Goal: Task Accomplishment & Management: Complete application form

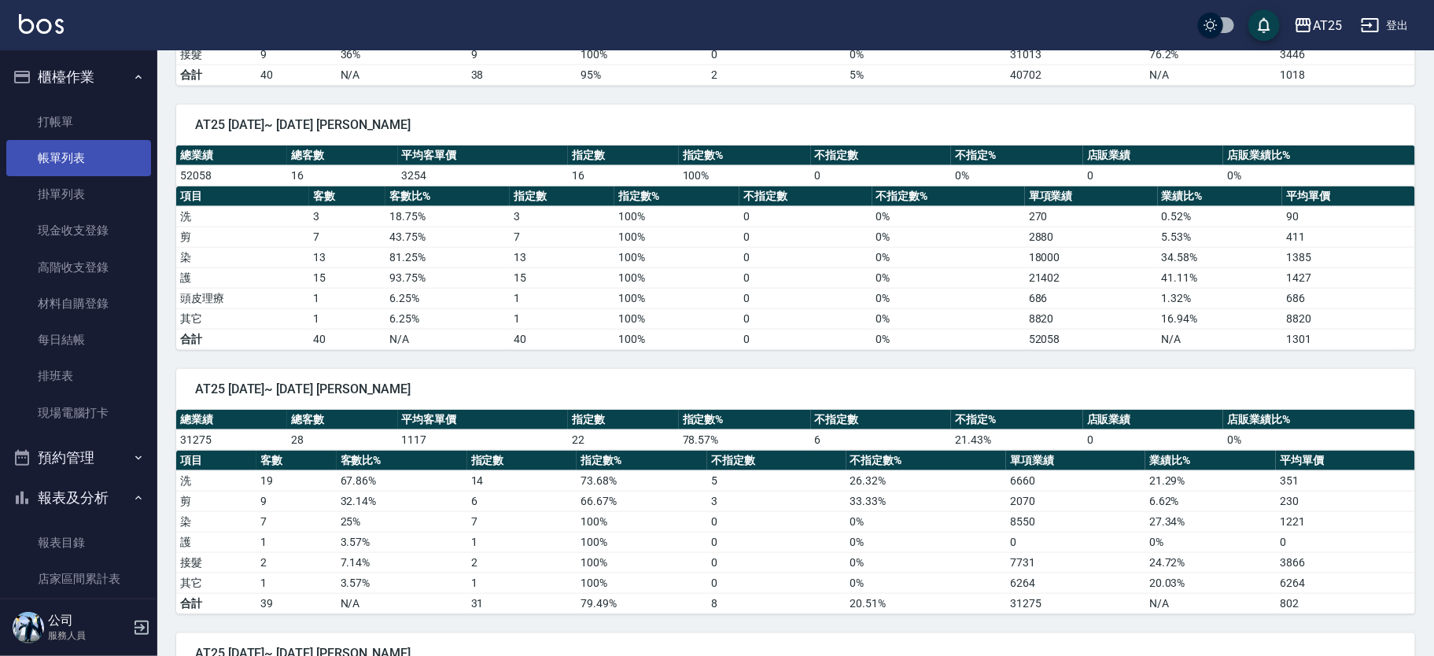
click at [81, 149] on link "帳單列表" at bounding box center [78, 158] width 145 height 36
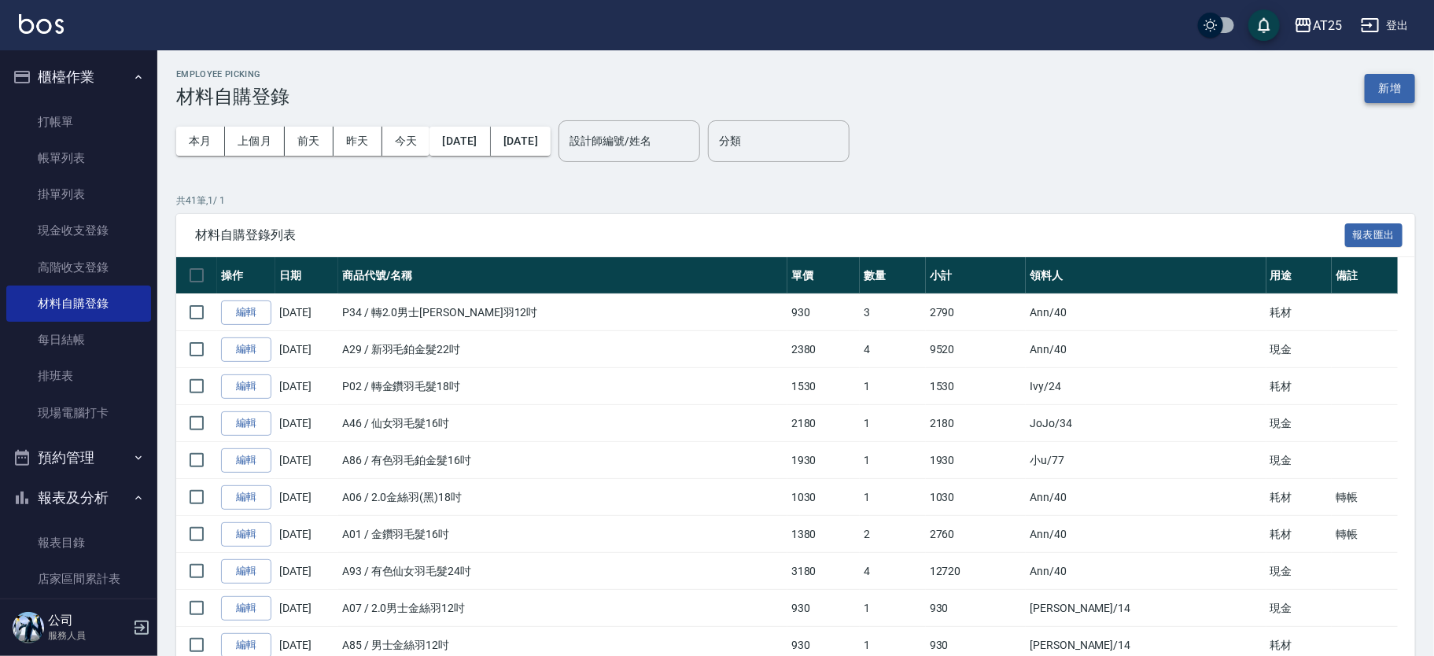
click at [1385, 95] on button "新增" at bounding box center [1390, 88] width 50 height 29
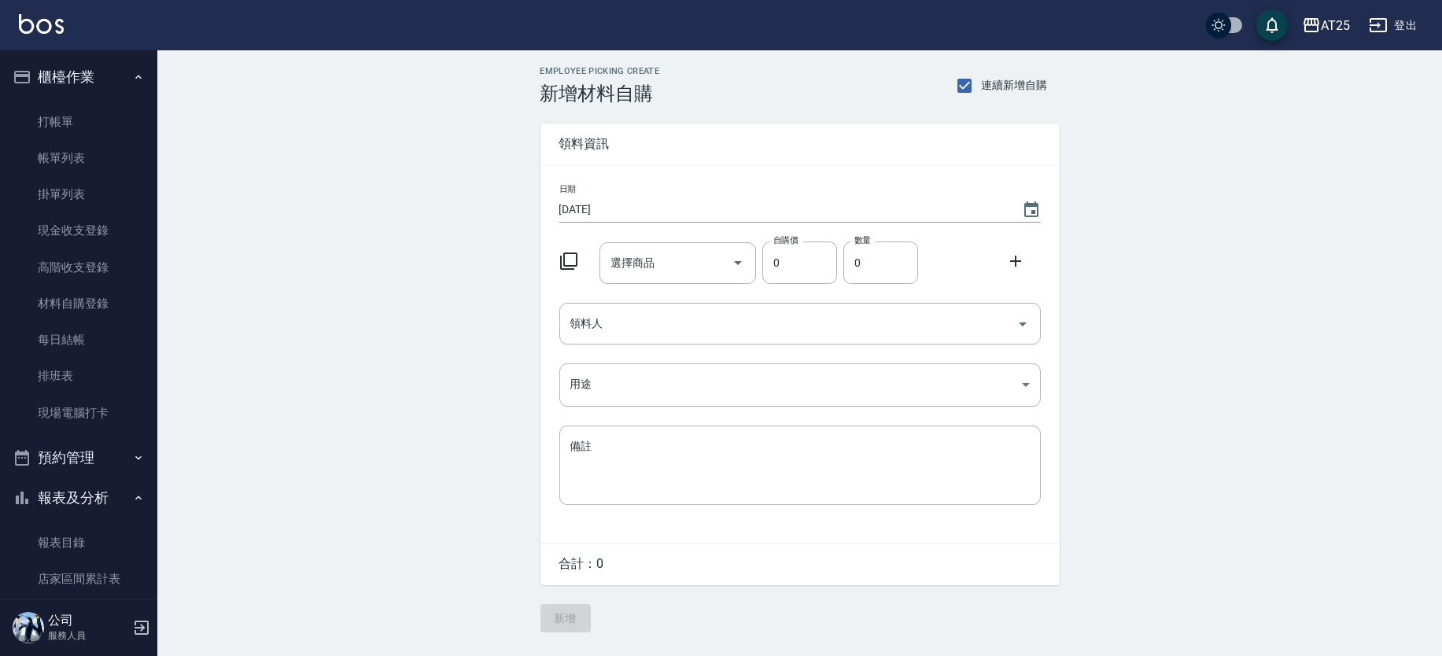
click at [577, 261] on icon at bounding box center [568, 261] width 19 height 19
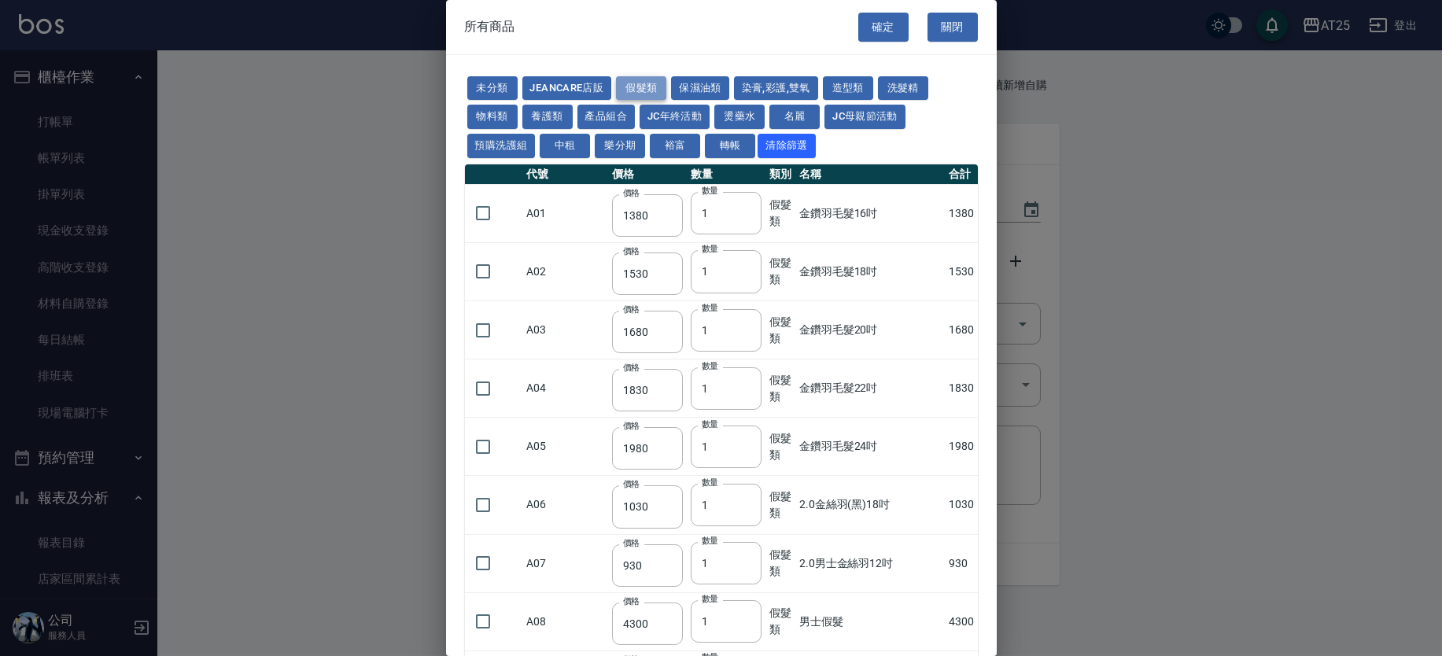
click at [634, 86] on button "假髮類" at bounding box center [641, 88] width 50 height 24
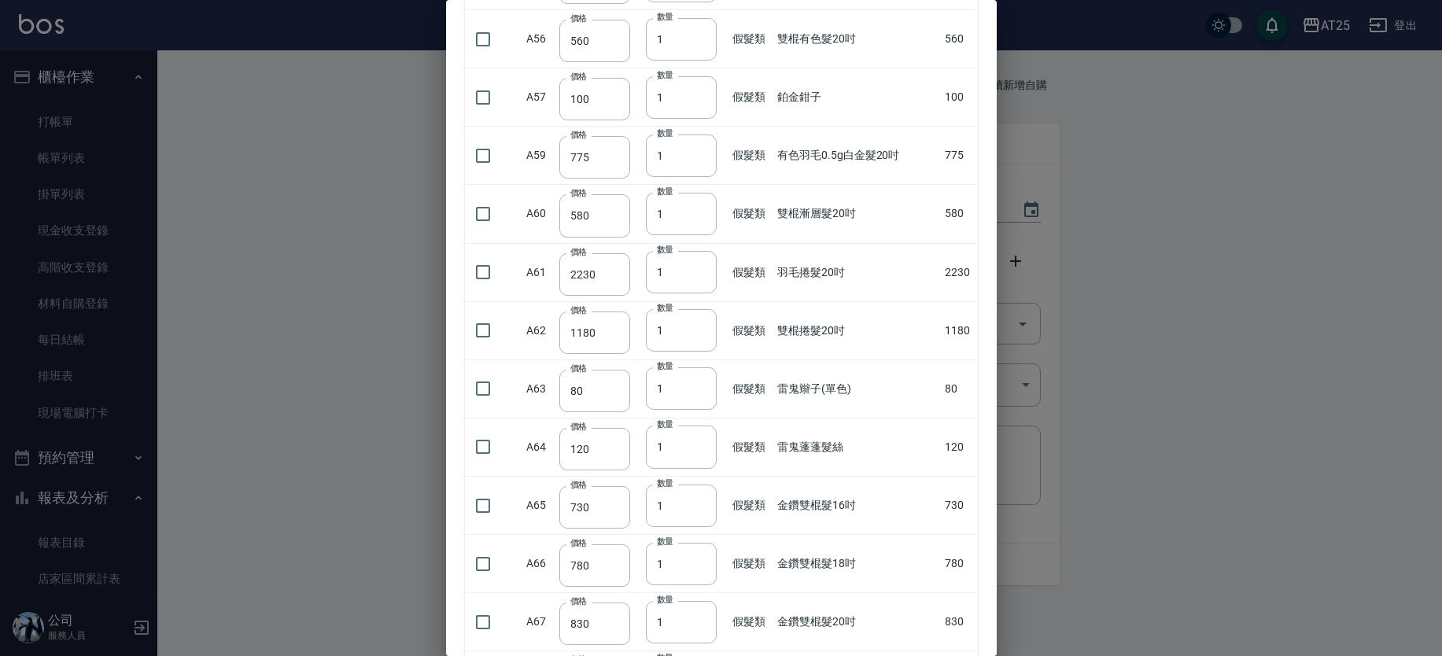
scroll to position [2613, 0]
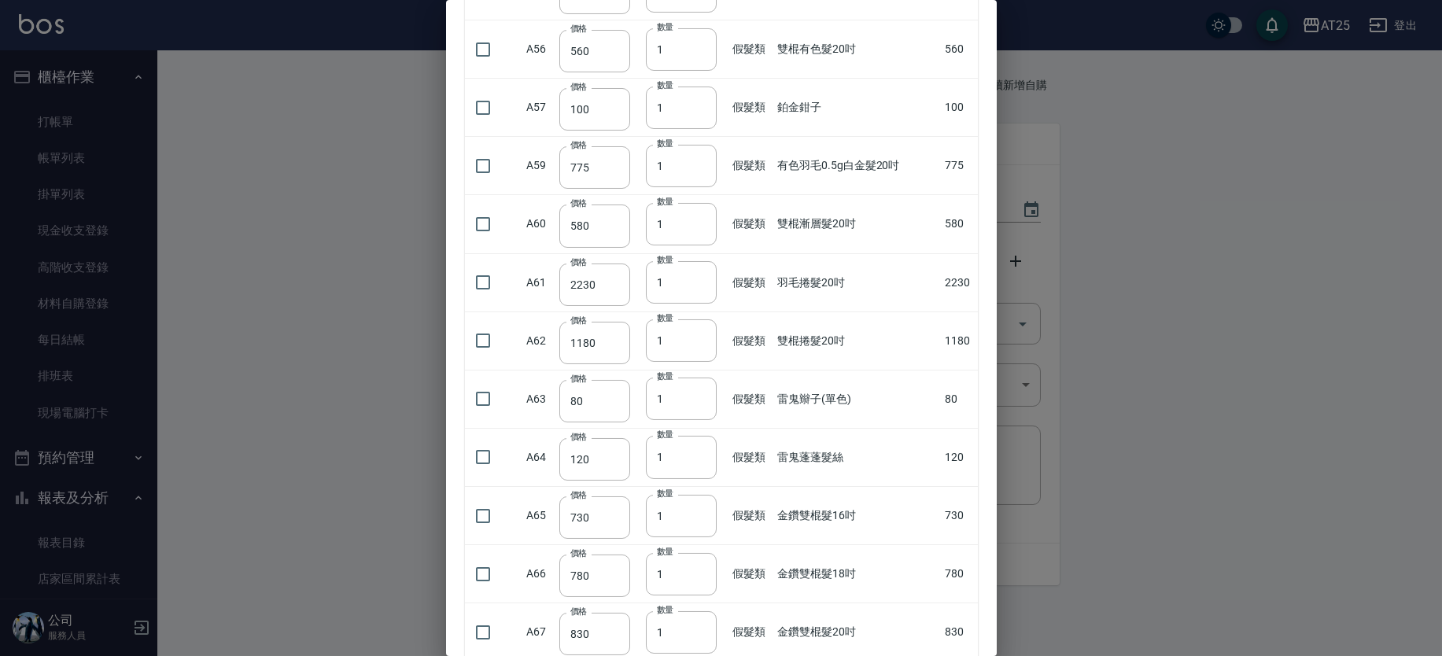
click at [1031, 350] on div at bounding box center [721, 328] width 1442 height 656
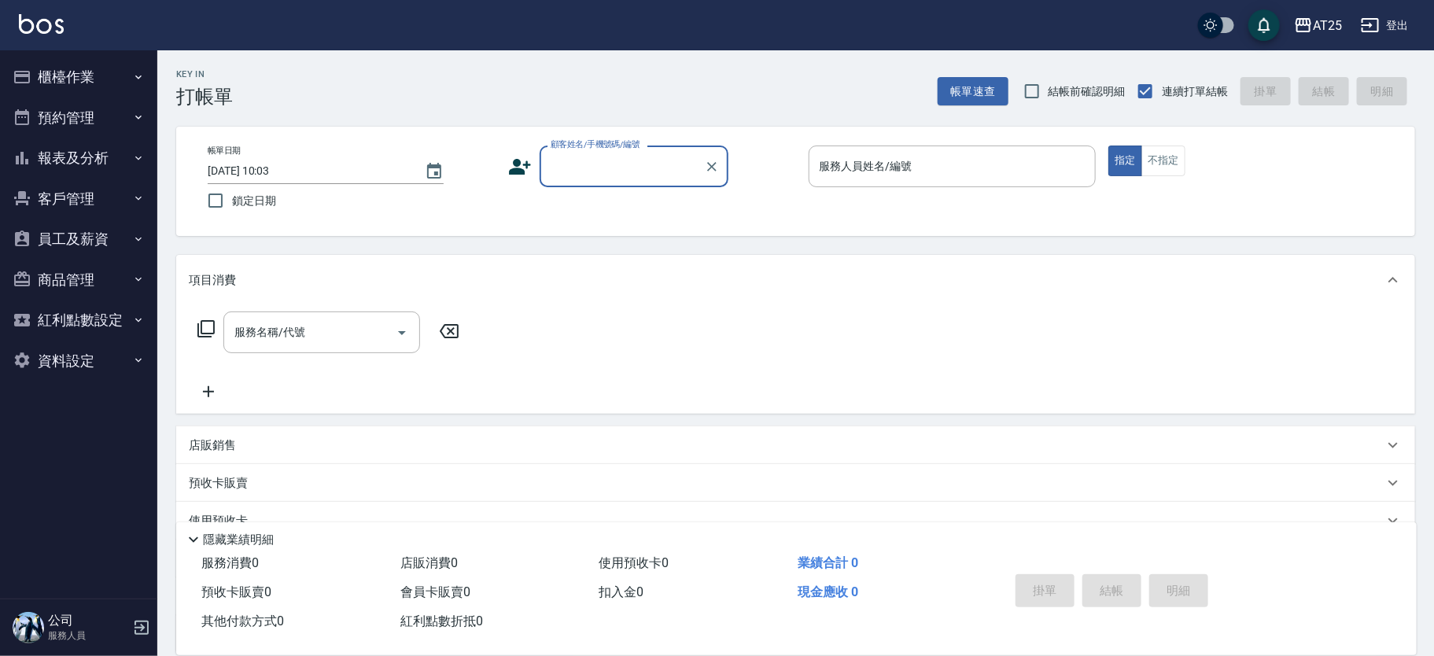
click at [986, 134] on div "帳單日期 [DATE] 10:03 鎖定日期 顧客姓名/手機號碼/編號 顧客姓名/手機號碼/編號 服務人員姓名/編號 服務人員姓名/編號 指定 不指定" at bounding box center [795, 181] width 1239 height 109
click at [983, 148] on div "服務人員姓名/編號" at bounding box center [953, 167] width 288 height 42
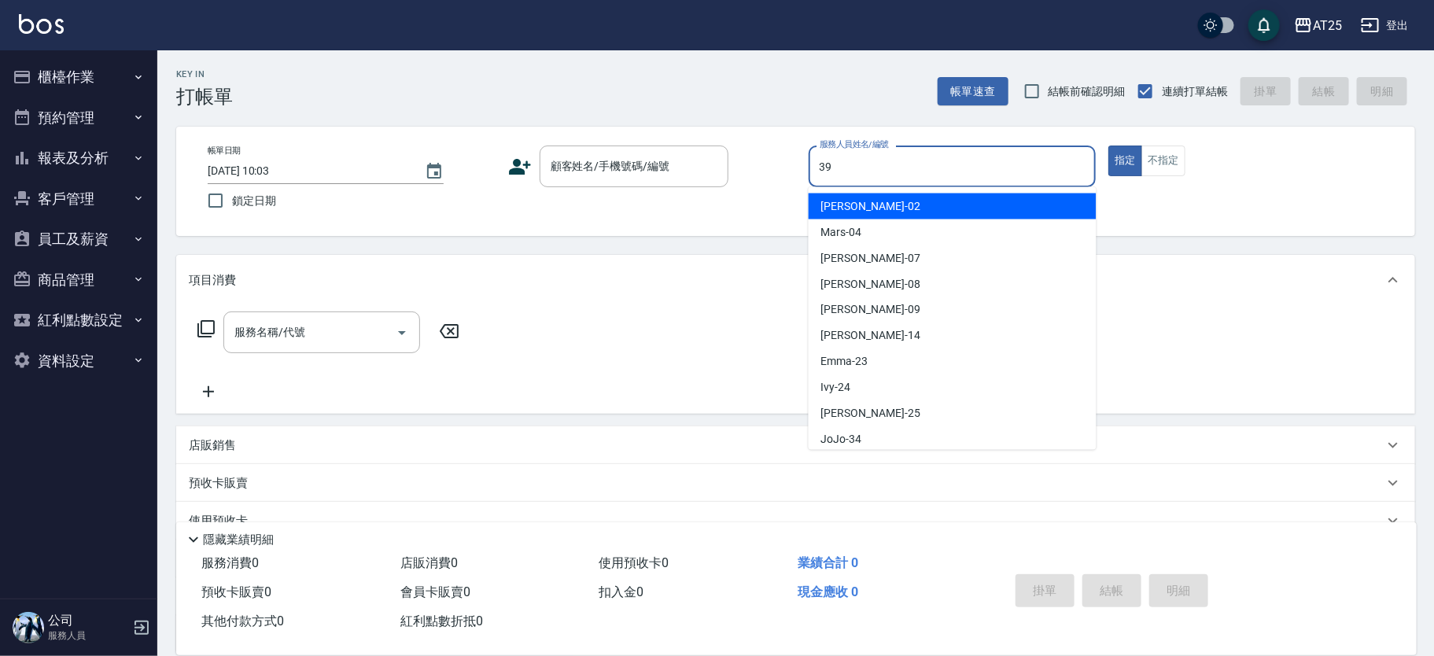
type input "N-39"
type button "true"
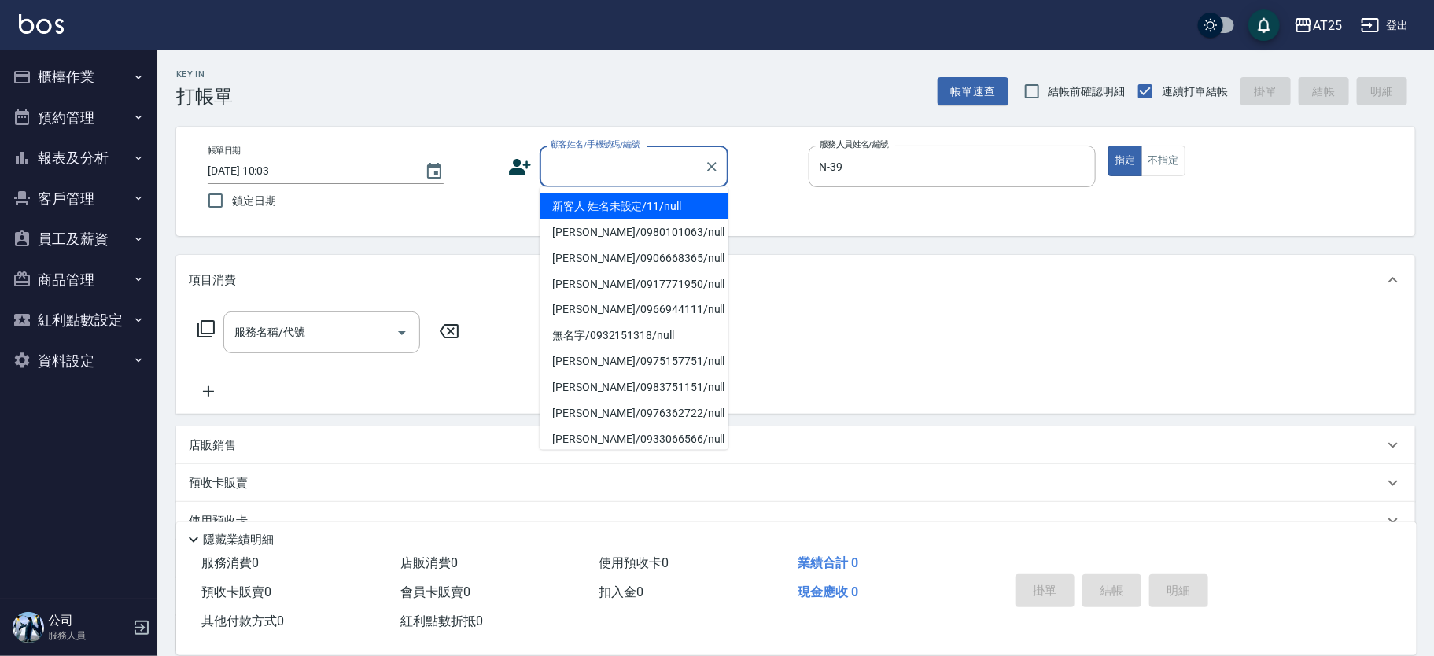
click at [676, 155] on input "顧客姓名/手機號碼/編號" at bounding box center [622, 167] width 151 height 28
drag, startPoint x: 626, startPoint y: 203, endPoint x: 612, endPoint y: 191, distance: 18.4
click at [622, 202] on li "新客人 姓名未設定/11/null" at bounding box center [634, 206] width 189 height 26
click at [618, 199] on div "帳單日期 [DATE] 10:03 鎖定日期 顧客姓名/手機號碼/編號 顧客姓名/手機號碼/編號 服務人員姓名/編號 N-39 服務人員姓名/編號 指定 不指定" at bounding box center [795, 182] width 1201 height 72
type input "新客人 姓名未設定/11/null"
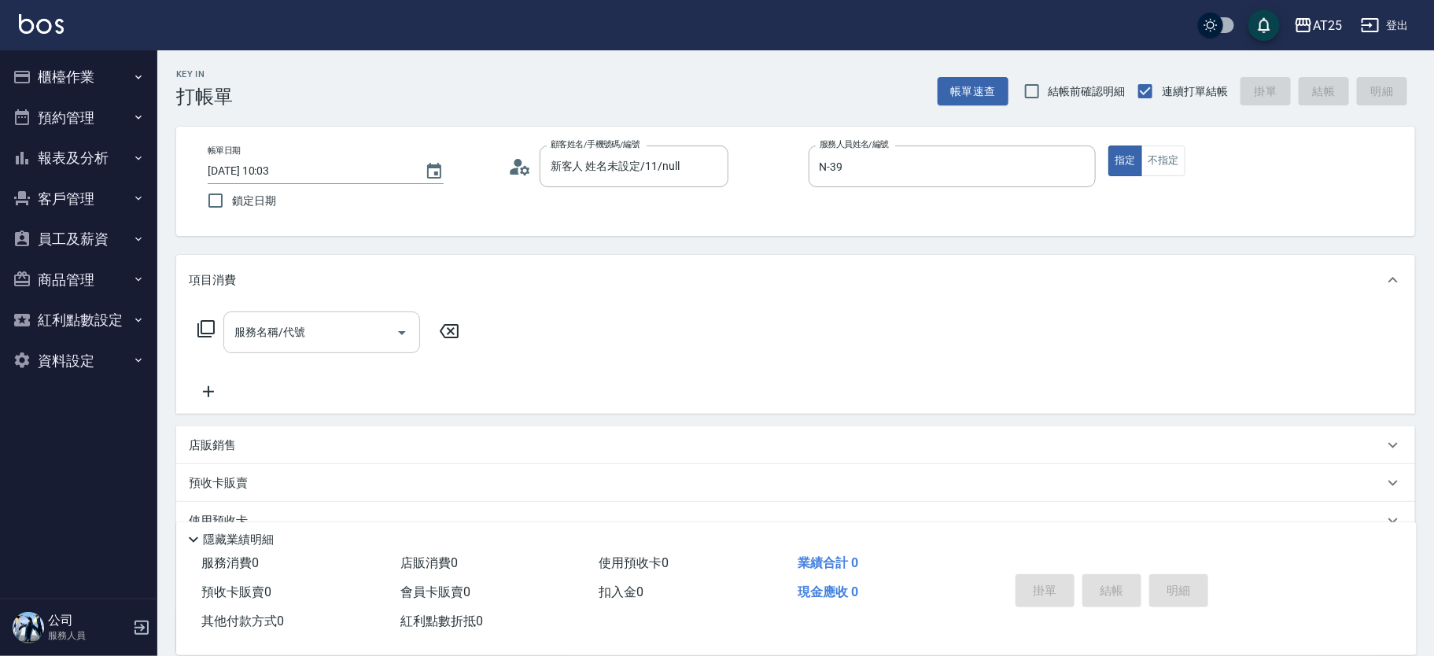
click at [311, 339] on input "服務名稱/代號" at bounding box center [309, 333] width 159 height 28
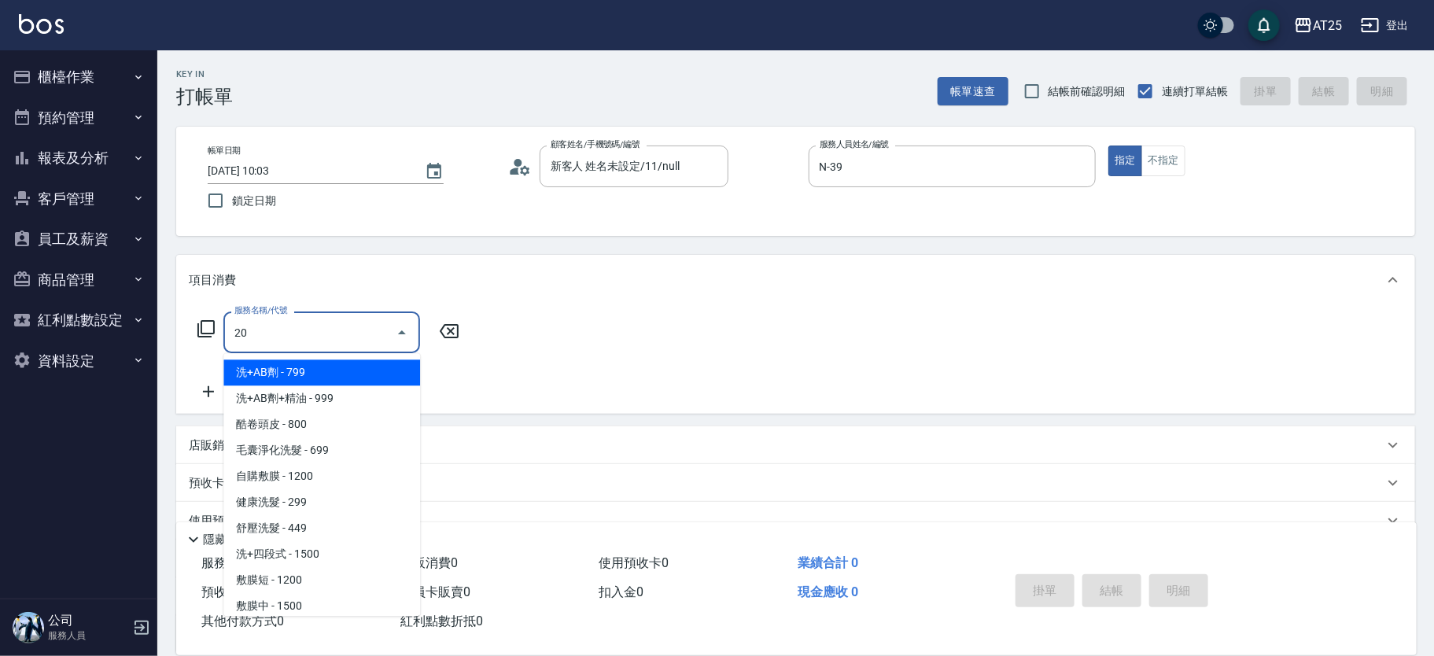
type input "201"
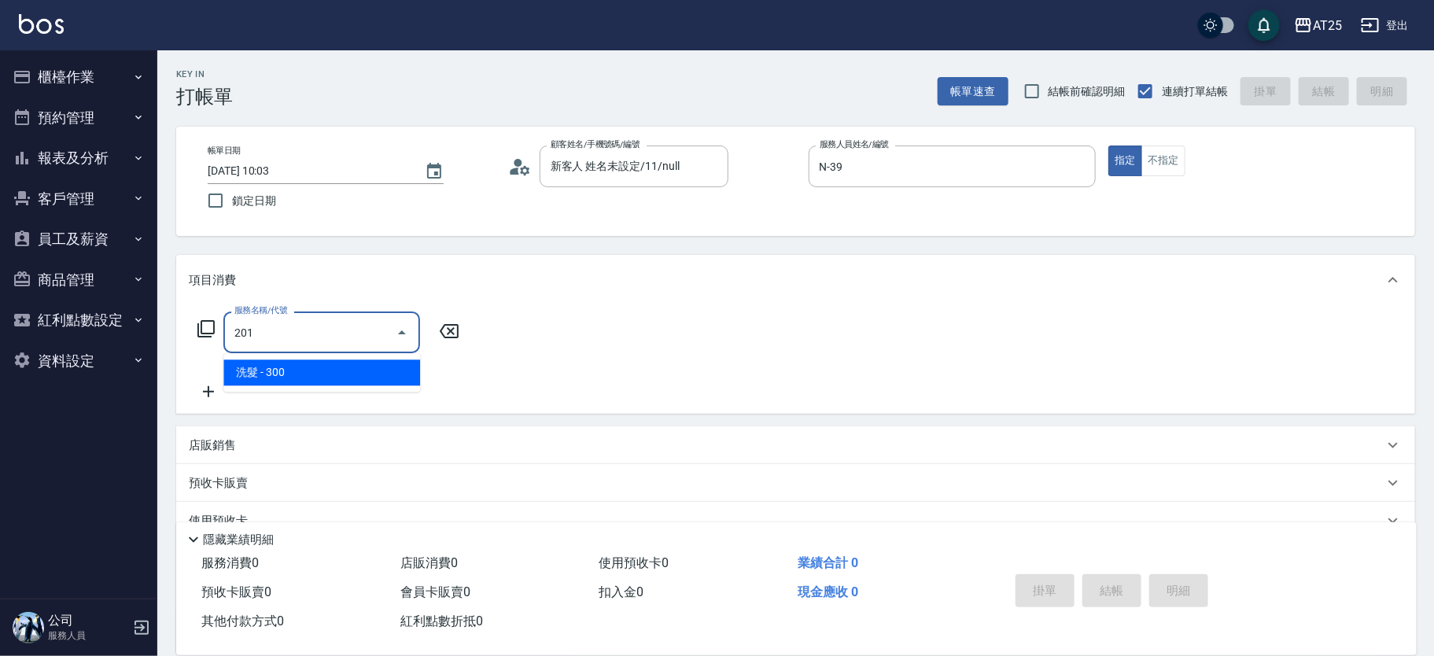
click at [274, 370] on span "洗髮 - 300" at bounding box center [321, 372] width 197 height 26
type input "30"
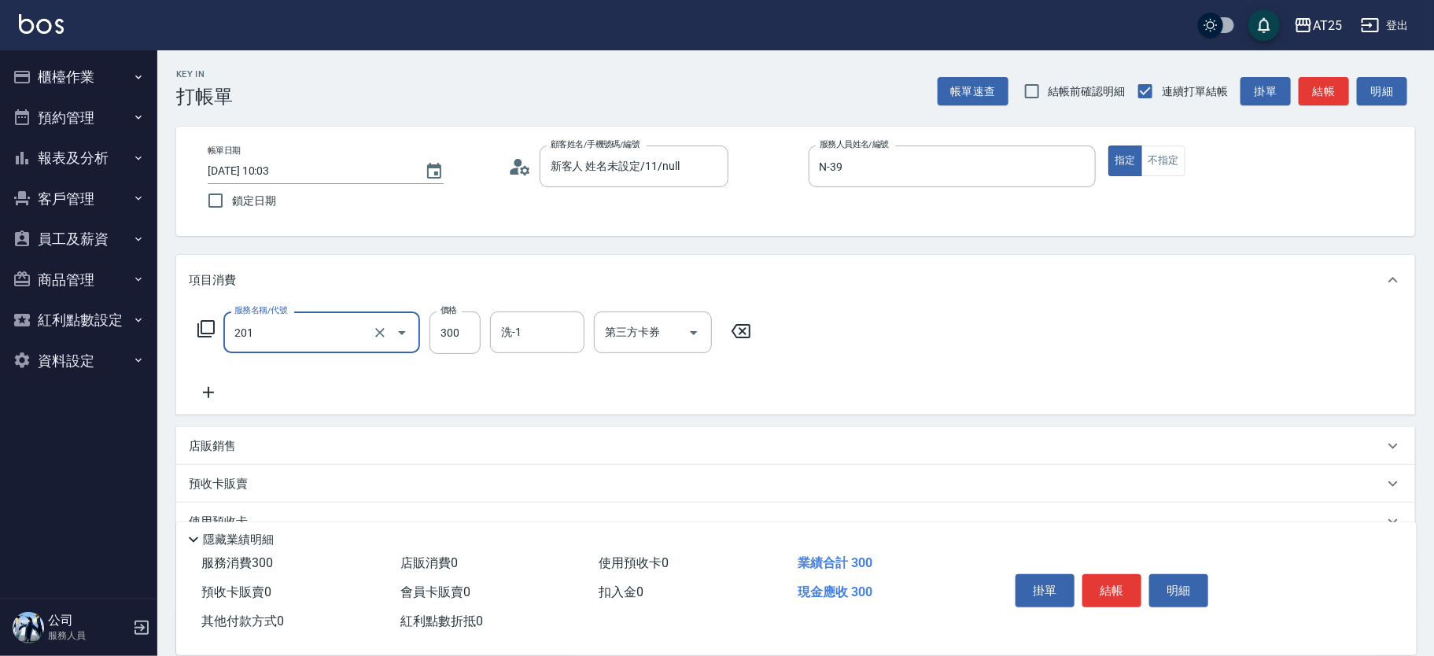
type input "洗髮(201)"
click at [216, 392] on icon at bounding box center [208, 392] width 39 height 19
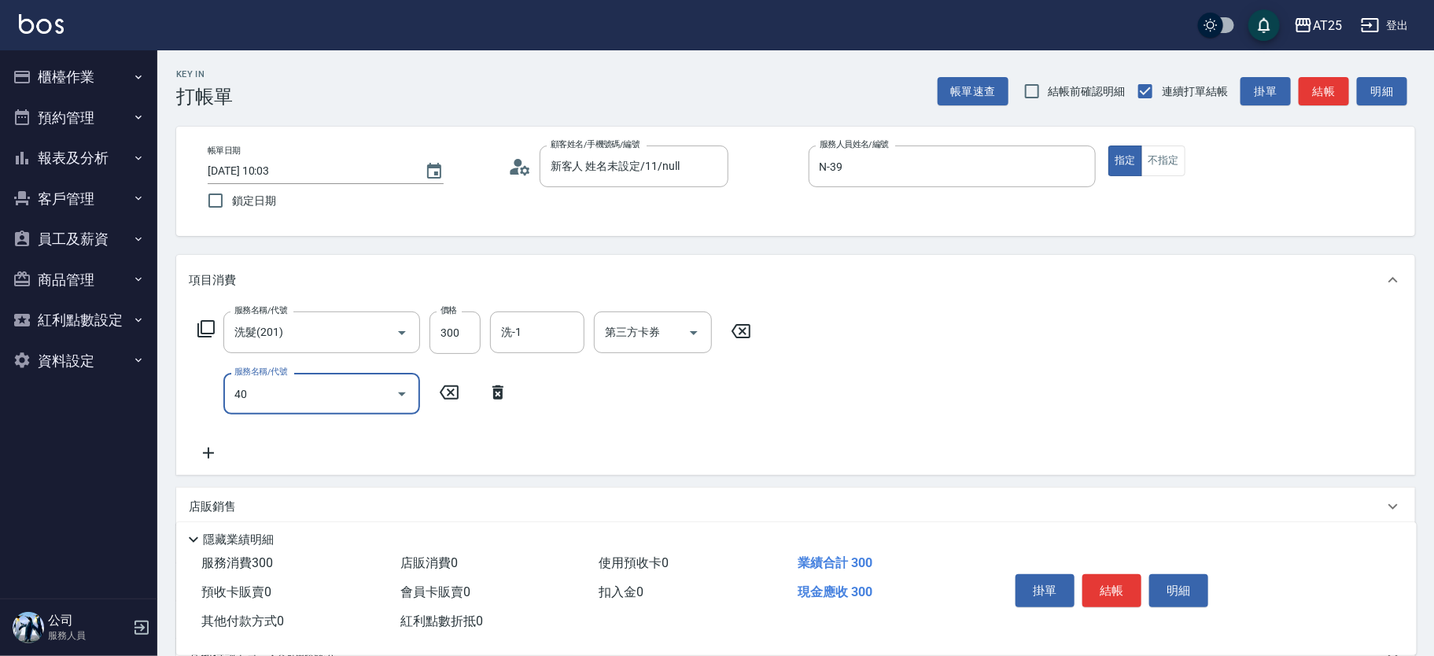
type input "401"
click at [314, 426] on span "剪髮 - 300" at bounding box center [321, 434] width 197 height 26
type input "60"
click at [459, 381] on input "300" at bounding box center [454, 394] width 51 height 42
type input "剪髮(401)"
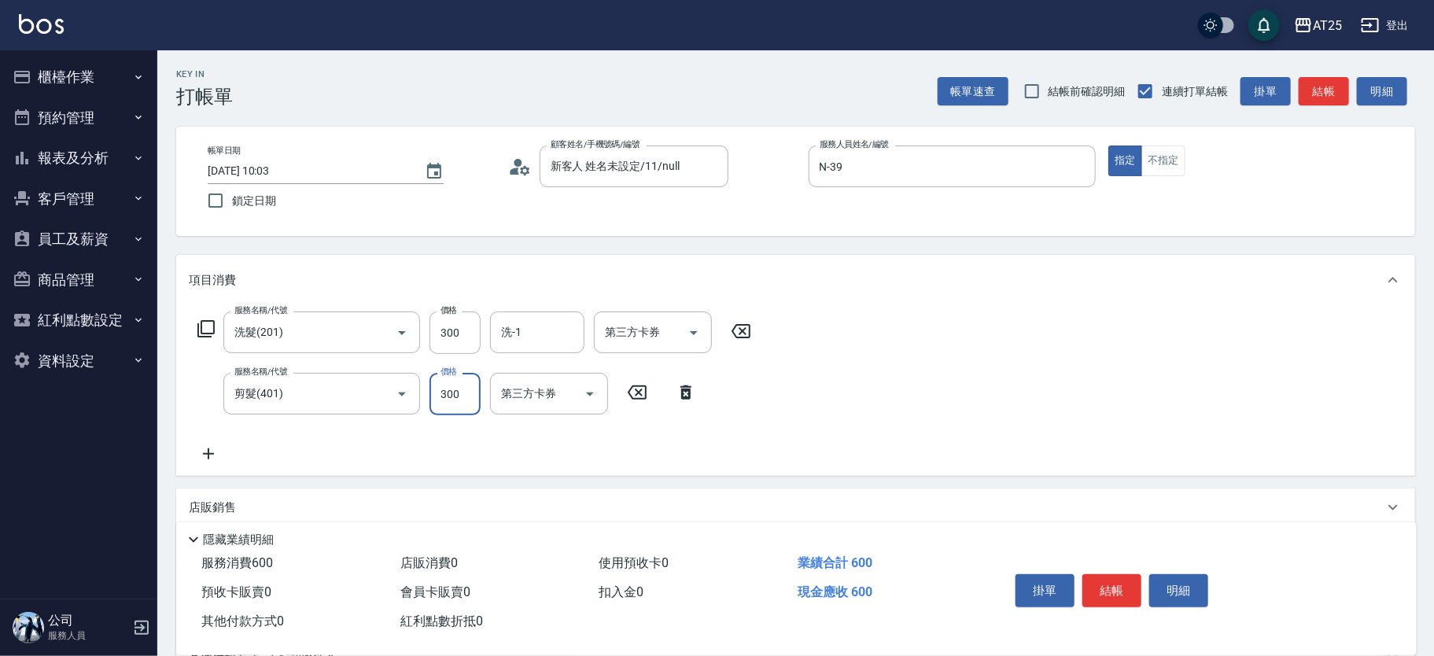
type input "30"
type input "20"
type input "50"
type input "200"
click at [540, 330] on input "洗-1" at bounding box center [537, 333] width 80 height 28
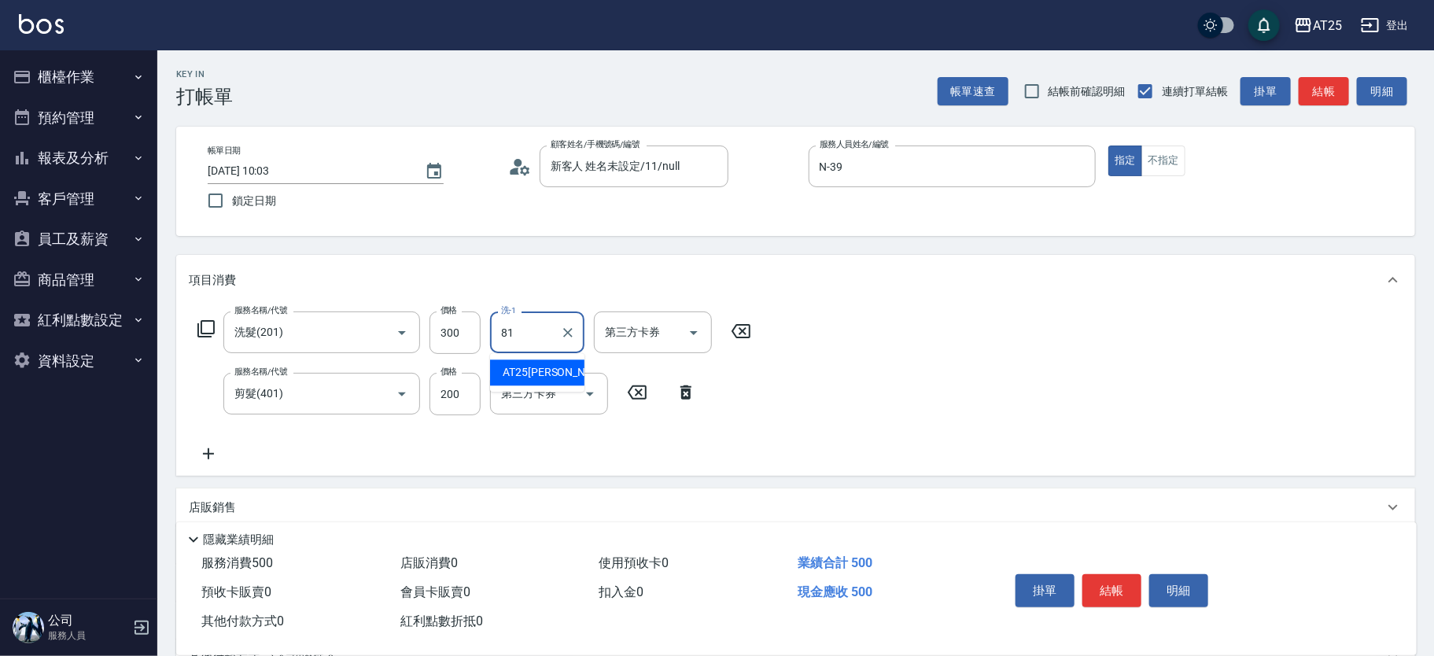
click at [548, 375] on span "AT25[PERSON_NAME] -81" at bounding box center [565, 372] width 124 height 17
type input "AT25[PERSON_NAME]-81"
click at [1127, 584] on button "結帳" at bounding box center [1111, 590] width 59 height 33
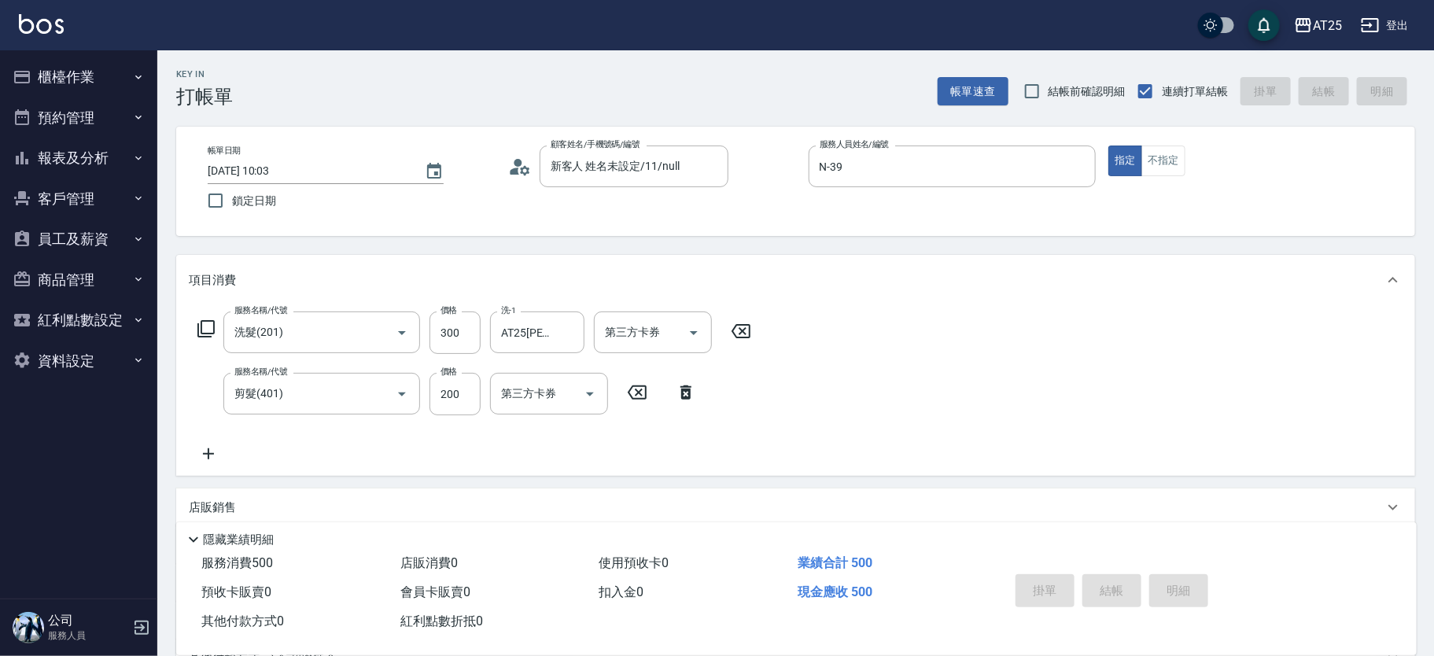
type input "[DATE] 14:47"
type input "0"
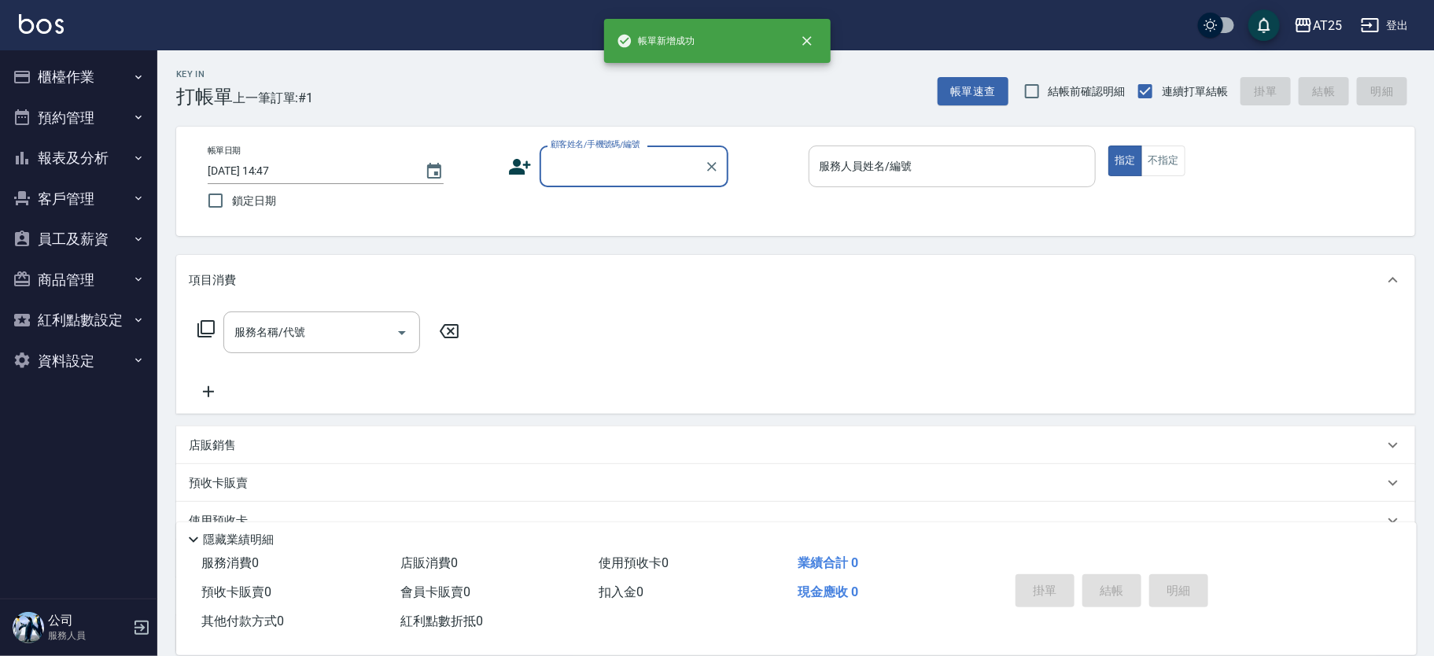
click at [944, 184] on div "服務人員姓名/編號" at bounding box center [953, 167] width 288 height 42
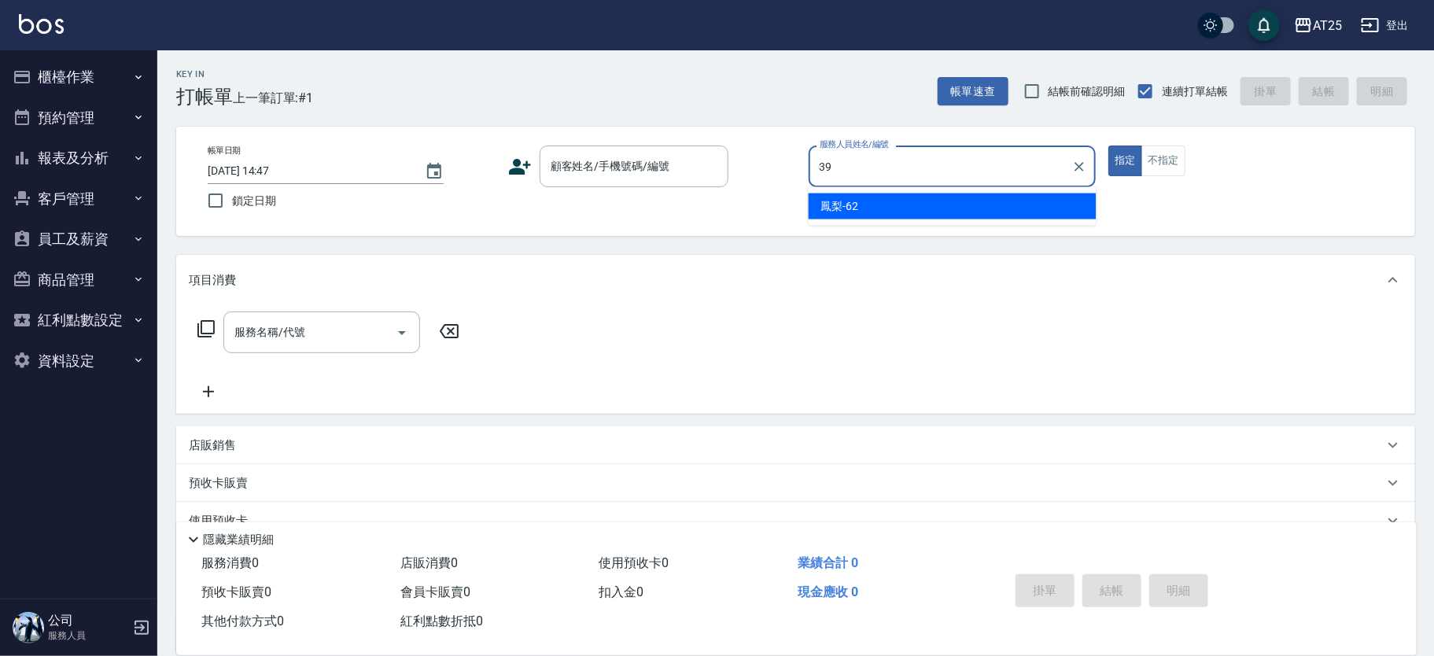
type input "N-39"
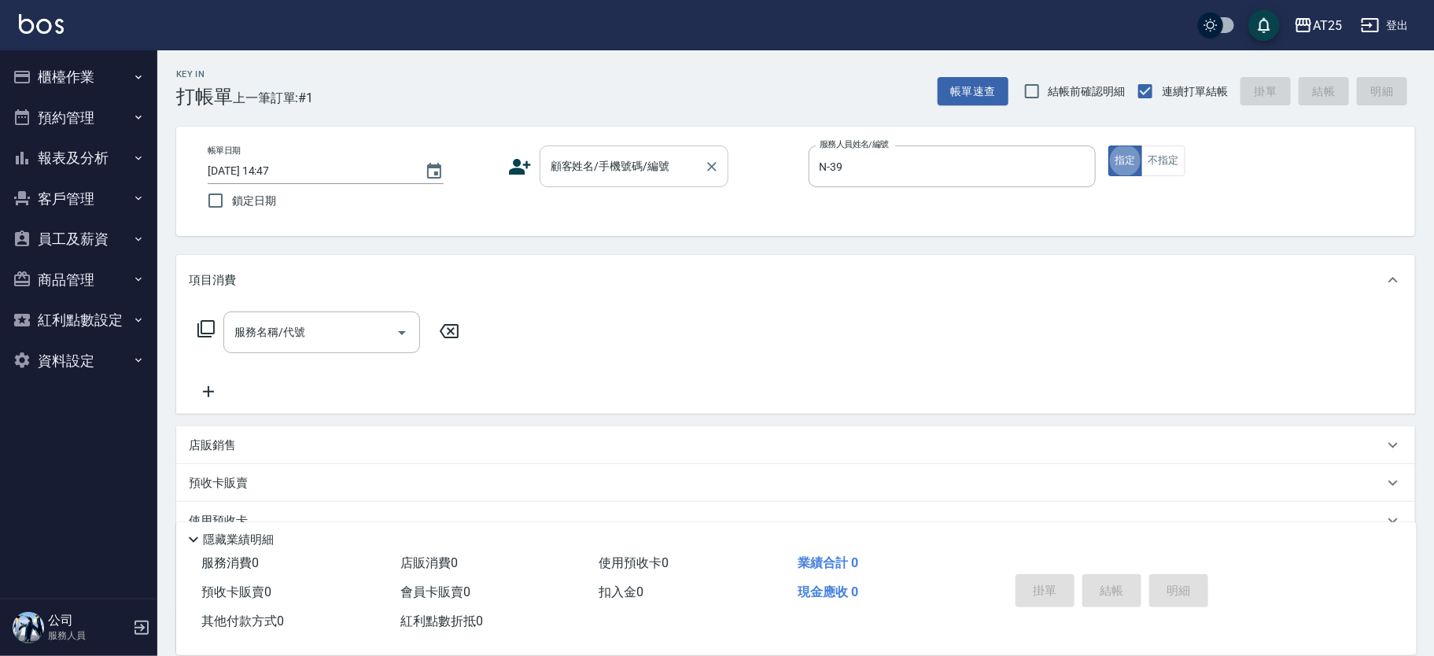
click at [595, 147] on div "顧客姓名/手機號碼/編號" at bounding box center [634, 167] width 189 height 42
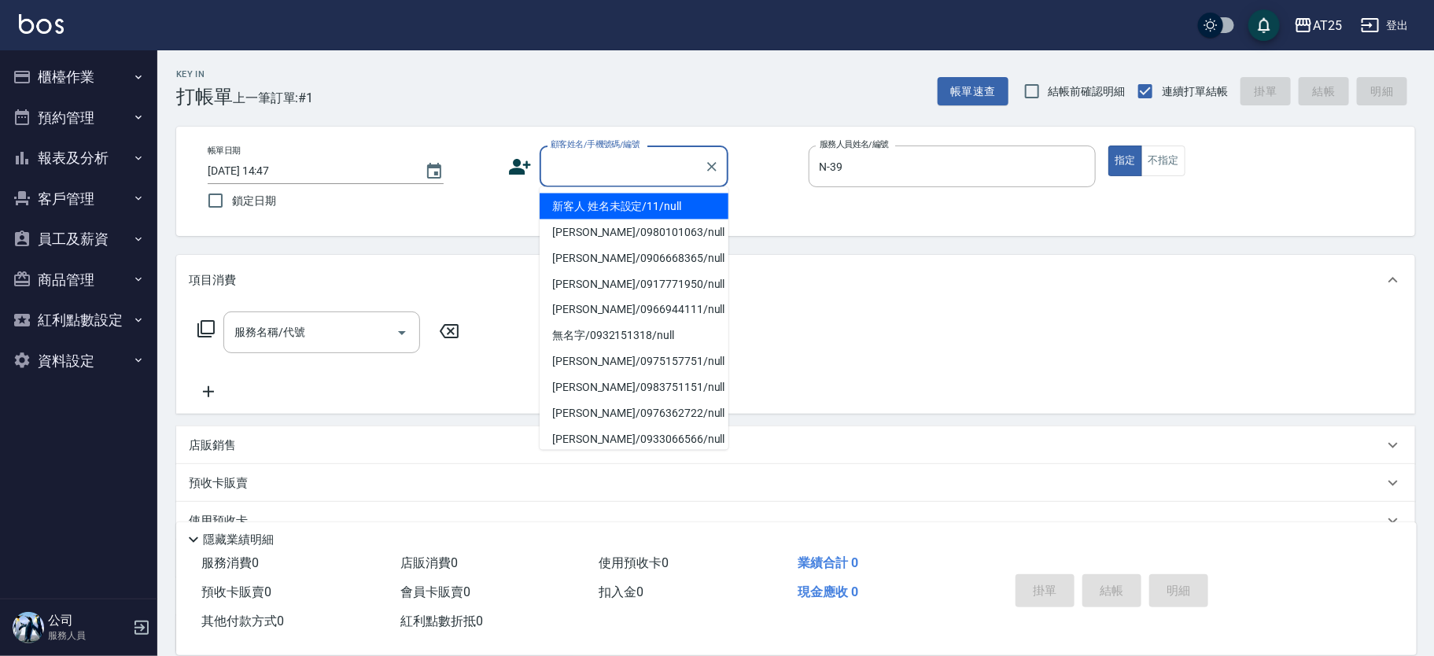
click at [589, 204] on li "新客人 姓名未設定/11/null" at bounding box center [634, 206] width 189 height 26
type input "新客人 姓名未設定/11/null"
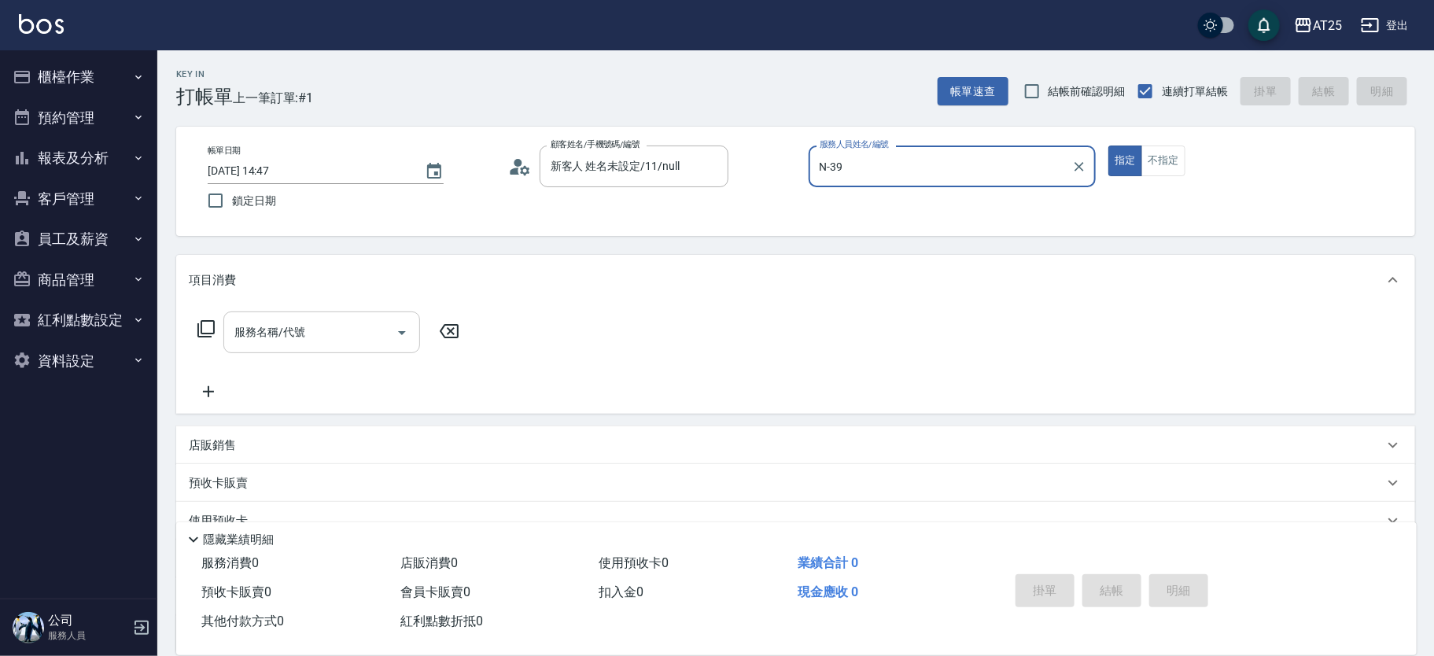
click at [309, 343] on input "服務名稱/代號" at bounding box center [309, 333] width 159 height 28
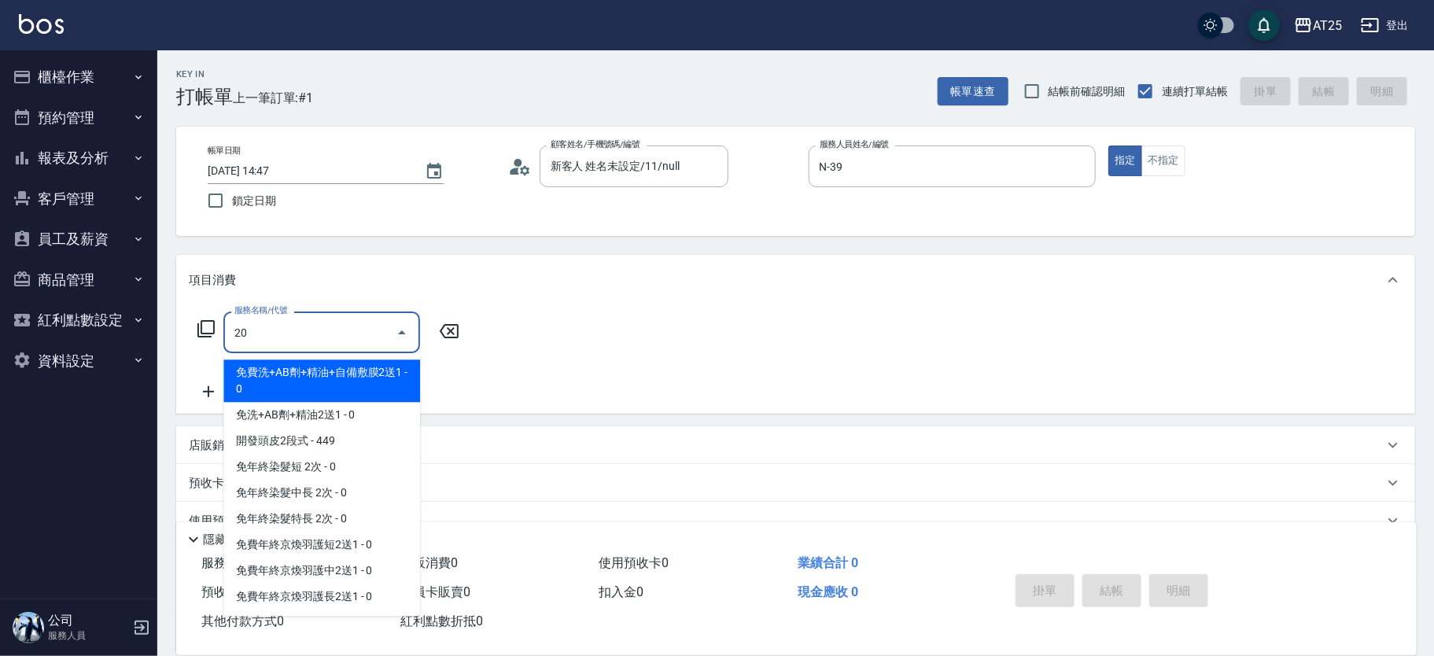
type input "201"
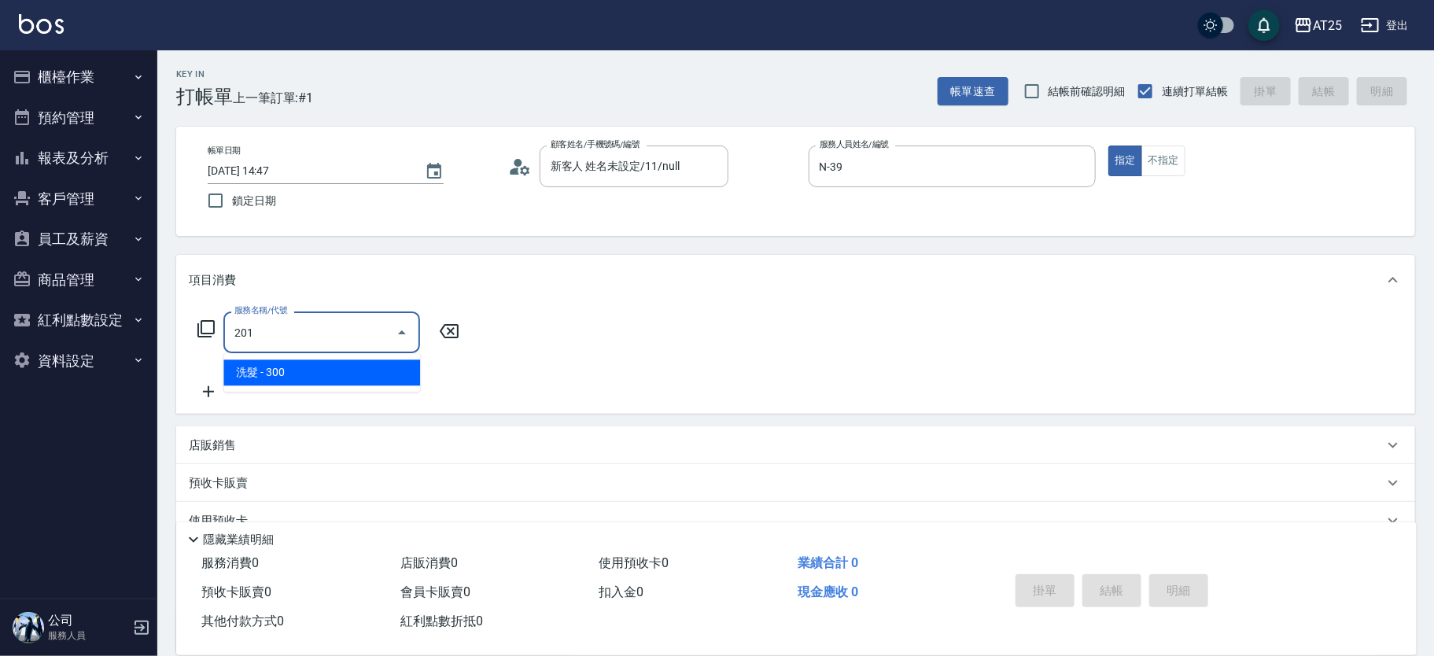
click at [237, 380] on span "洗髮 - 300" at bounding box center [321, 372] width 197 height 26
type input "30"
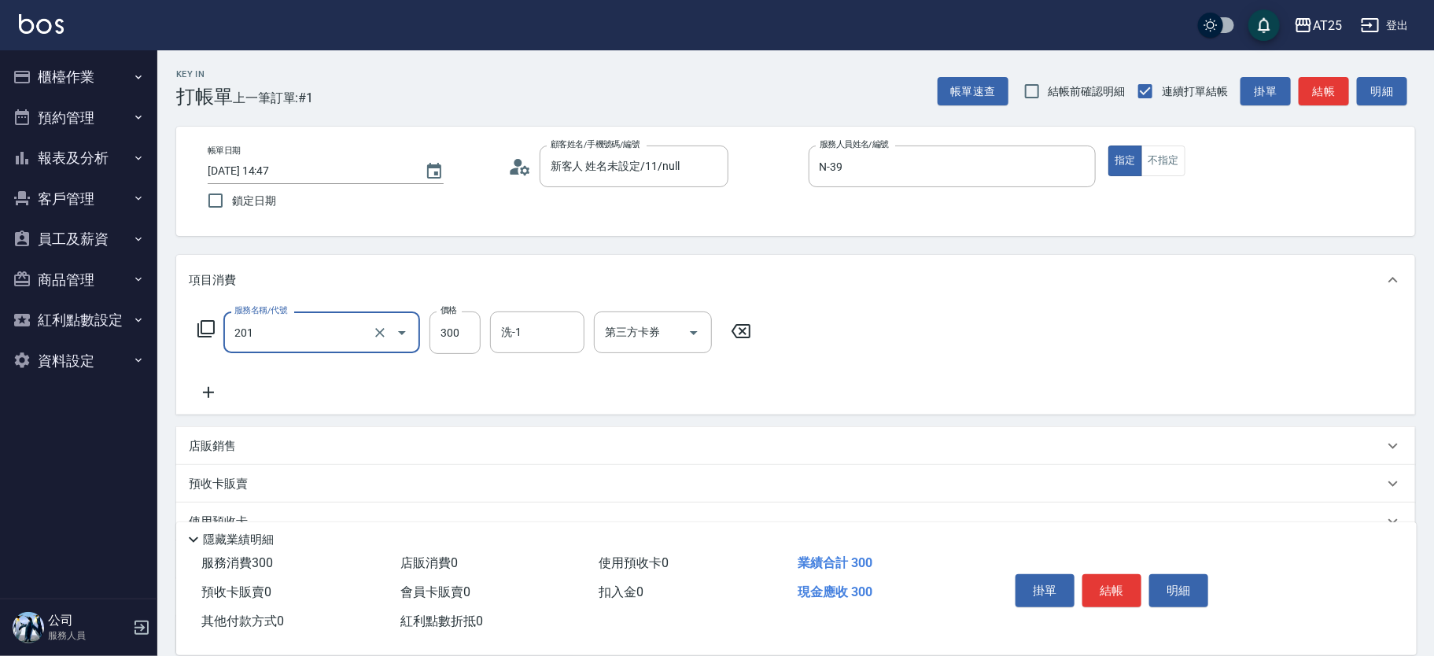
type input "洗髮(201)"
click at [227, 391] on icon at bounding box center [208, 392] width 39 height 19
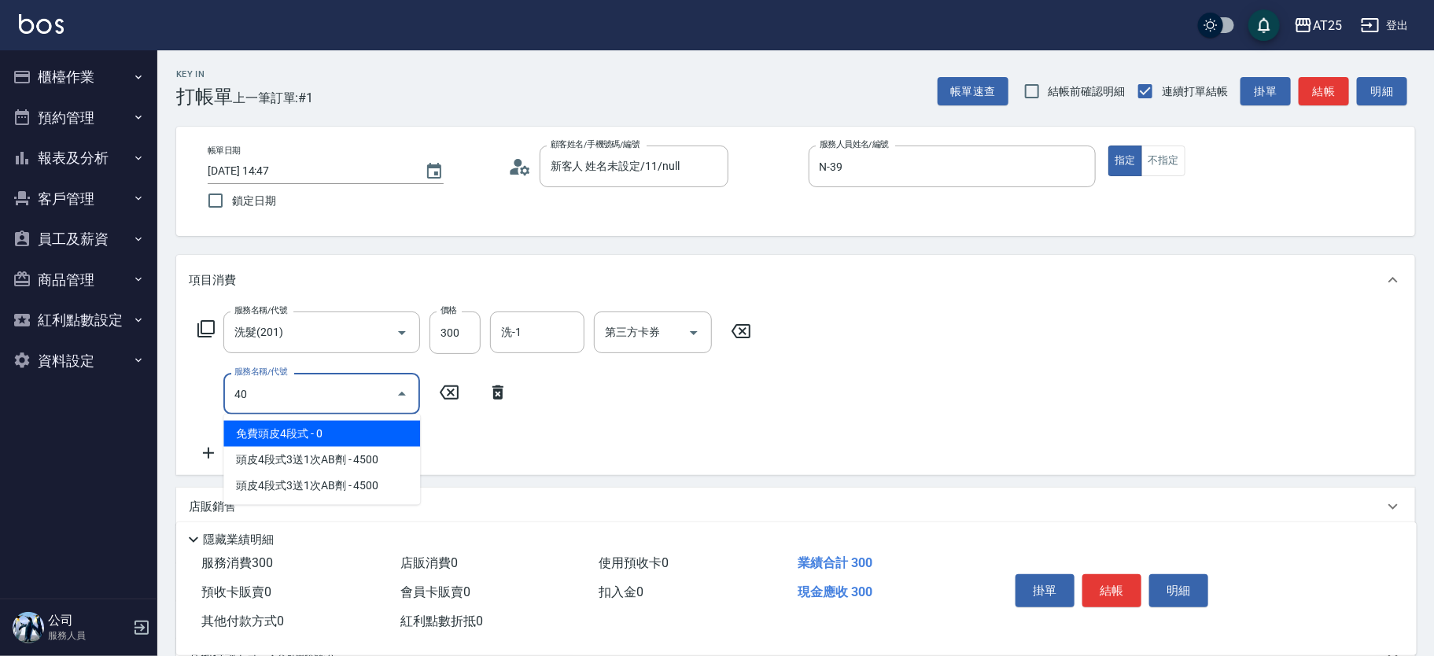
type input "401"
click at [300, 439] on span "剪髮 - 300" at bounding box center [321, 434] width 197 height 26
type input "60"
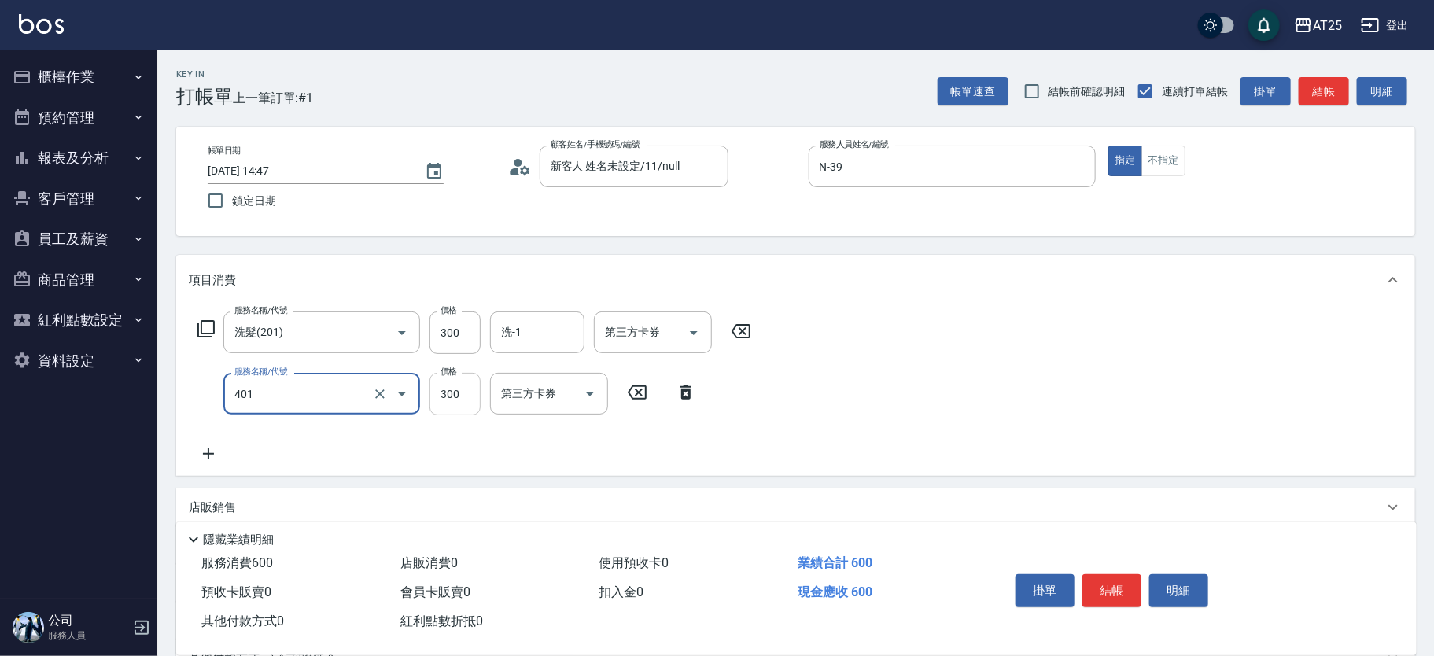
type input "剪髮(401)"
click at [444, 396] on input "300" at bounding box center [454, 394] width 51 height 42
type input "30"
type input "20"
type input "50"
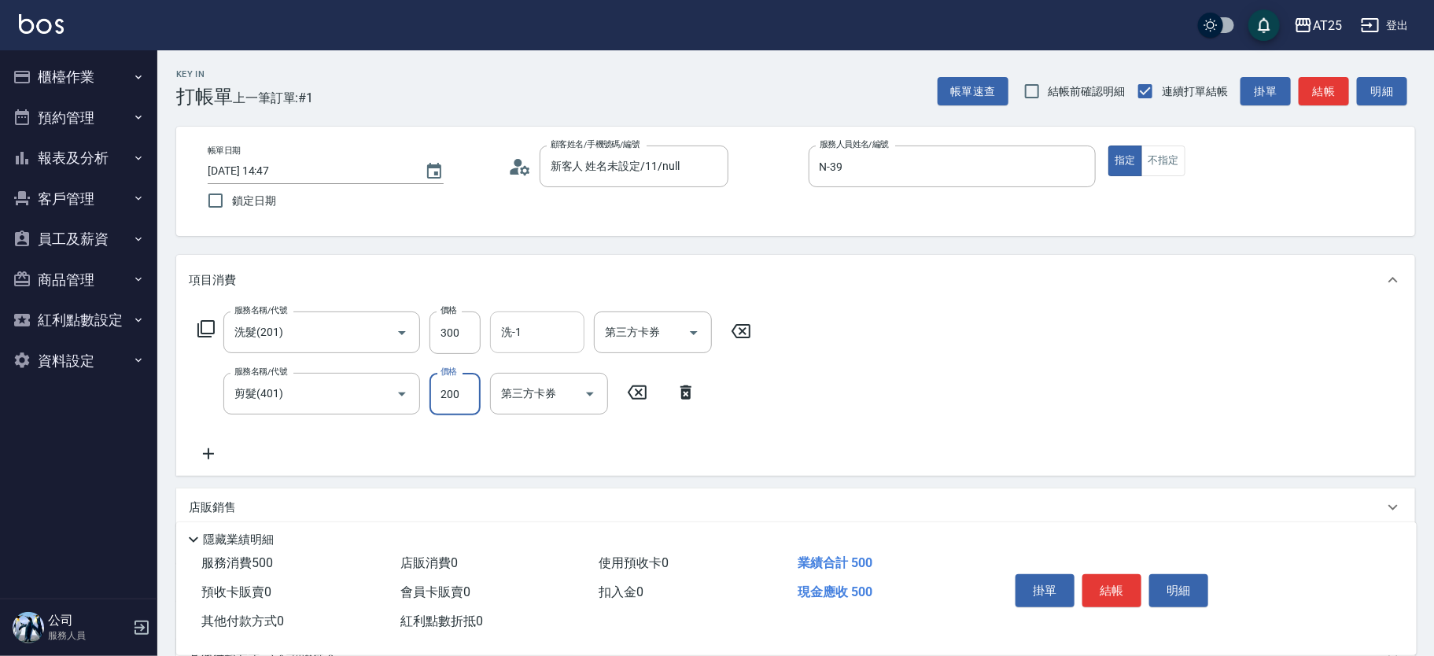
type input "200"
click at [556, 338] on input "洗-1" at bounding box center [537, 333] width 80 height 28
click at [551, 390] on ul "AT25[PERSON_NAME] -81" at bounding box center [537, 372] width 94 height 39
click at [547, 366] on span "AT25[PERSON_NAME] -81" at bounding box center [565, 372] width 124 height 17
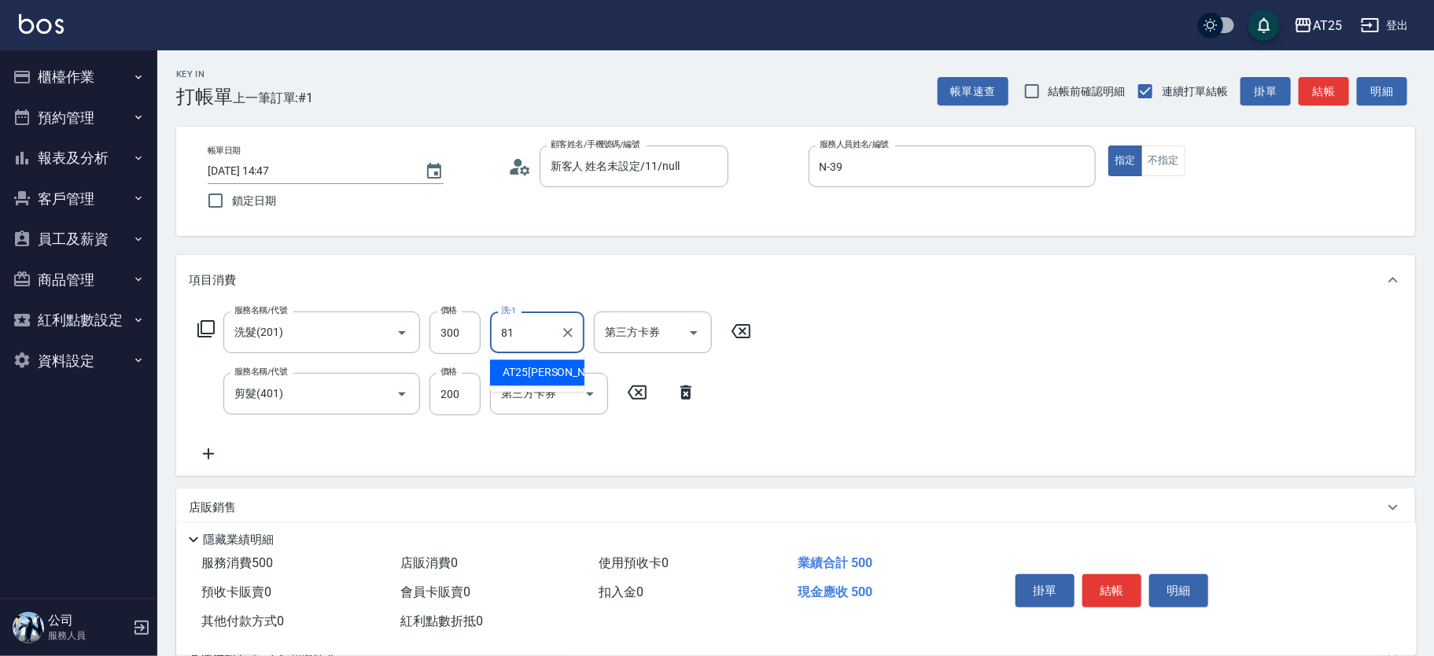
type input "AT25[PERSON_NAME]-81"
click at [562, 337] on icon "Clear" at bounding box center [568, 333] width 16 height 16
click at [555, 331] on input "洗-1" at bounding box center [537, 333] width 80 height 28
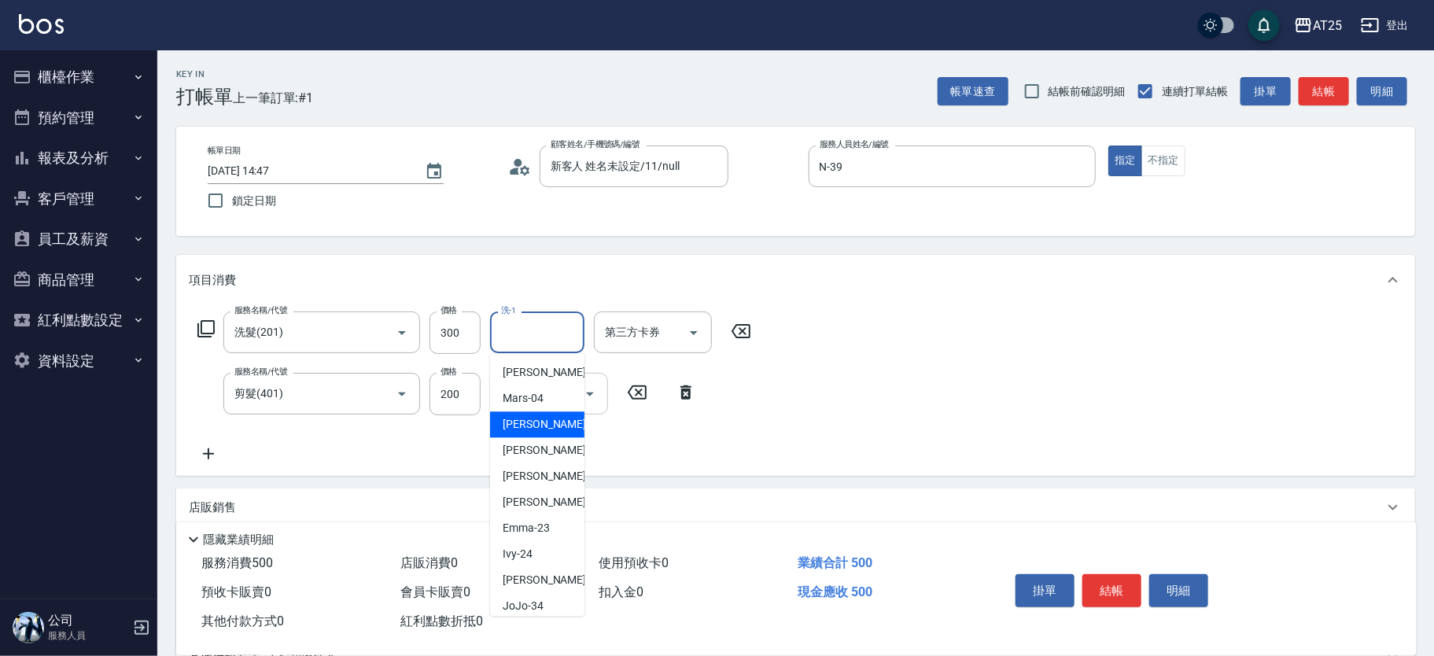
click at [584, 396] on icon "Open" at bounding box center [589, 394] width 19 height 19
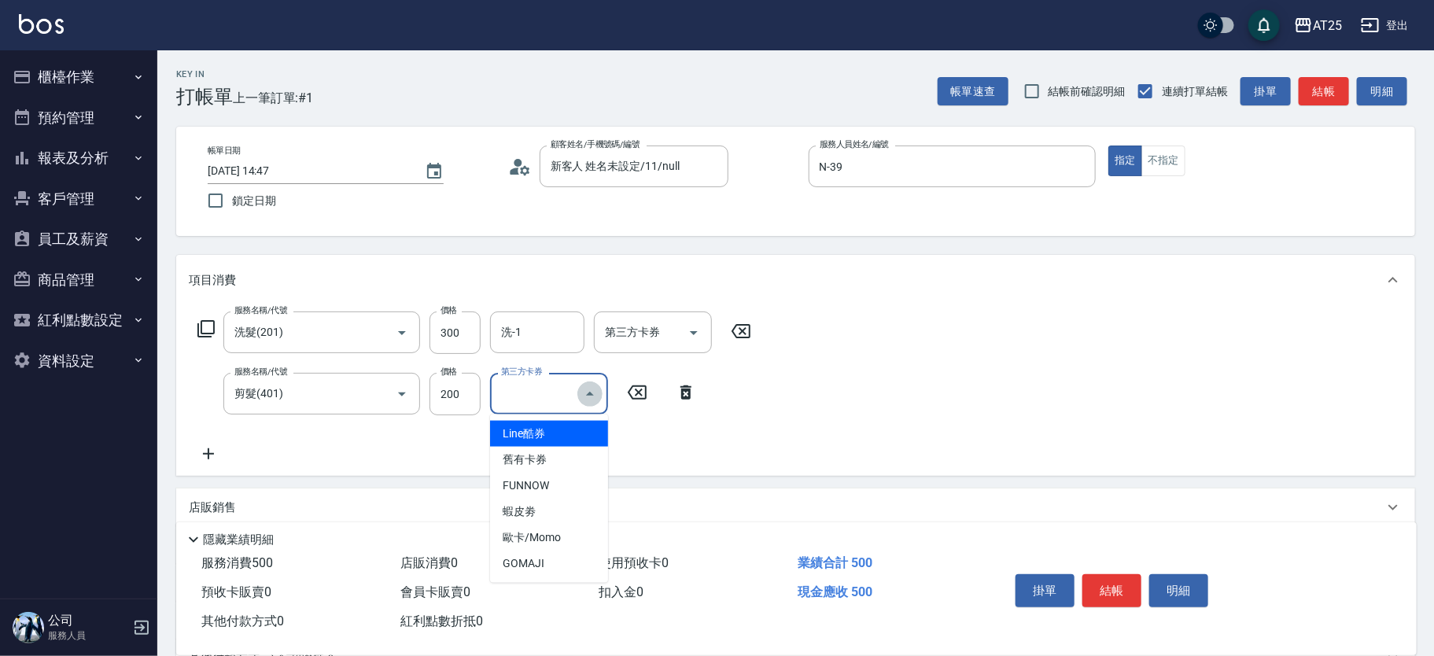
click at [580, 401] on icon "Close" at bounding box center [589, 394] width 19 height 19
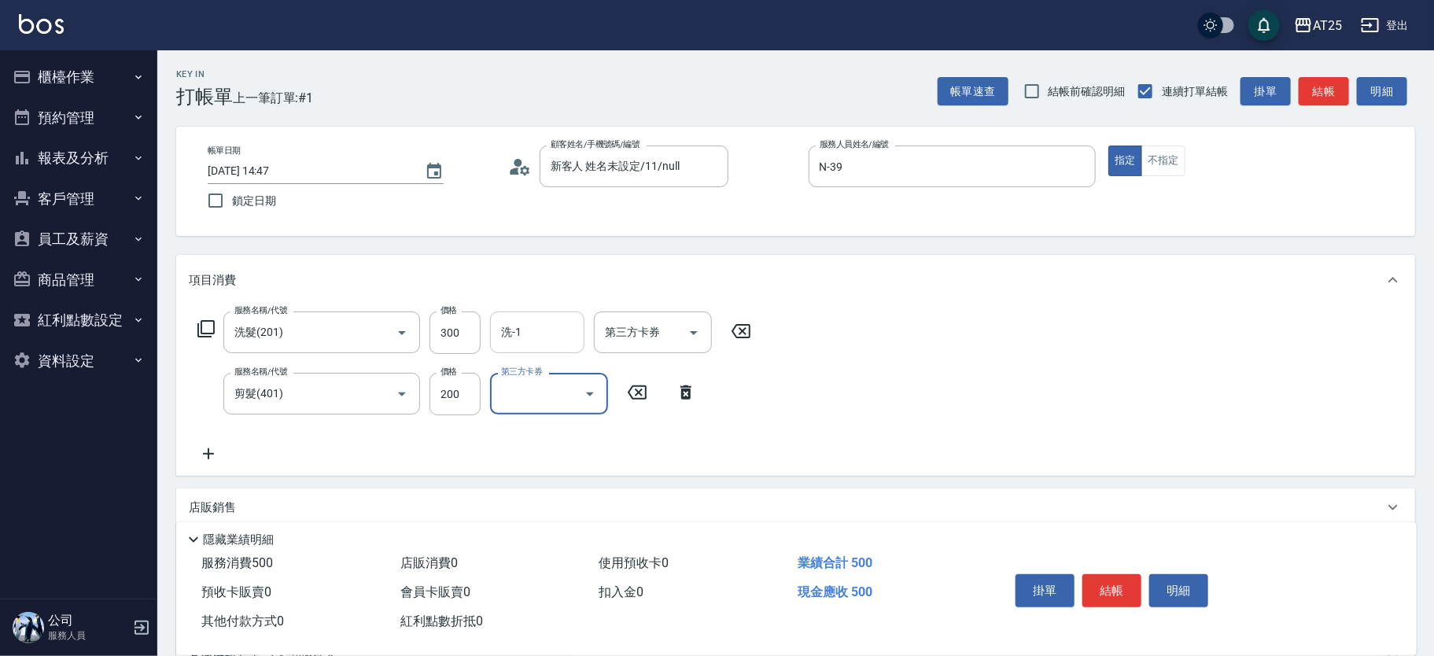
click at [563, 339] on input "洗-1" at bounding box center [537, 333] width 80 height 28
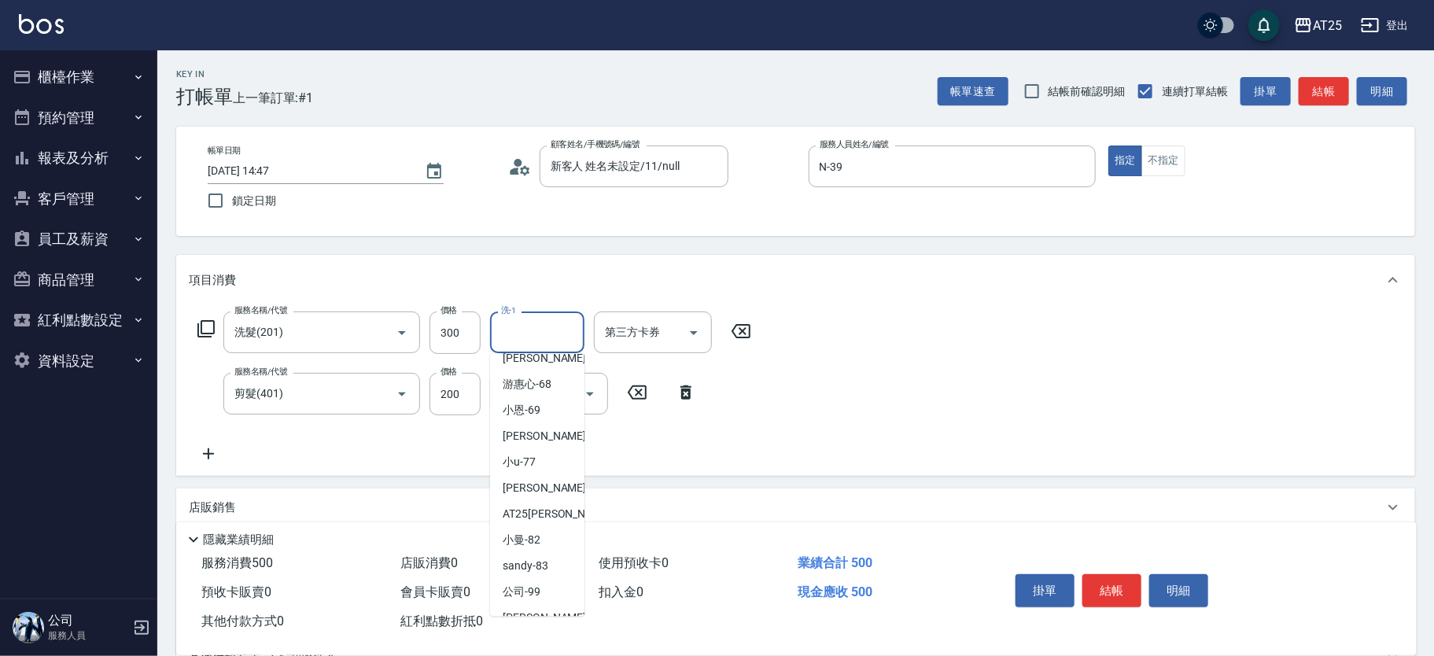
scroll to position [571, 0]
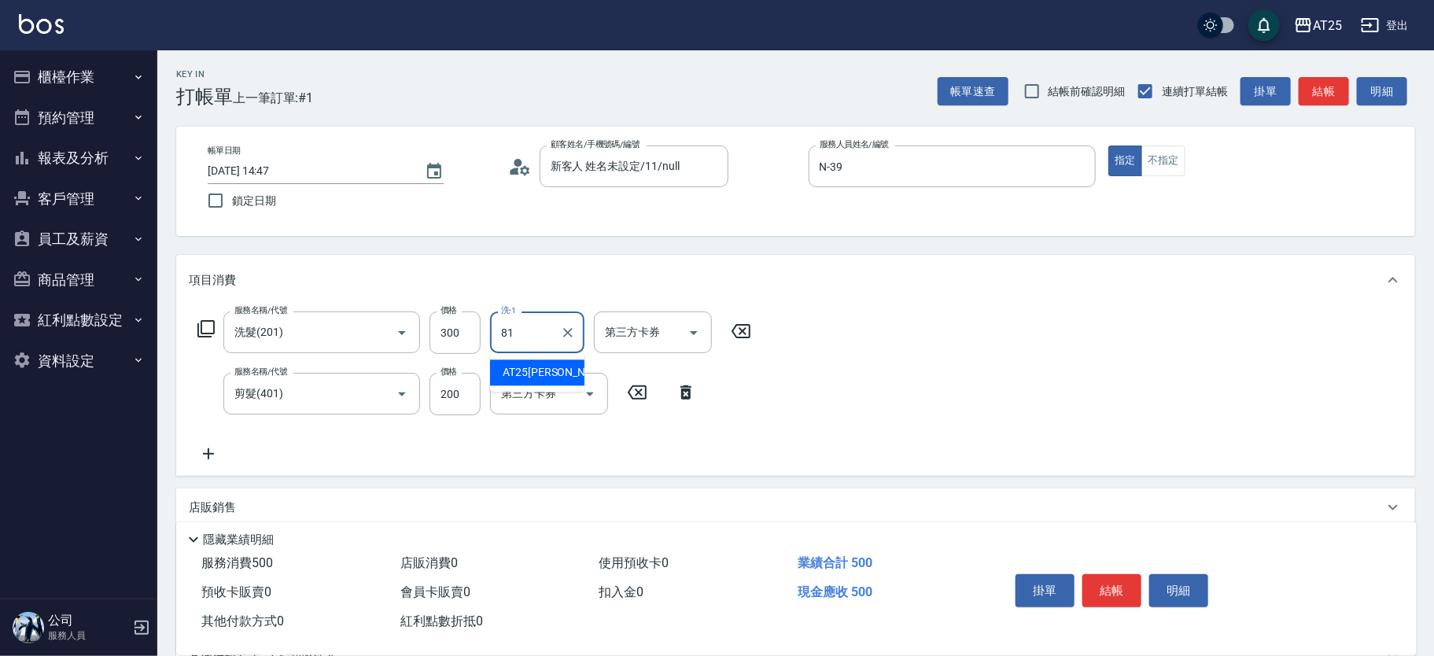
click at [553, 368] on span "AT25[PERSON_NAME] -81" at bounding box center [565, 372] width 124 height 17
type input "AT25[PERSON_NAME]-81"
click at [1117, 582] on button "結帳" at bounding box center [1111, 590] width 59 height 33
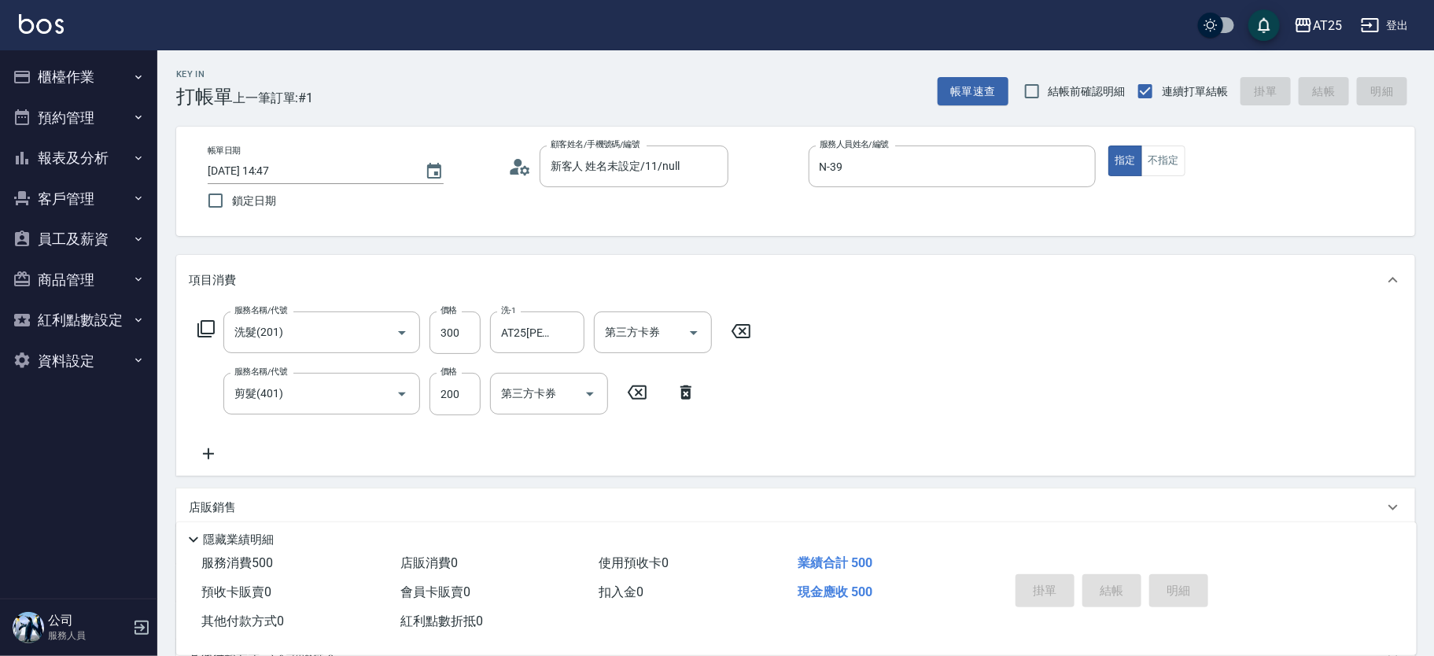
type input "0"
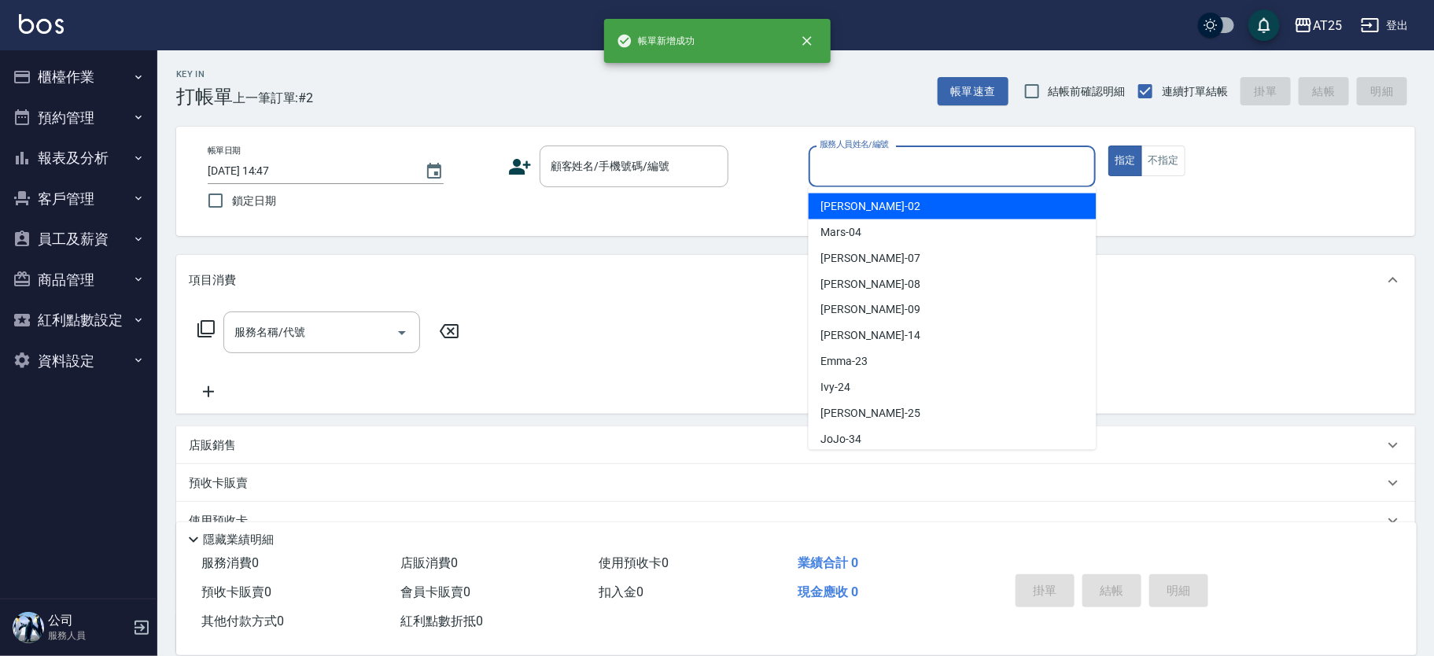
click at [871, 170] on input "服務人員姓名/編號" at bounding box center [953, 167] width 274 height 28
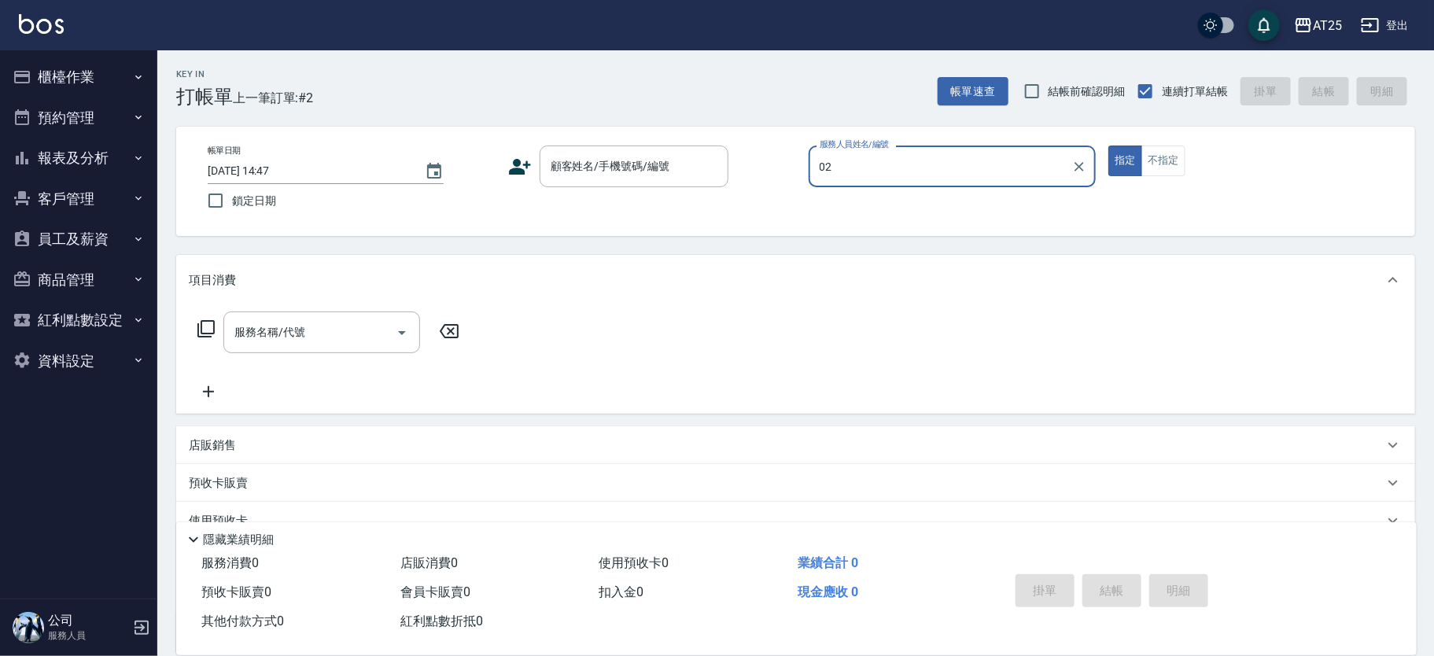
type input "[PERSON_NAME]-02"
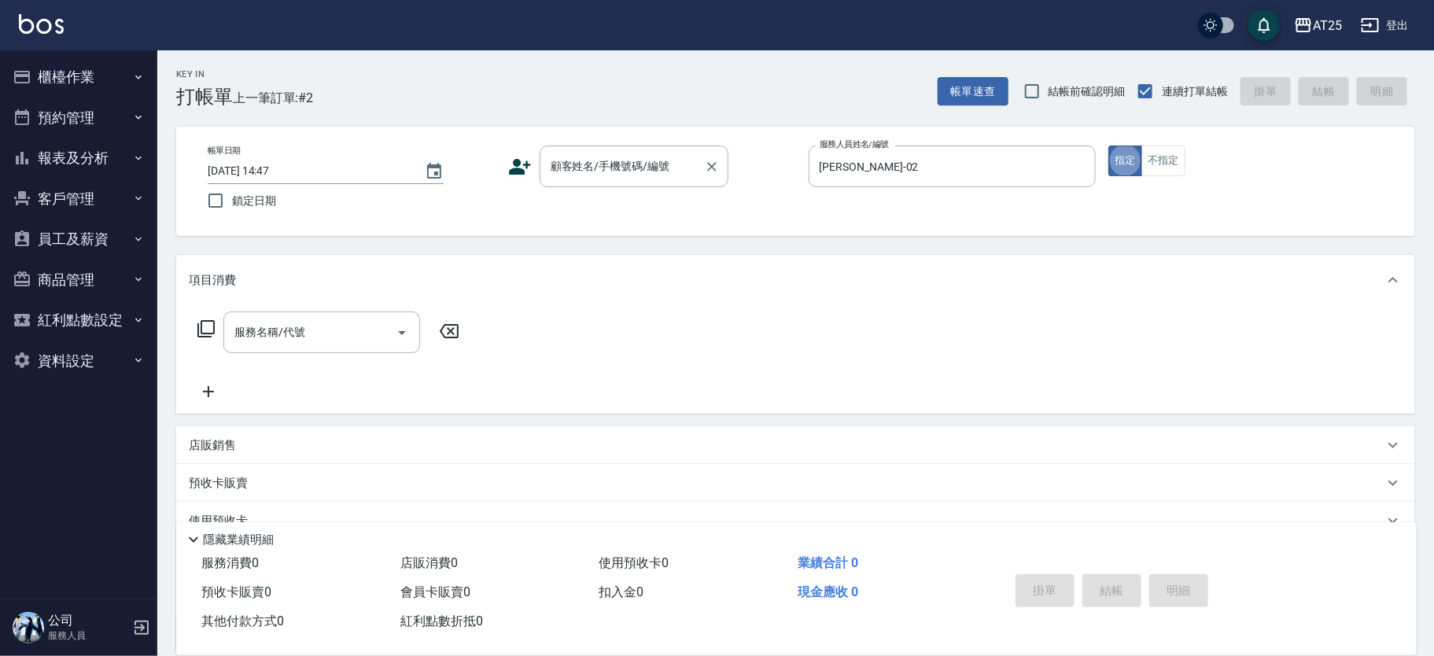
click at [626, 160] on div "顧客姓名/手機號碼/編號 顧客姓名/手機號碼/編號" at bounding box center [634, 167] width 189 height 42
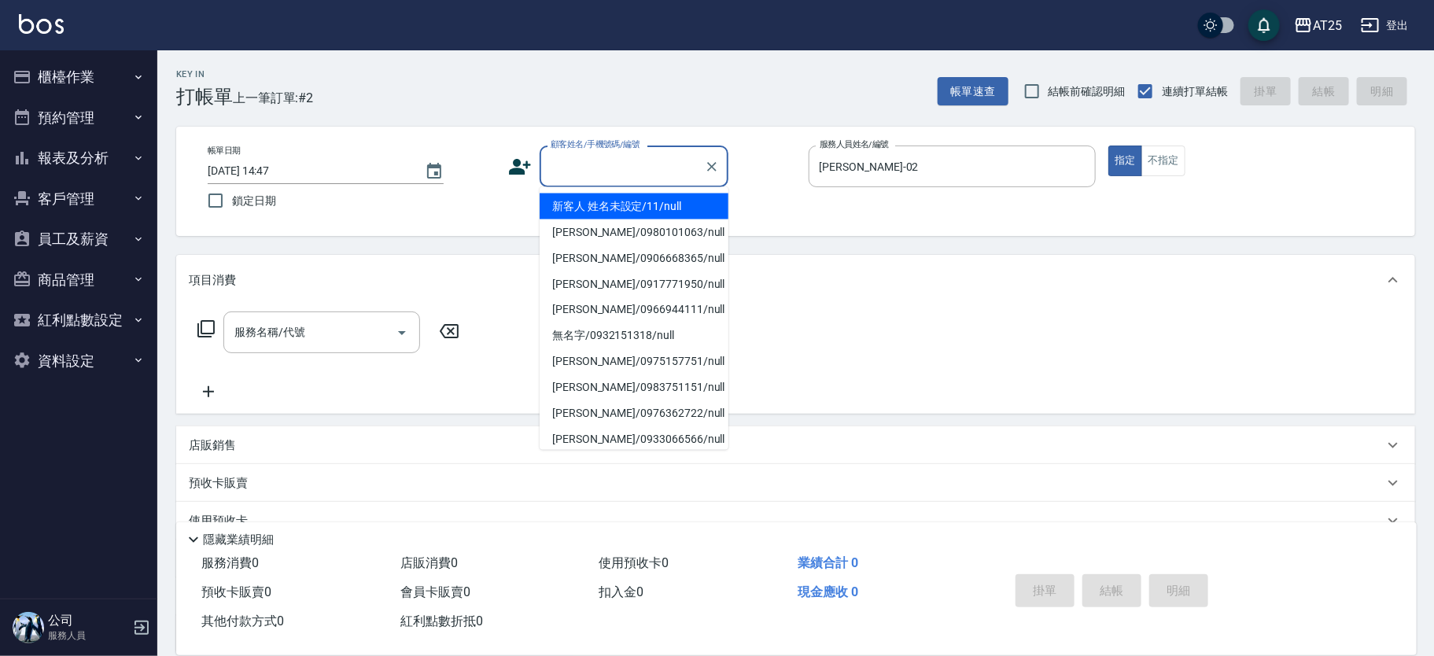
click at [619, 202] on li "新客人 姓名未設定/11/null" at bounding box center [634, 206] width 189 height 26
type input "新客人 姓名未設定/11/null"
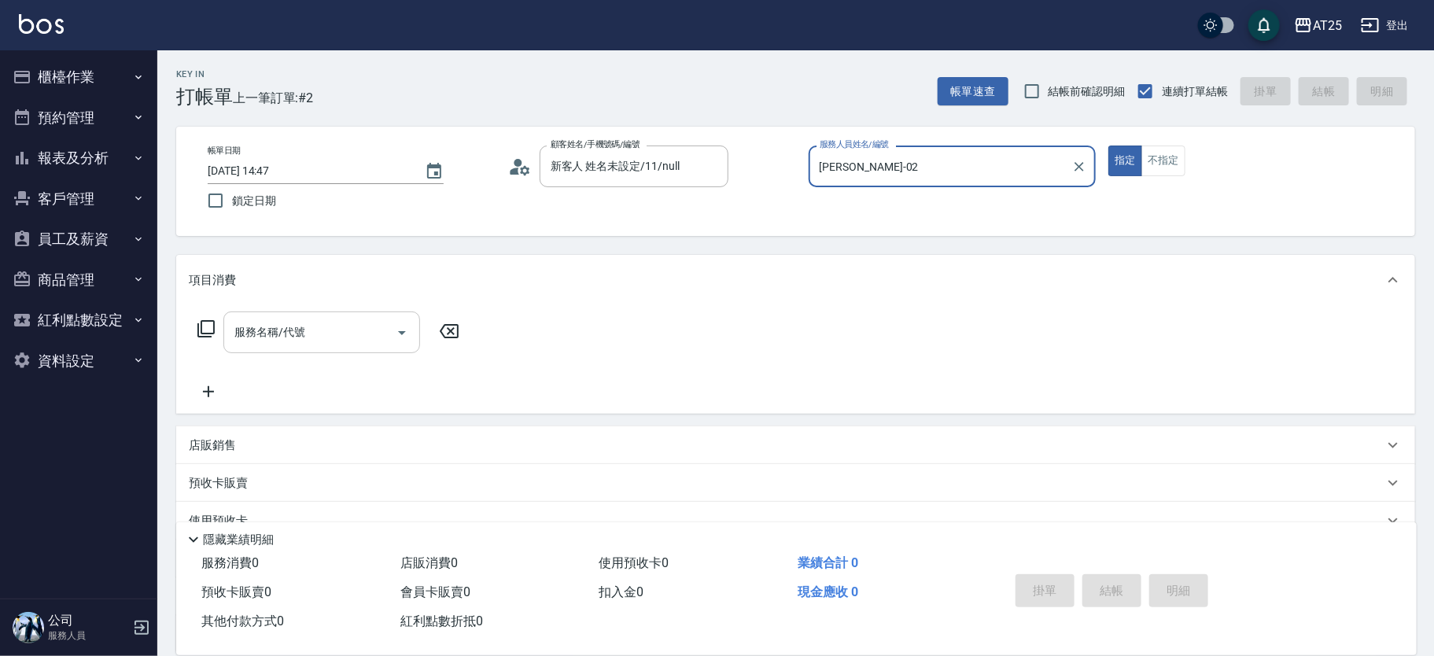
click at [349, 329] on input "服務名稱/代號" at bounding box center [309, 333] width 159 height 28
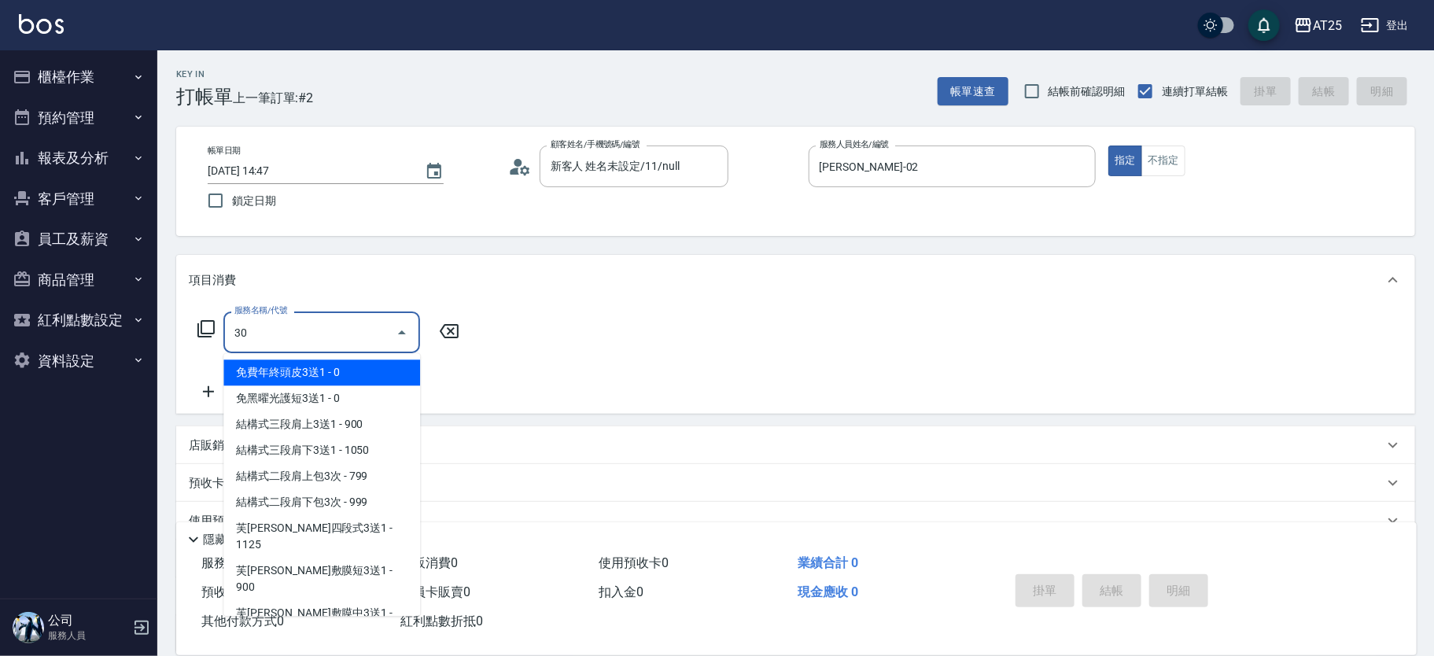
type input "301"
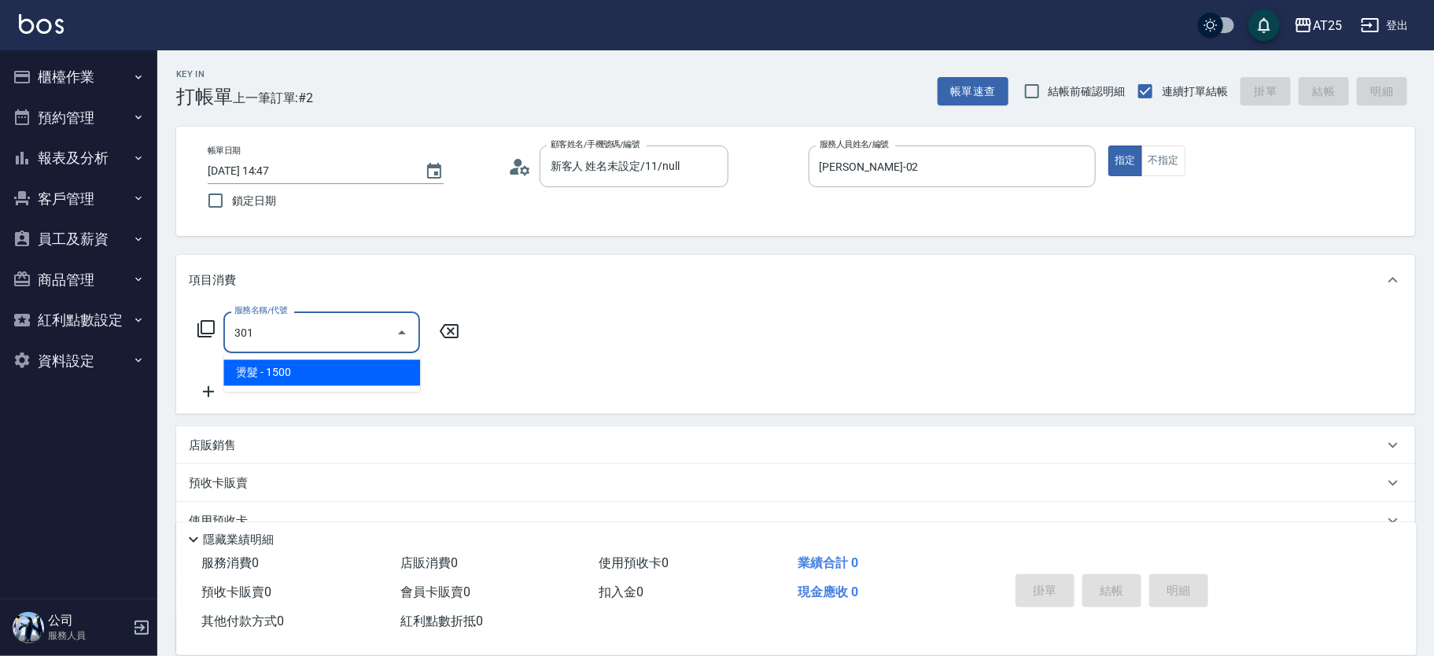
click at [316, 369] on span "燙髮 - 1500" at bounding box center [321, 372] width 197 height 26
type input "150"
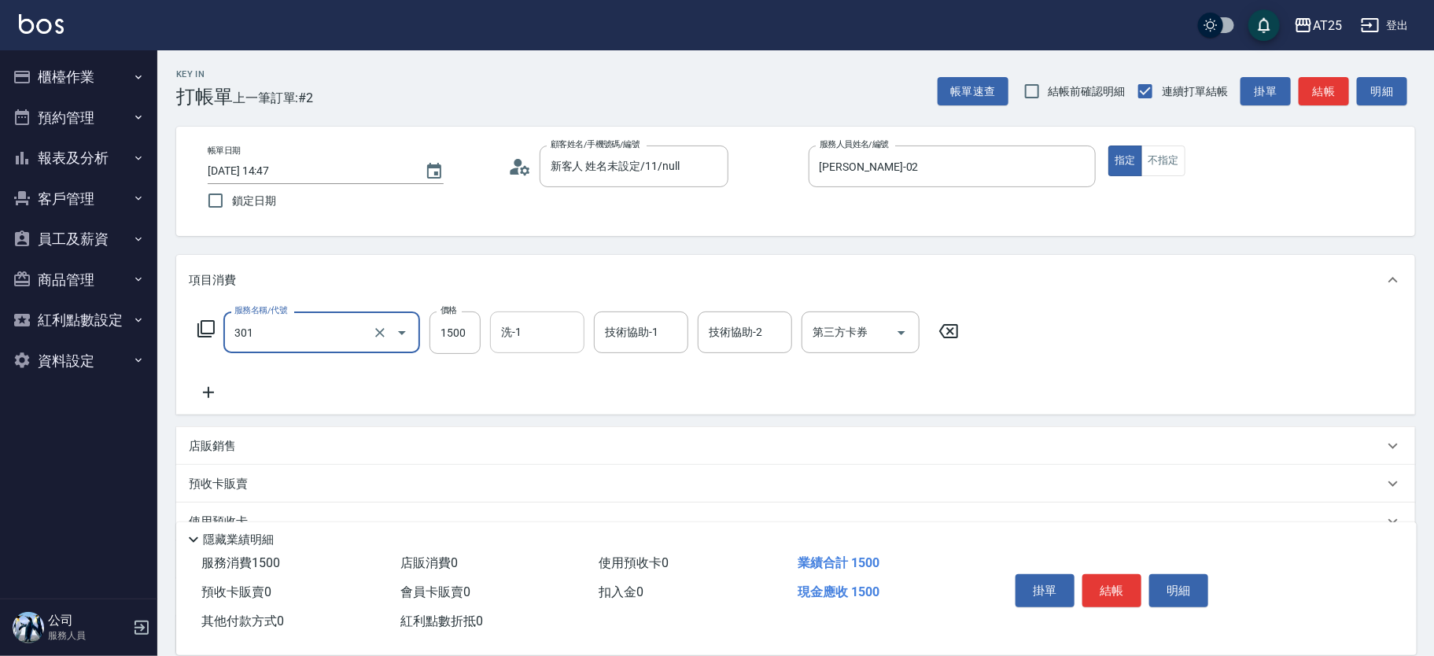
type input "燙髮(301)"
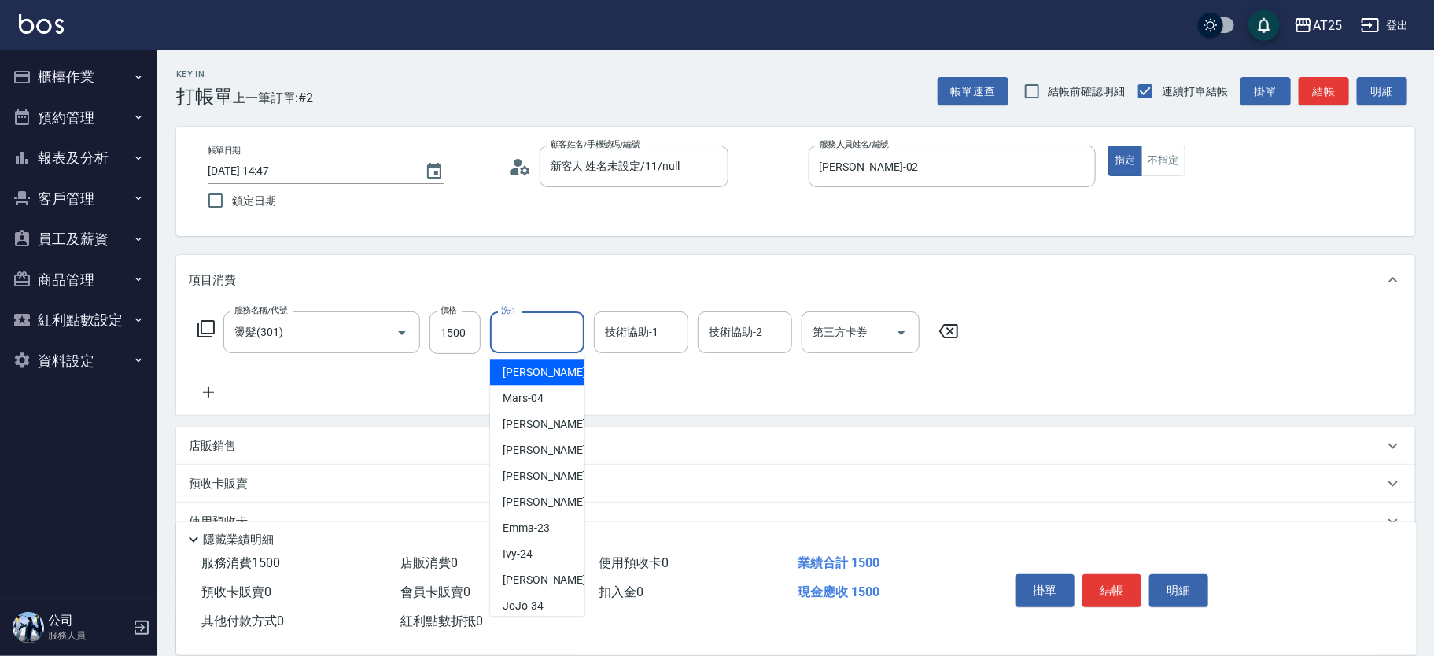
click at [519, 333] on input "洗-1" at bounding box center [537, 333] width 80 height 28
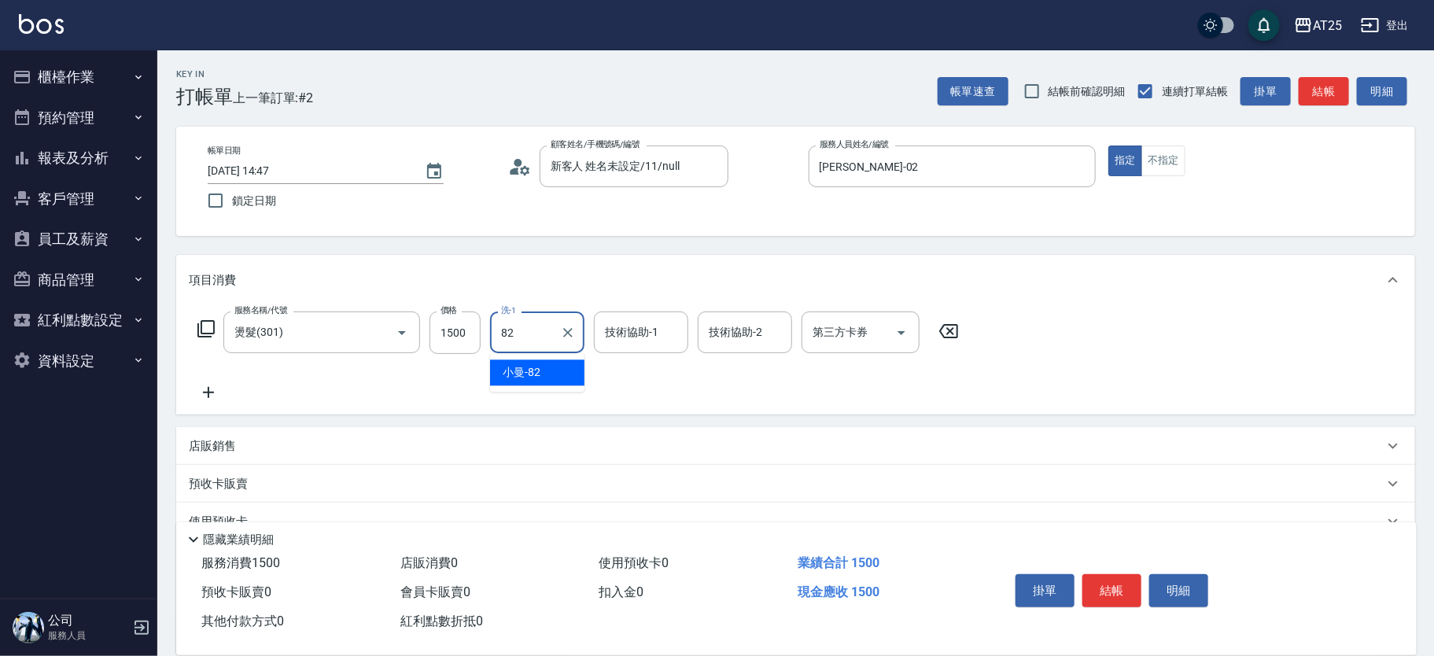
click at [536, 374] on span "小曼 -82" at bounding box center [522, 372] width 38 height 17
click at [595, 344] on div "技術協助-1" at bounding box center [641, 332] width 94 height 42
type input "小曼-82"
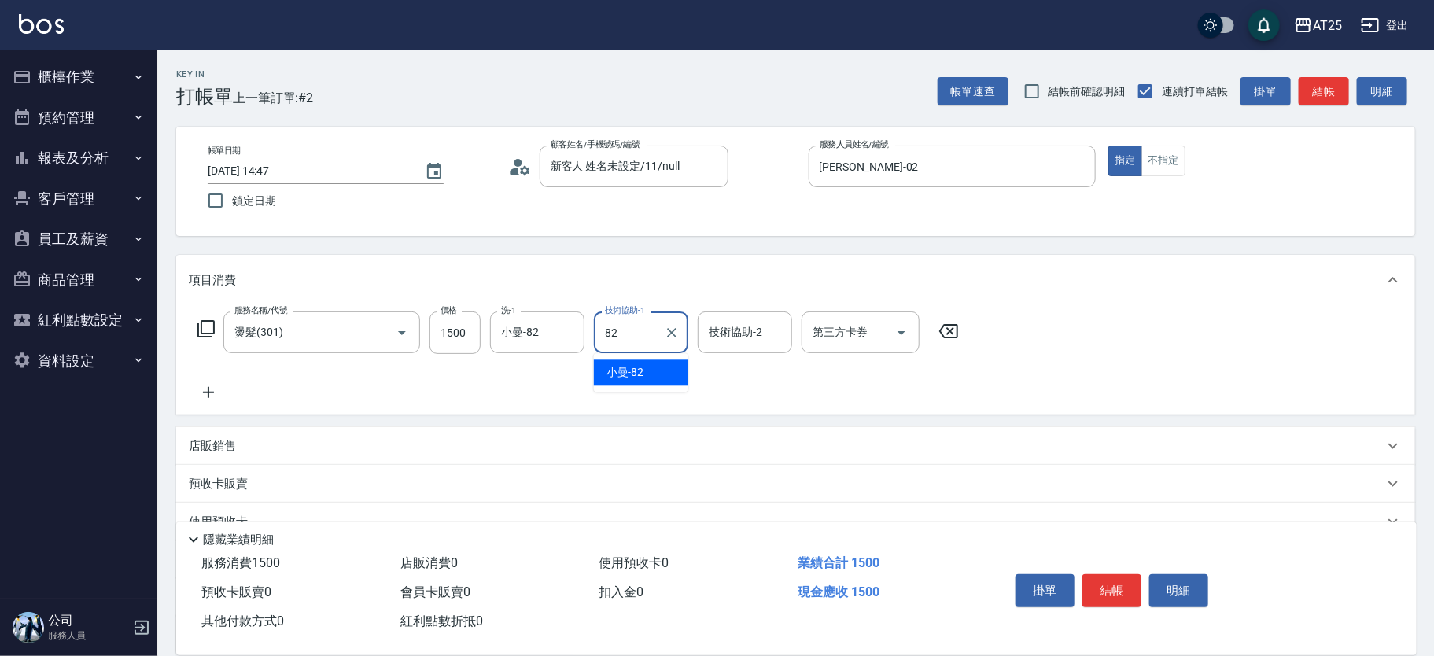
drag, startPoint x: 622, startPoint y: 360, endPoint x: 624, endPoint y: 372, distance: 11.9
click at [624, 371] on div "小曼 -82" at bounding box center [641, 372] width 94 height 26
type input "小曼-82"
click at [1117, 584] on button "結帳" at bounding box center [1111, 590] width 59 height 33
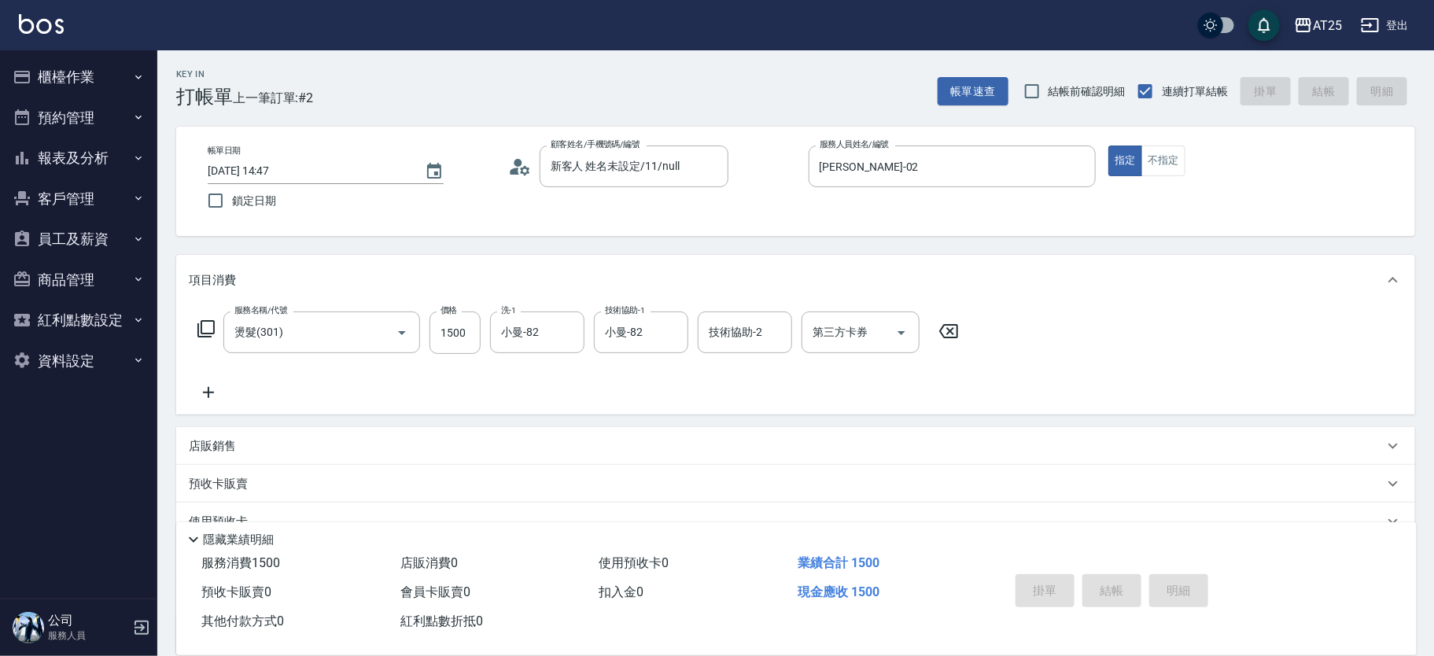
type input "0"
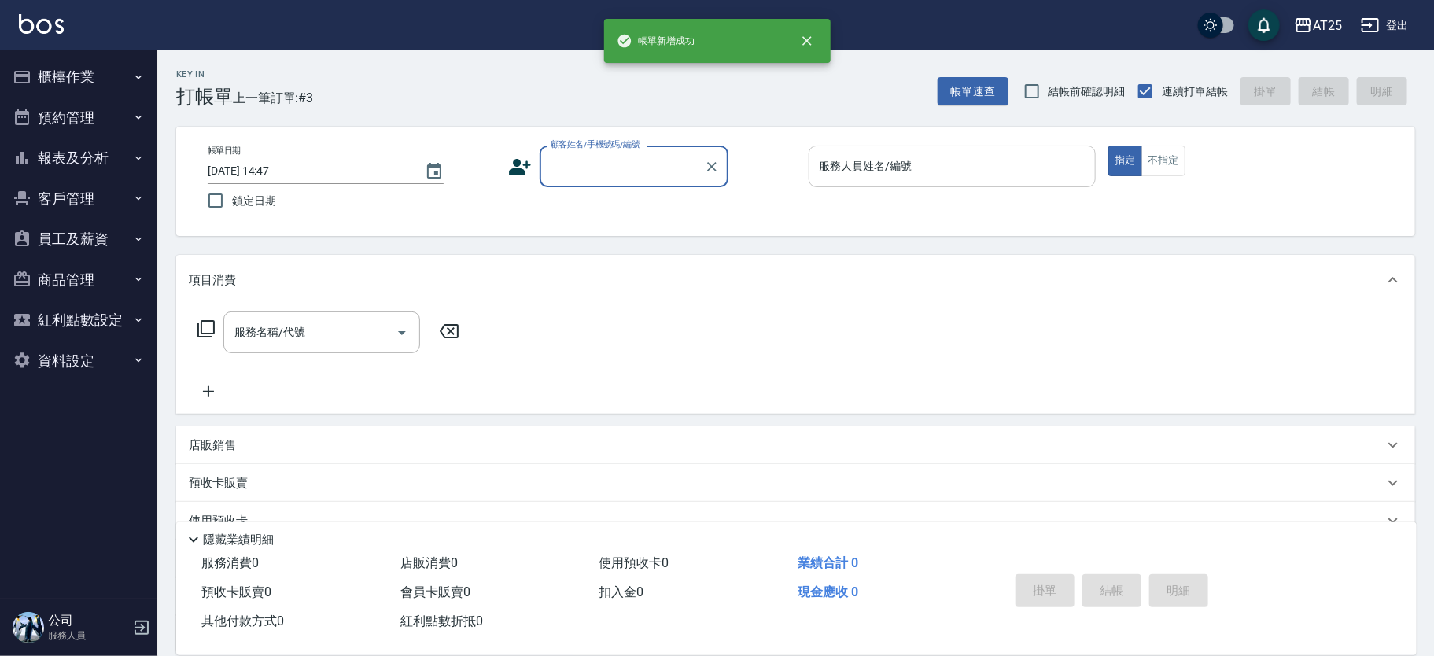
click at [894, 175] on input "服務人員姓名/編號" at bounding box center [953, 167] width 274 height 28
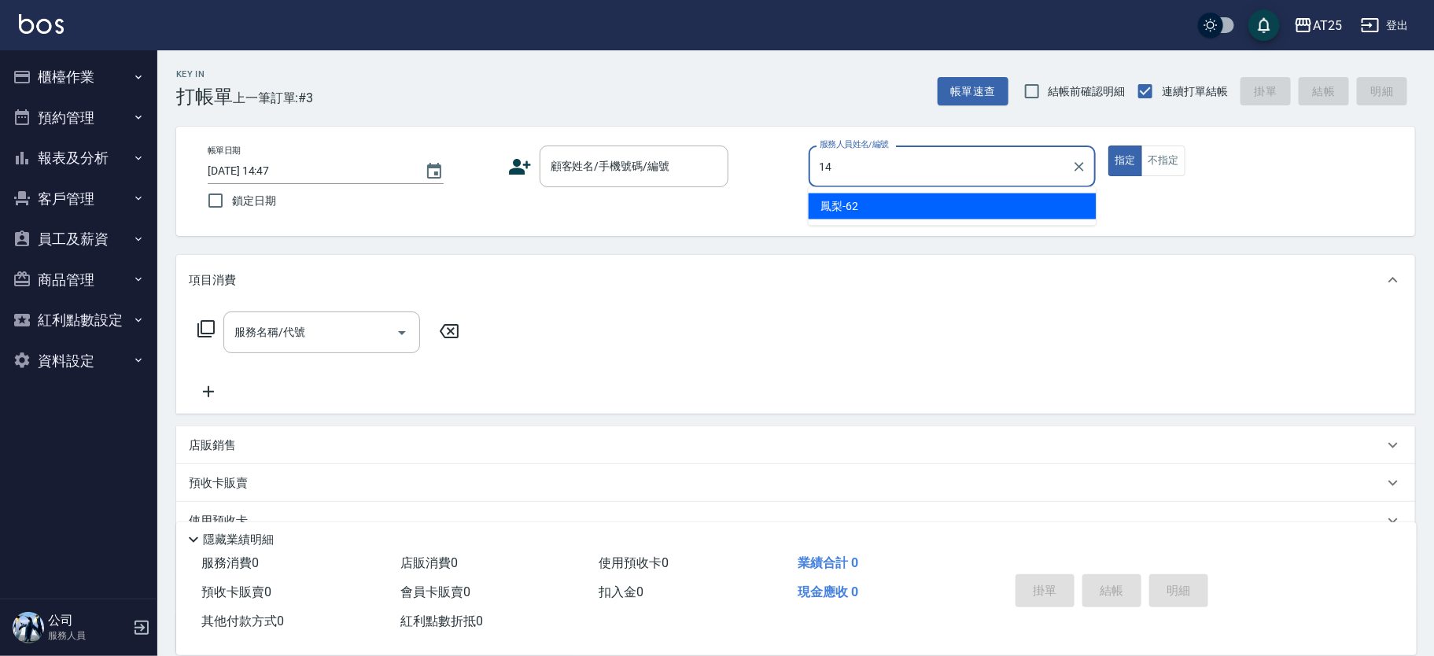
type input "[PERSON_NAME]-14"
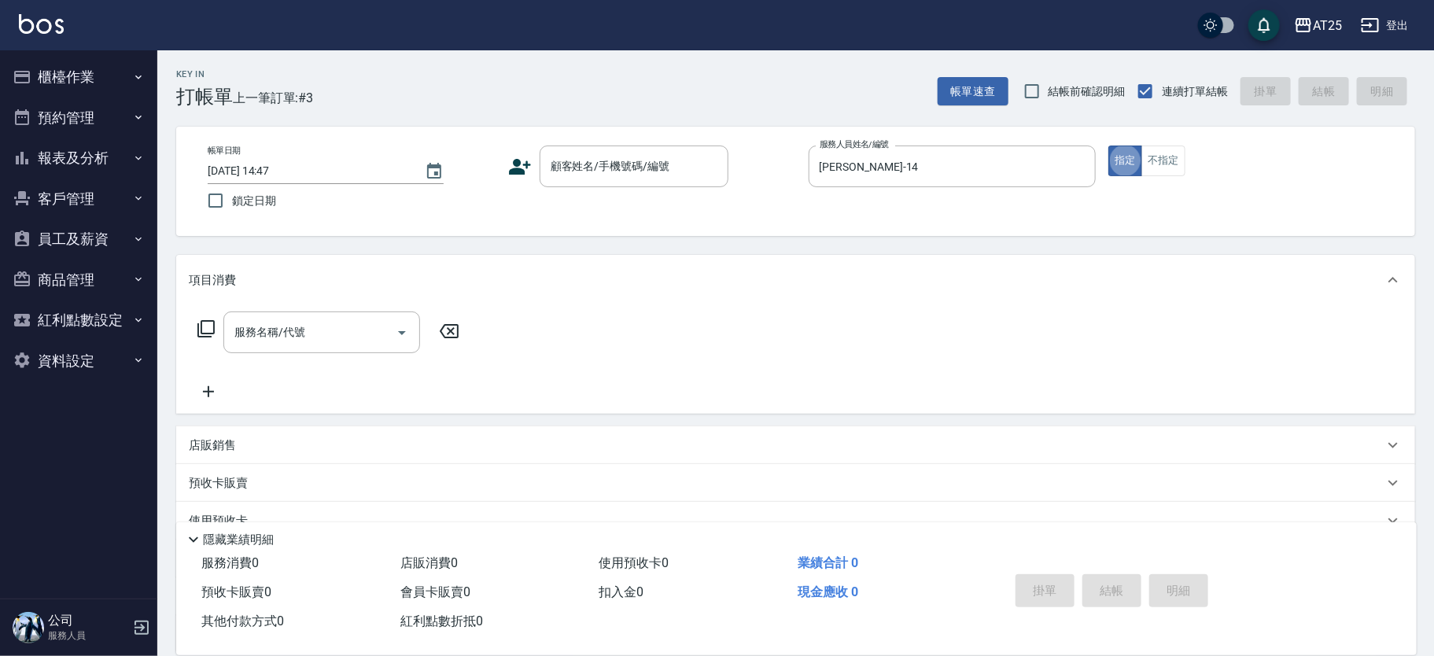
click at [492, 130] on div "帳單日期 [DATE] 14:47 鎖定日期 顧客姓名/手機號碼/編號 顧客姓名/手機號碼/編號 服務人員姓名/編號 [PERSON_NAME]-14 服務人…" at bounding box center [795, 181] width 1239 height 109
click at [632, 174] on input "顧客姓名/手機號碼/編號" at bounding box center [622, 167] width 151 height 28
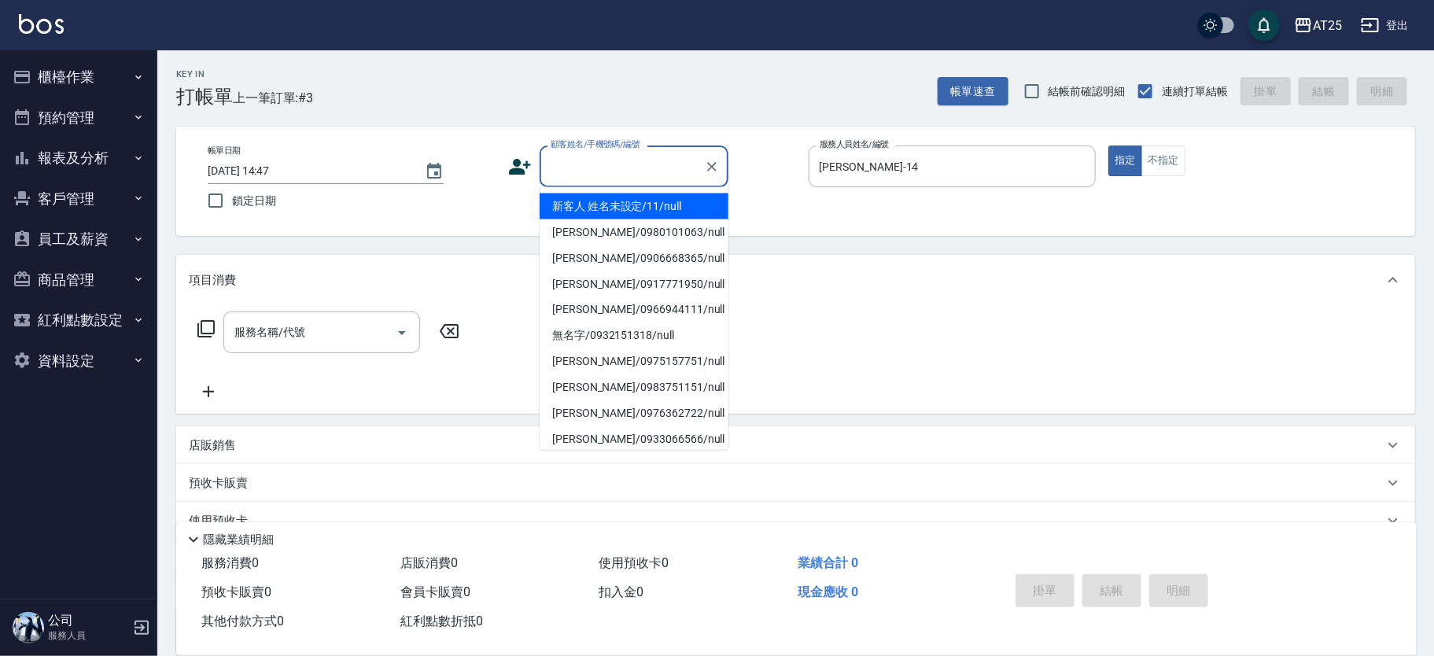
click at [611, 201] on li "新客人 姓名未設定/11/null" at bounding box center [634, 206] width 189 height 26
type input "新客人 姓名未設定/11/null"
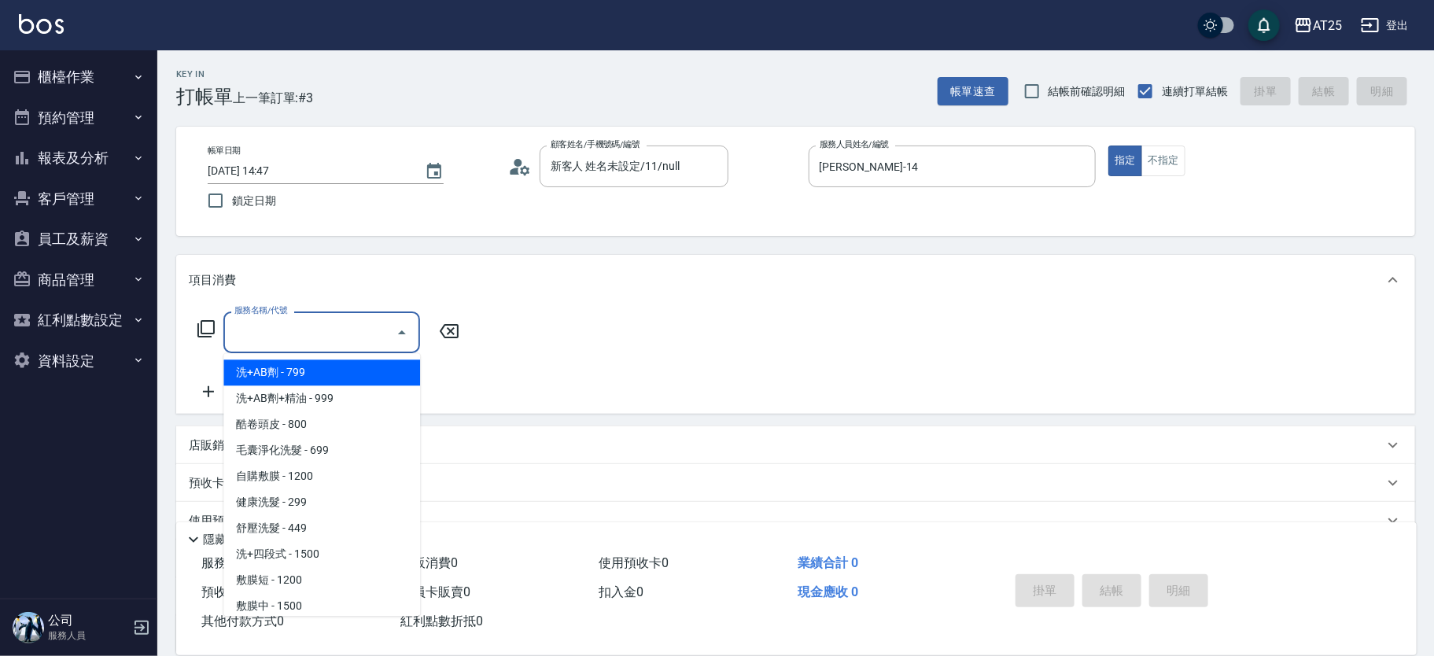
click at [291, 337] on input "服務名稱/代號" at bounding box center [309, 333] width 159 height 28
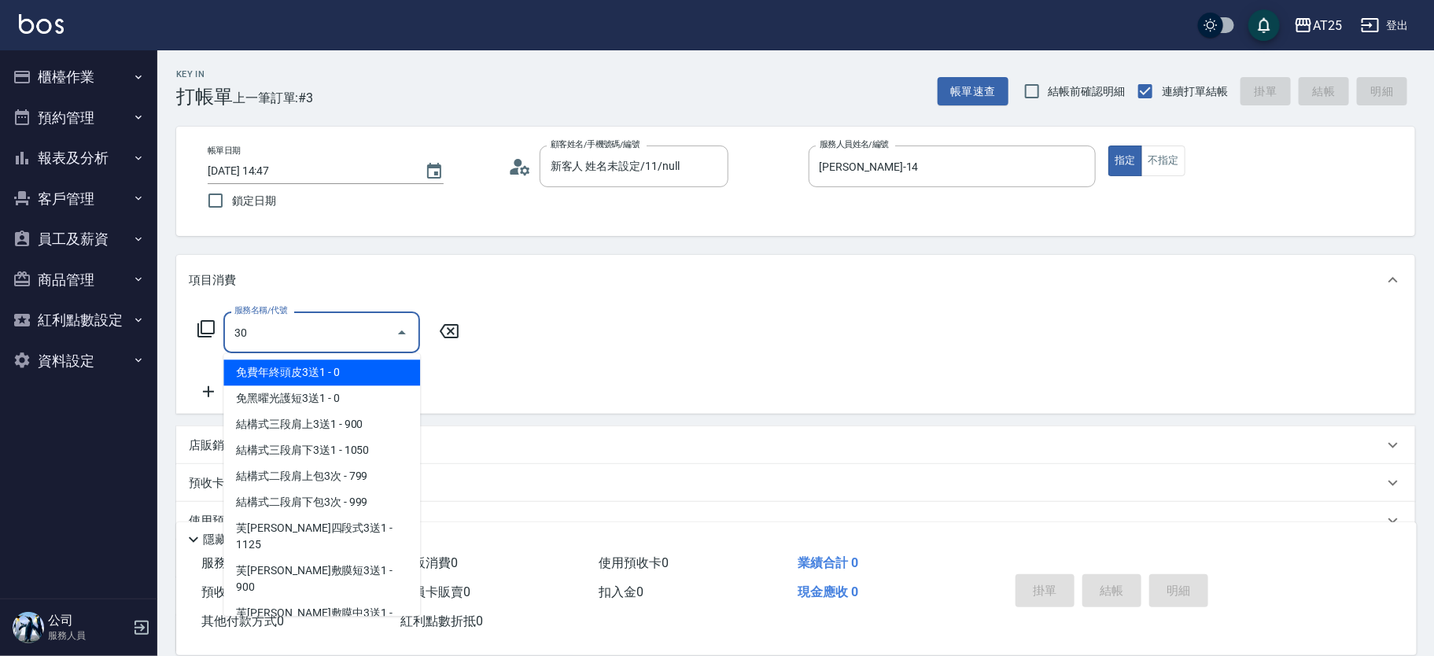
type input "301"
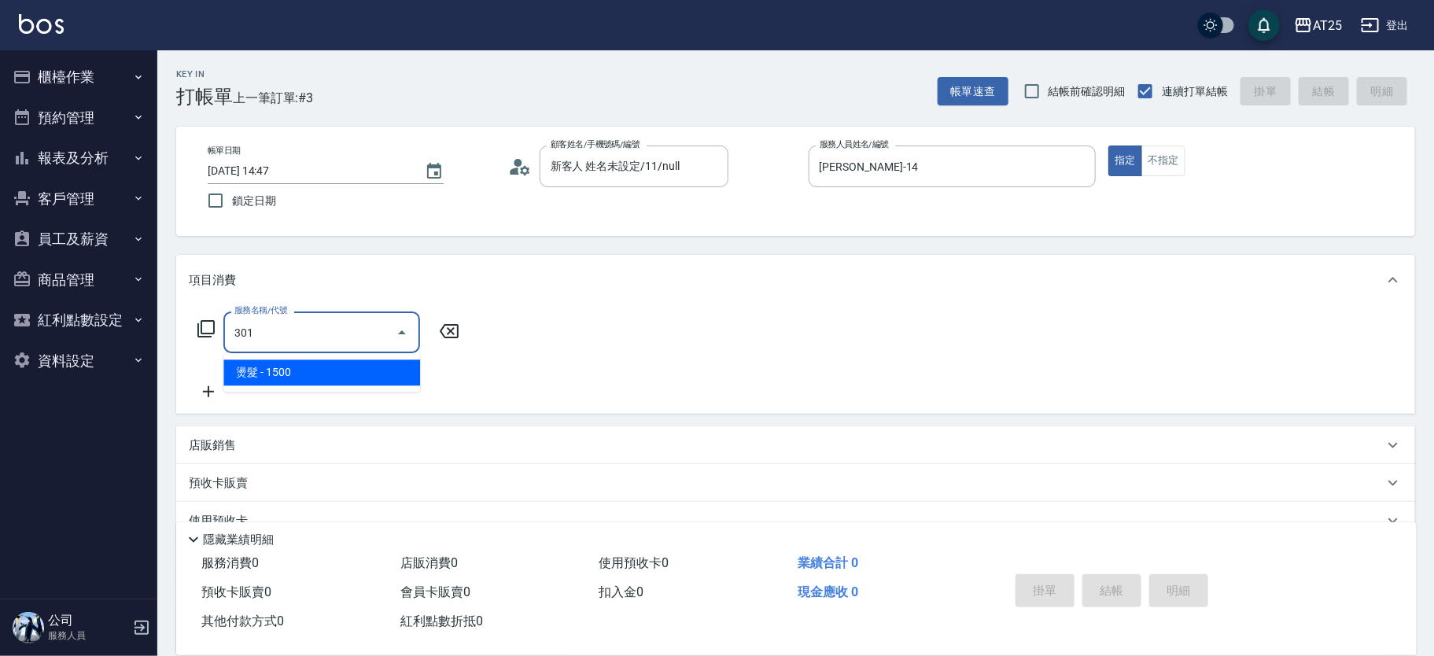
click at [297, 370] on span "燙髮 - 1500" at bounding box center [321, 372] width 197 height 26
type input "150"
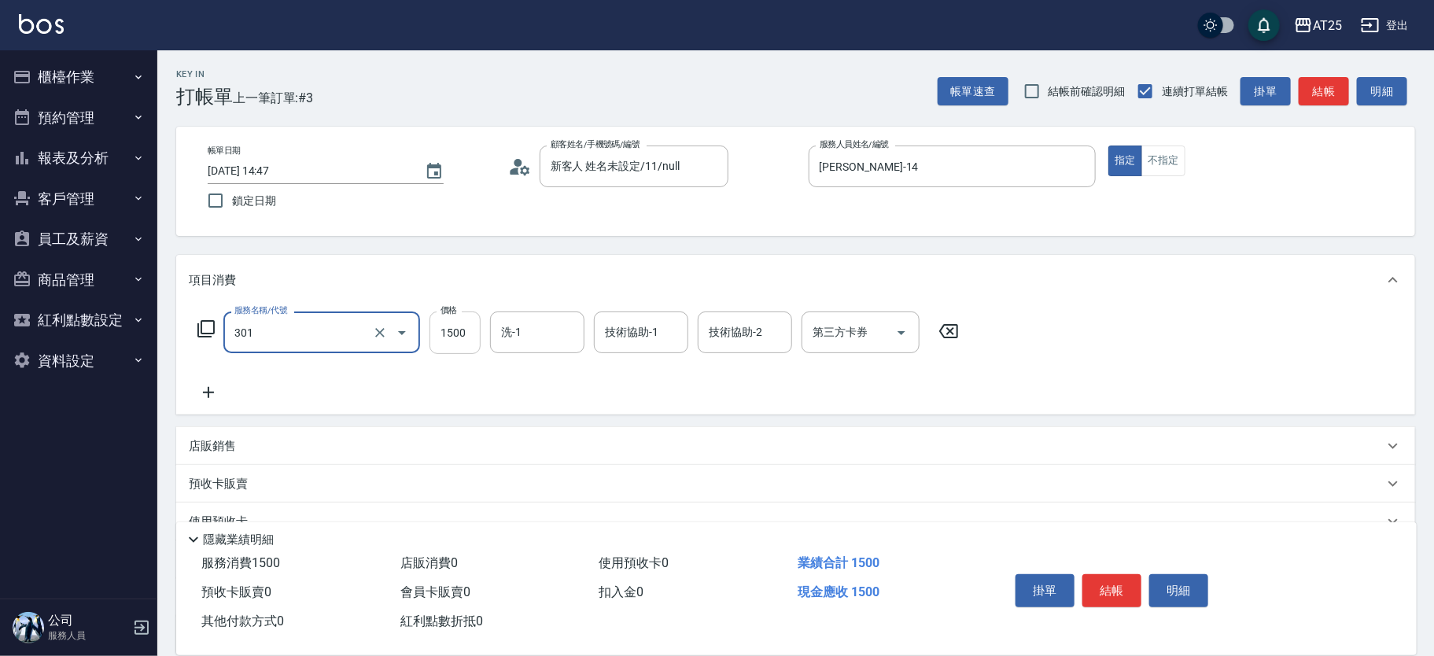
click at [440, 337] on input "1500" at bounding box center [454, 332] width 51 height 42
type input "燙髮(301)"
type input "0"
type input "20"
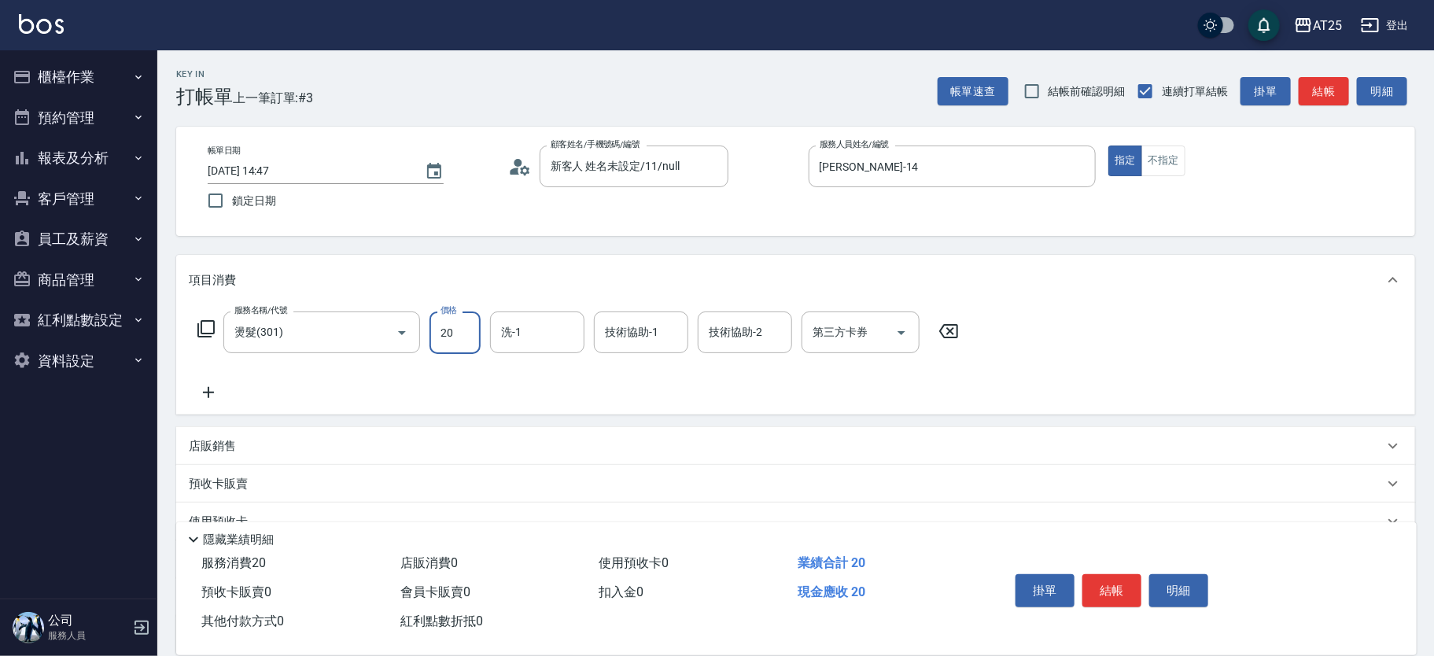
type input "200"
type input "2000"
click at [222, 402] on div "服務名稱/代號 燙髮(301) 服務名稱/代號 價格 2000 價格 洗-1 洗-1 技術協助-1 技術協助-1 技術協助-2 技術協助-2 第三方卡券 第三…" at bounding box center [795, 359] width 1239 height 109
click at [213, 388] on icon at bounding box center [208, 392] width 39 height 19
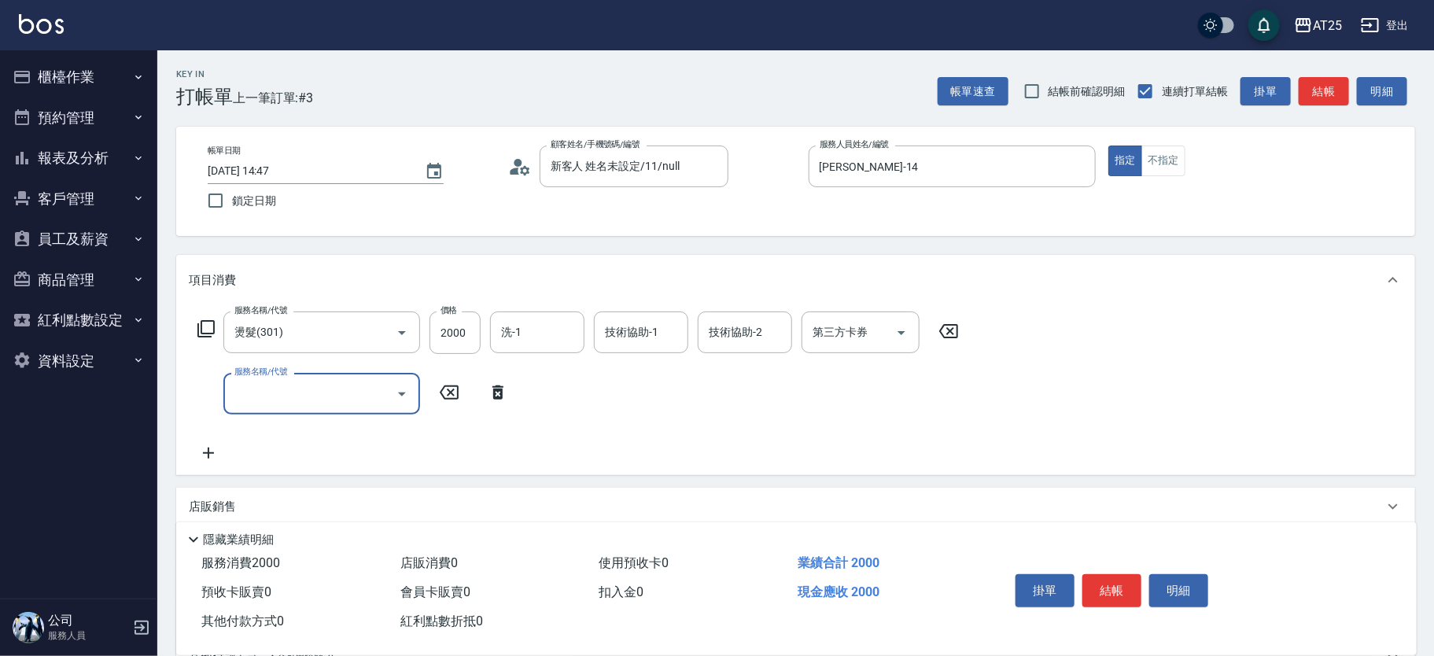
click at [306, 392] on input "服務名稱/代號" at bounding box center [309, 394] width 159 height 28
type input "502"
click at [313, 426] on span "漂髮 - 500" at bounding box center [321, 434] width 197 height 26
type input "250"
click at [378, 398] on icon "Clear" at bounding box center [380, 394] width 16 height 16
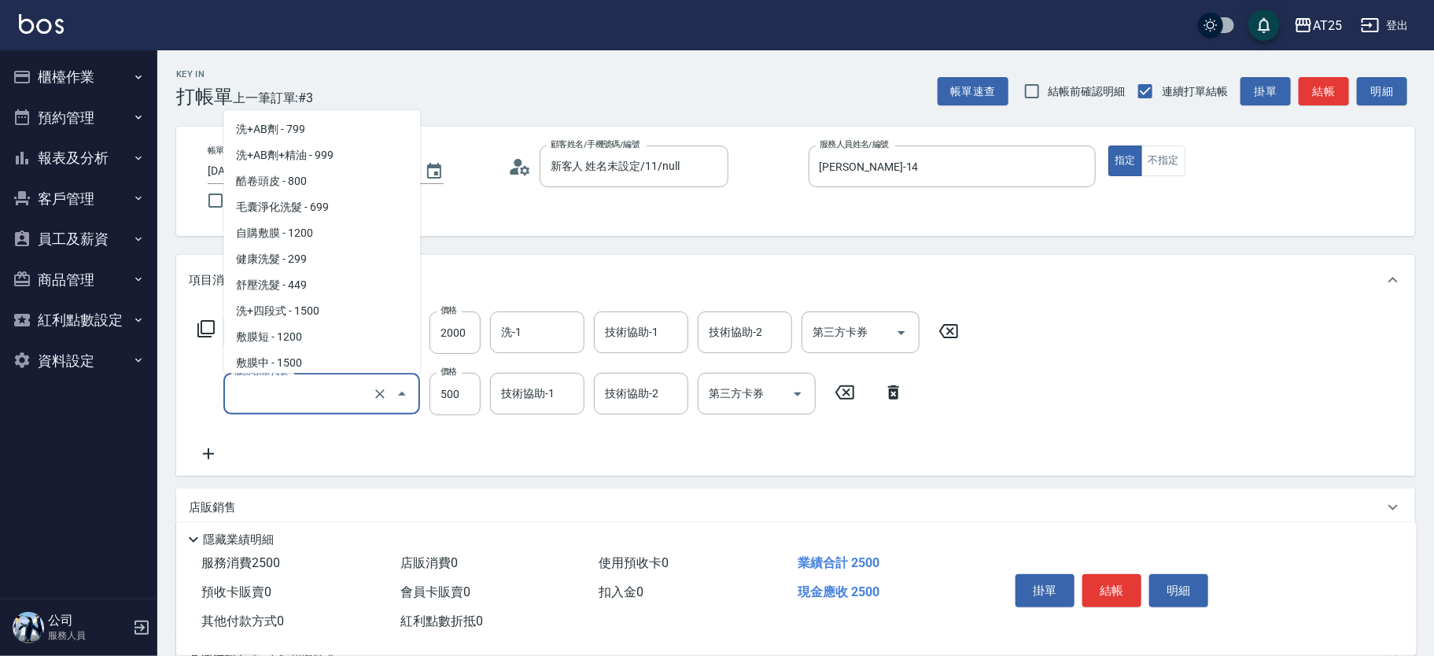
click at [348, 393] on input "服務名稱/代號" at bounding box center [299, 394] width 138 height 28
type input "5"
type input "200"
type input "501"
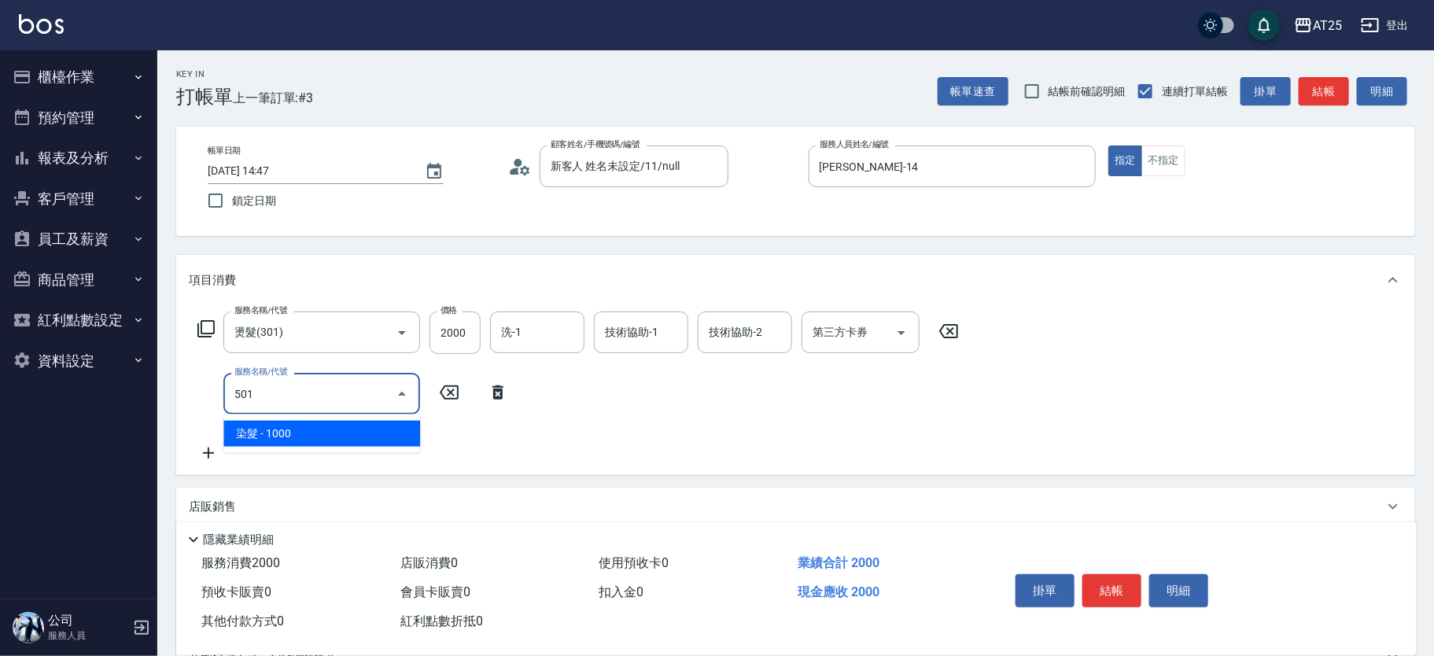
scroll to position [0, 0]
click at [322, 430] on span "染髮 - 1000" at bounding box center [321, 434] width 197 height 26
type input "300"
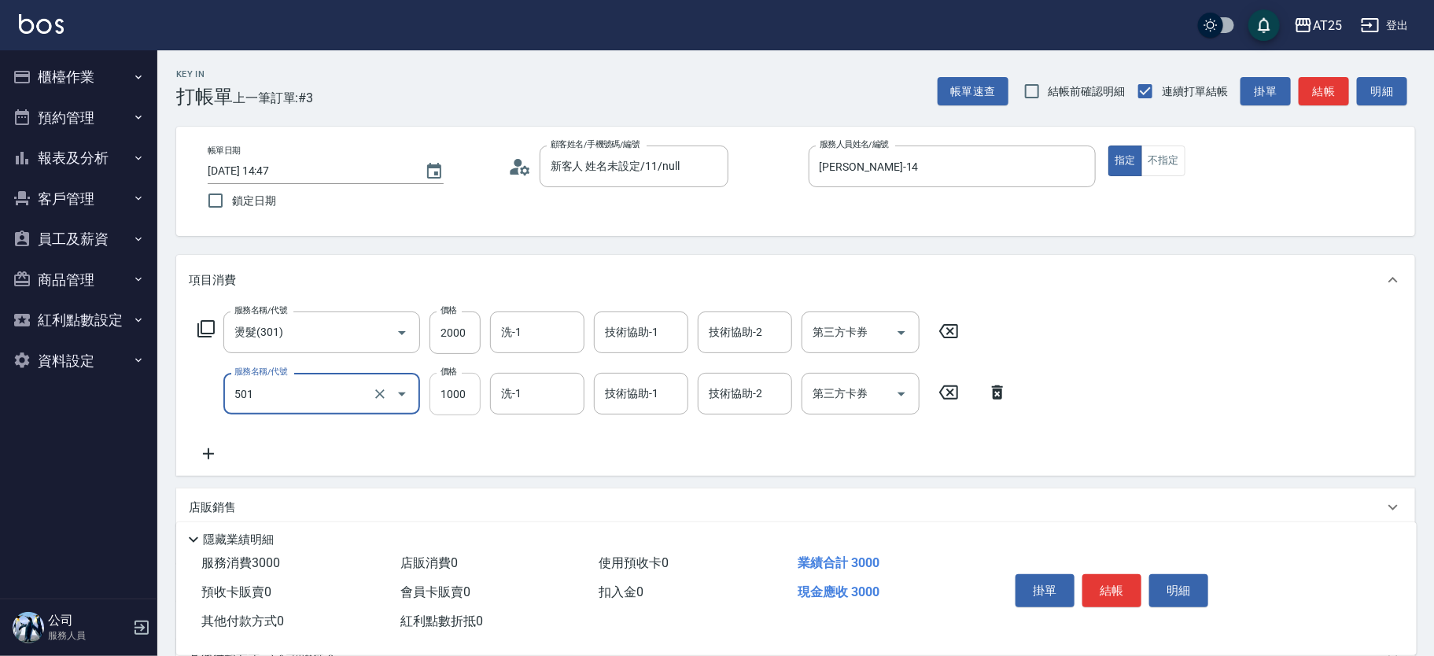
type input "染髮(501)"
click at [434, 389] on input "1000" at bounding box center [454, 394] width 51 height 42
type input "200"
type input "20"
type input "220"
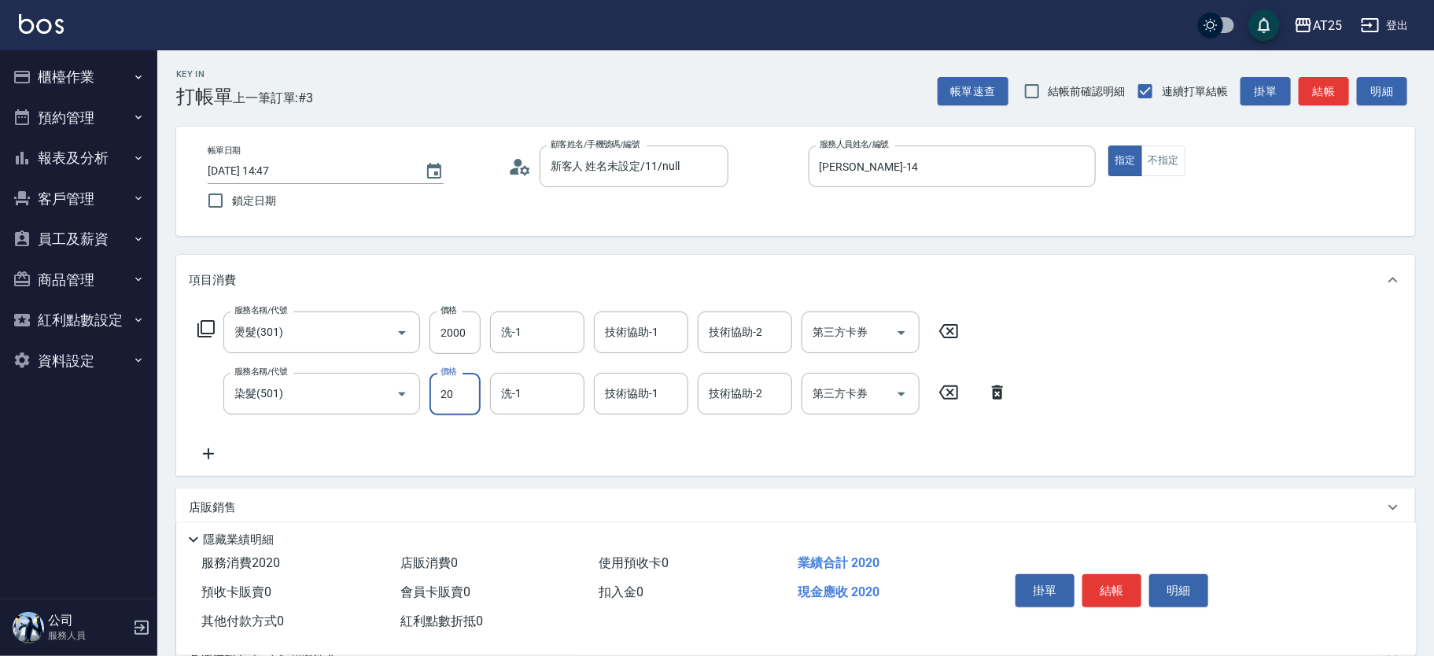
type input "200"
type input "400"
type input "2000"
click at [176, 462] on div "服務名稱/代號 燙髮(301) 服務名稱/代號 價格 2000 價格 洗-1 洗-1 技術協助-1 技術協助-1 技術協助-2 技術協助-2 第三方卡券 第三…" at bounding box center [795, 390] width 1239 height 171
click at [208, 455] on icon at bounding box center [208, 453] width 11 height 11
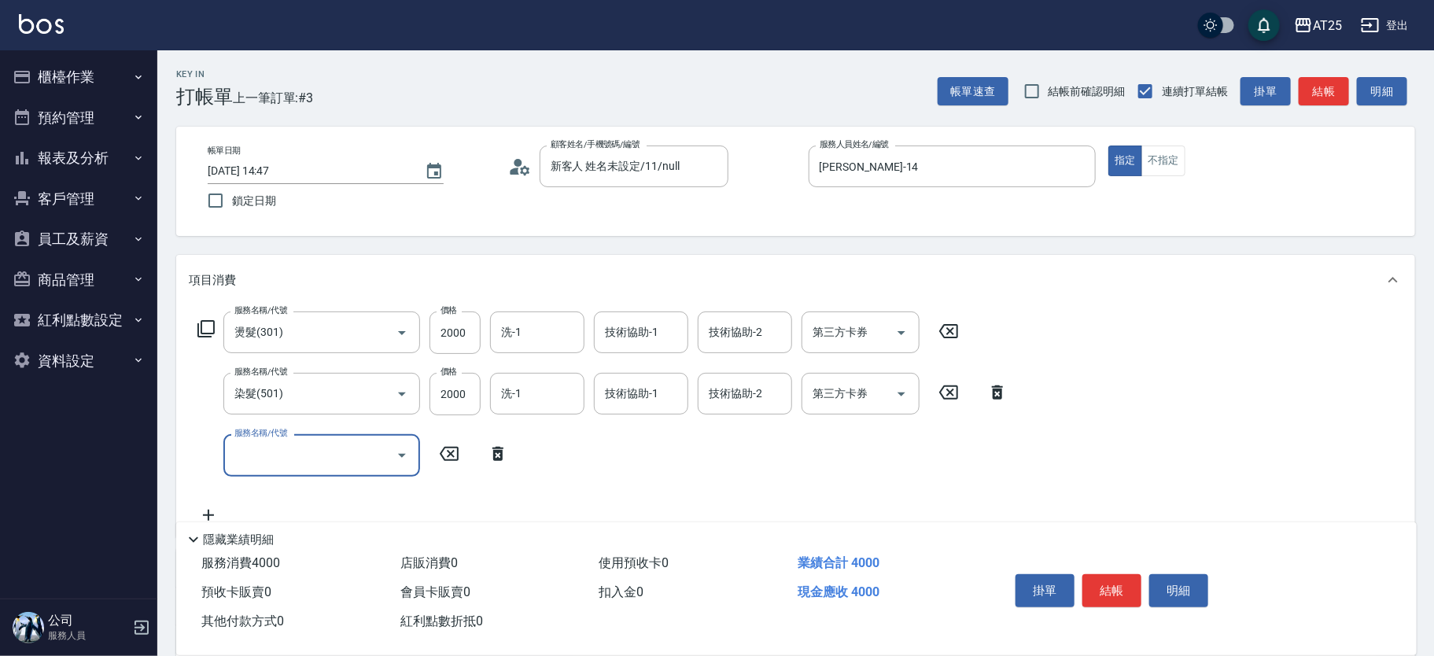
click at [308, 449] on input "服務名稱/代號" at bounding box center [309, 455] width 159 height 28
type input "701"
click at [327, 493] on span "貼片接髮 - 5000" at bounding box center [321, 495] width 197 height 26
type input "900"
click at [445, 454] on input "5000" at bounding box center [454, 455] width 51 height 42
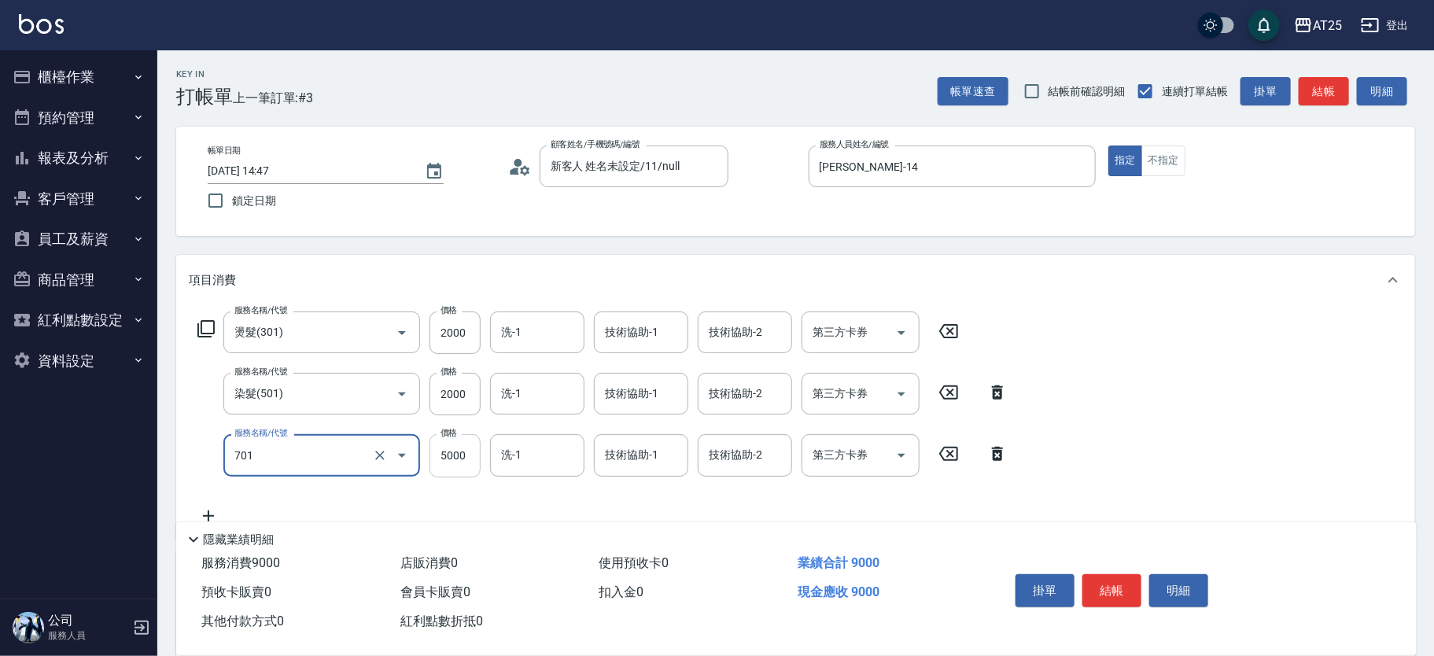
type input "貼片接髮(701)"
type input "400"
type input "31"
type input "430"
type input "3160"
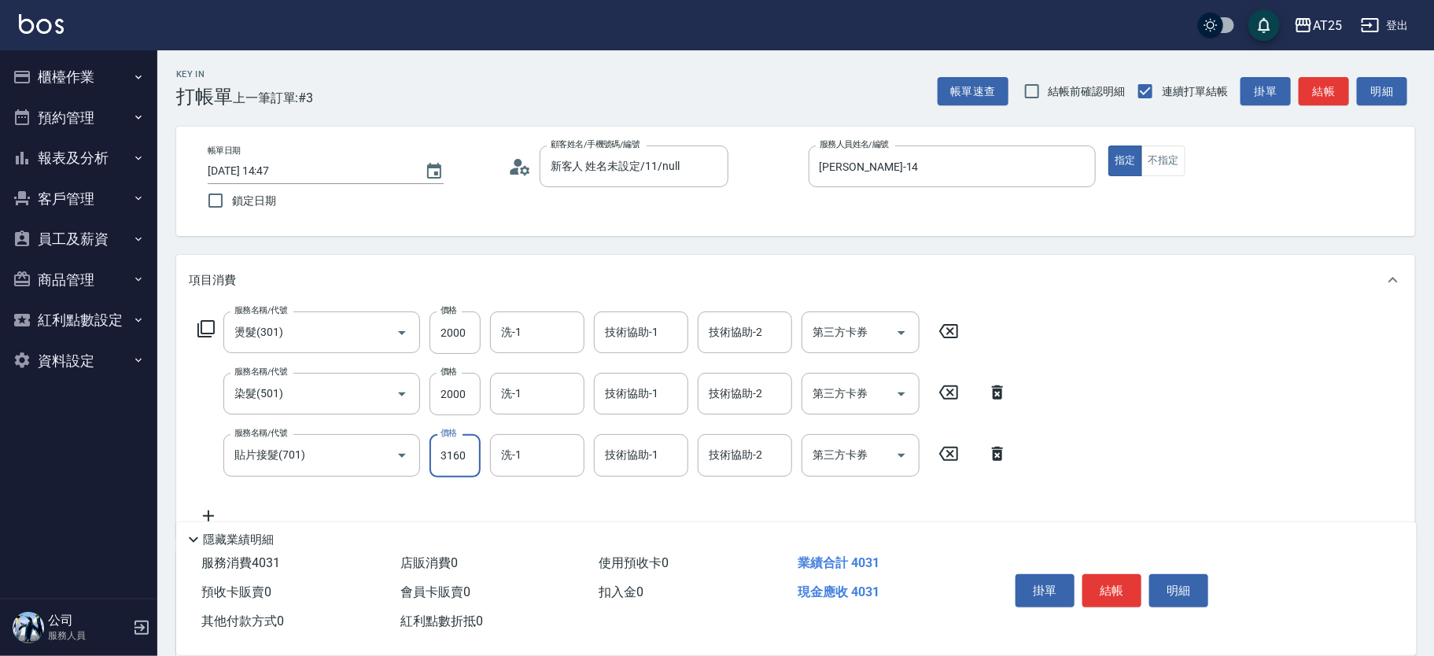
type input "710"
type input "3160"
click at [540, 335] on input "洗-1" at bounding box center [537, 333] width 80 height 28
click at [597, 342] on div "技術協助-1" at bounding box center [641, 332] width 94 height 42
type input "[PERSON_NAME]-58"
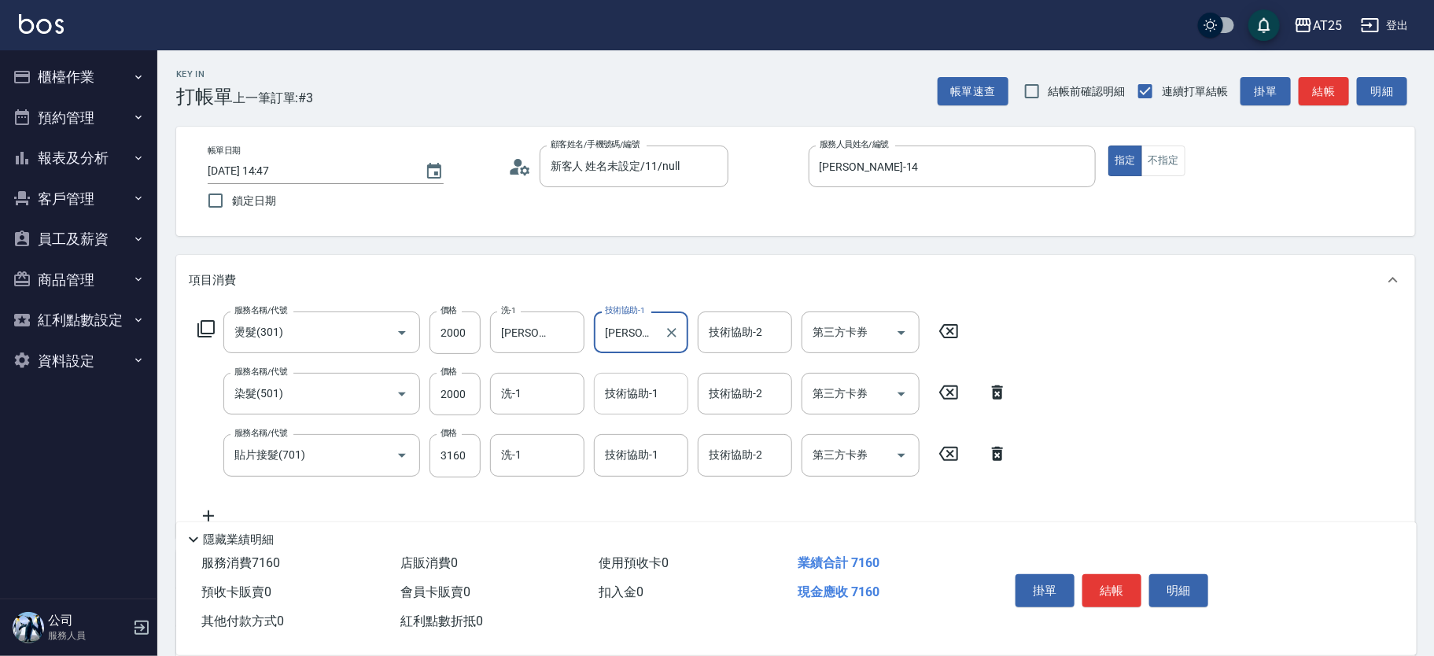
type input "[PERSON_NAME]-58"
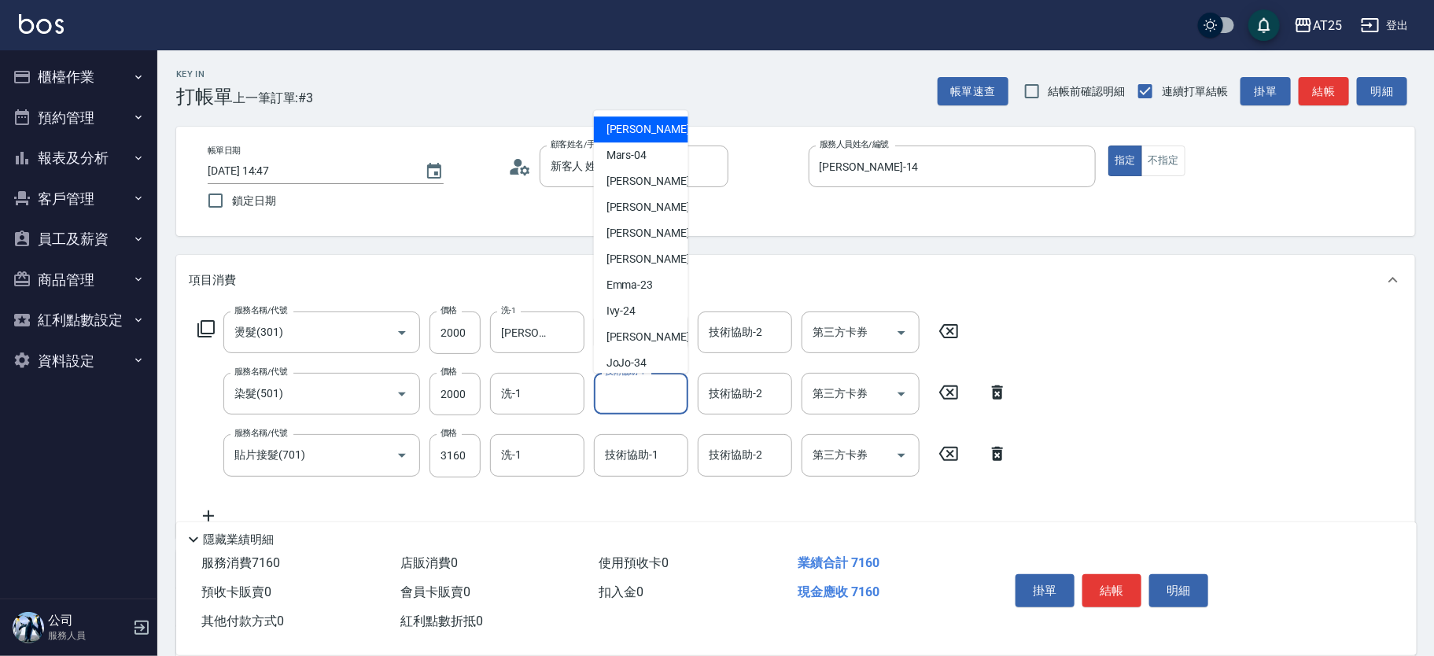
click at [612, 389] on input "技術協助-1" at bounding box center [641, 394] width 80 height 28
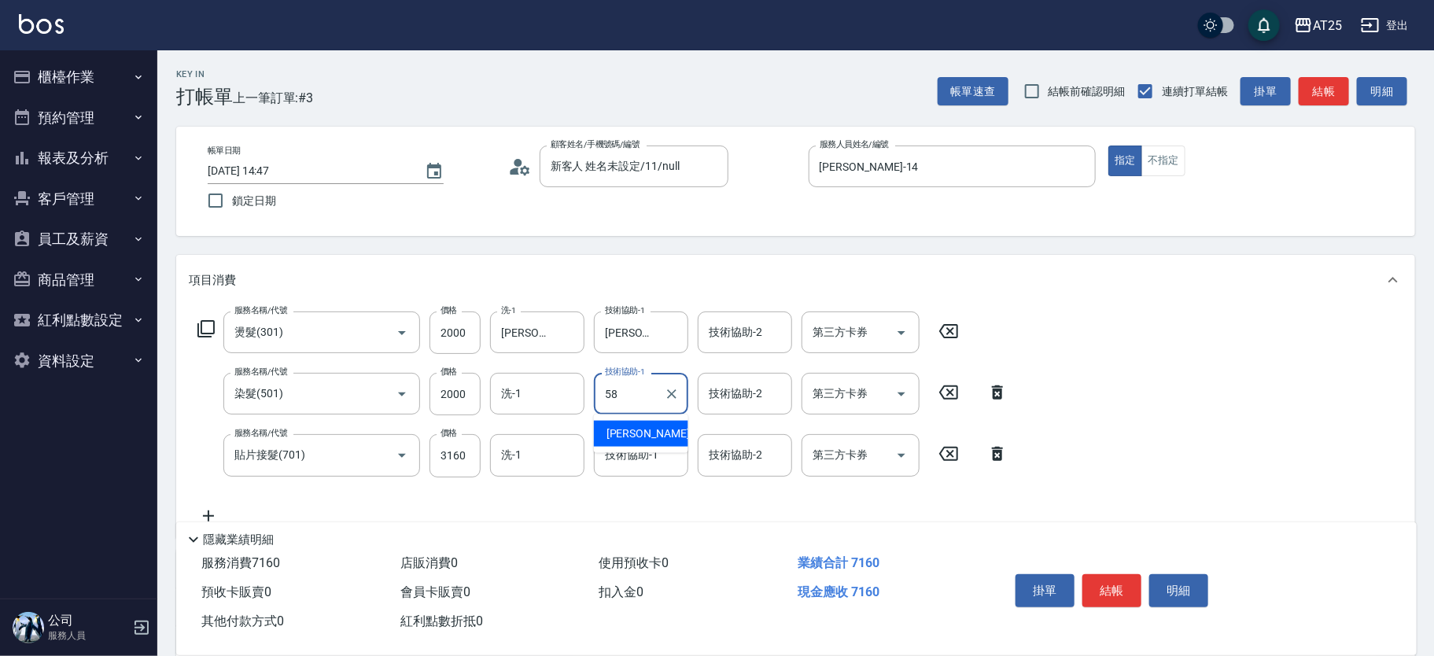
click at [618, 415] on ul "[PERSON_NAME] -58" at bounding box center [641, 434] width 94 height 39
click at [621, 426] on span "[PERSON_NAME] -58" at bounding box center [655, 434] width 99 height 17
click at [624, 441] on div "技術協助-1" at bounding box center [641, 455] width 94 height 42
type input "[PERSON_NAME]-58"
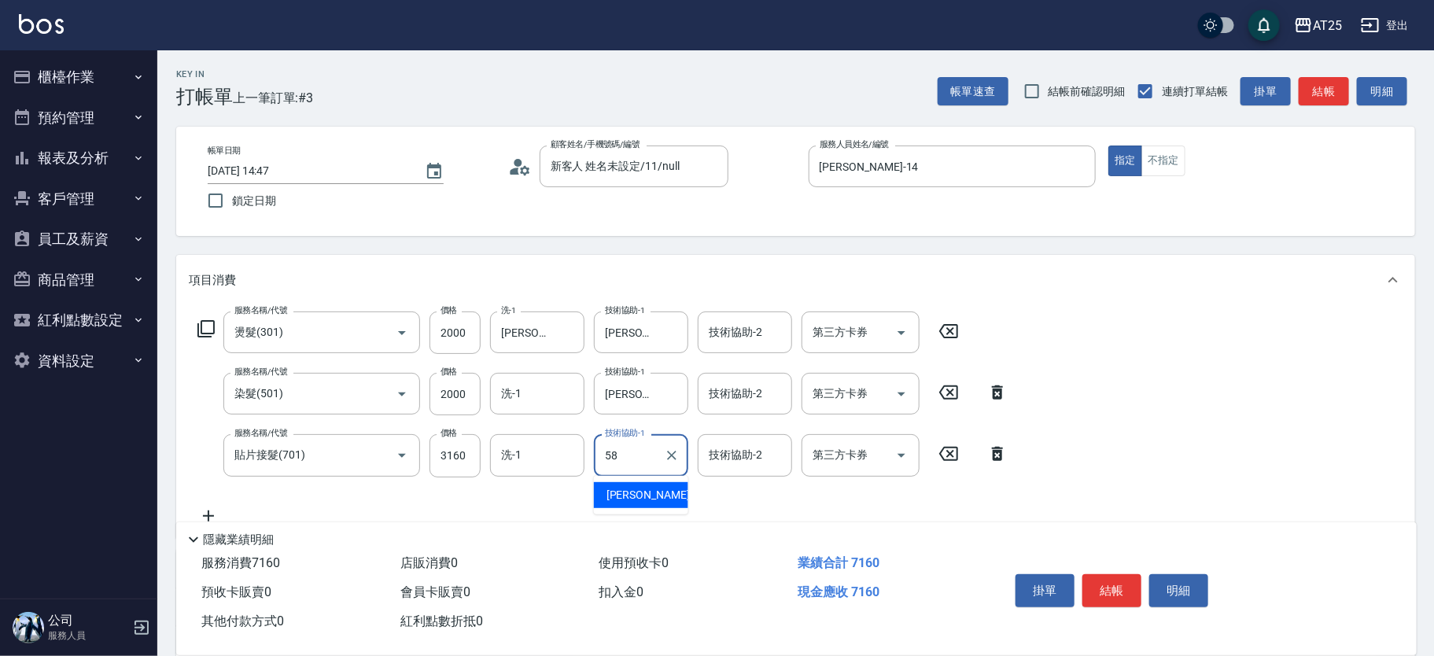
click at [628, 485] on div "[PERSON_NAME] -58" at bounding box center [641, 495] width 94 height 26
type input "[PERSON_NAME]-58"
click at [466, 455] on input "3160" at bounding box center [454, 455] width 51 height 42
type input "400"
type input "38"
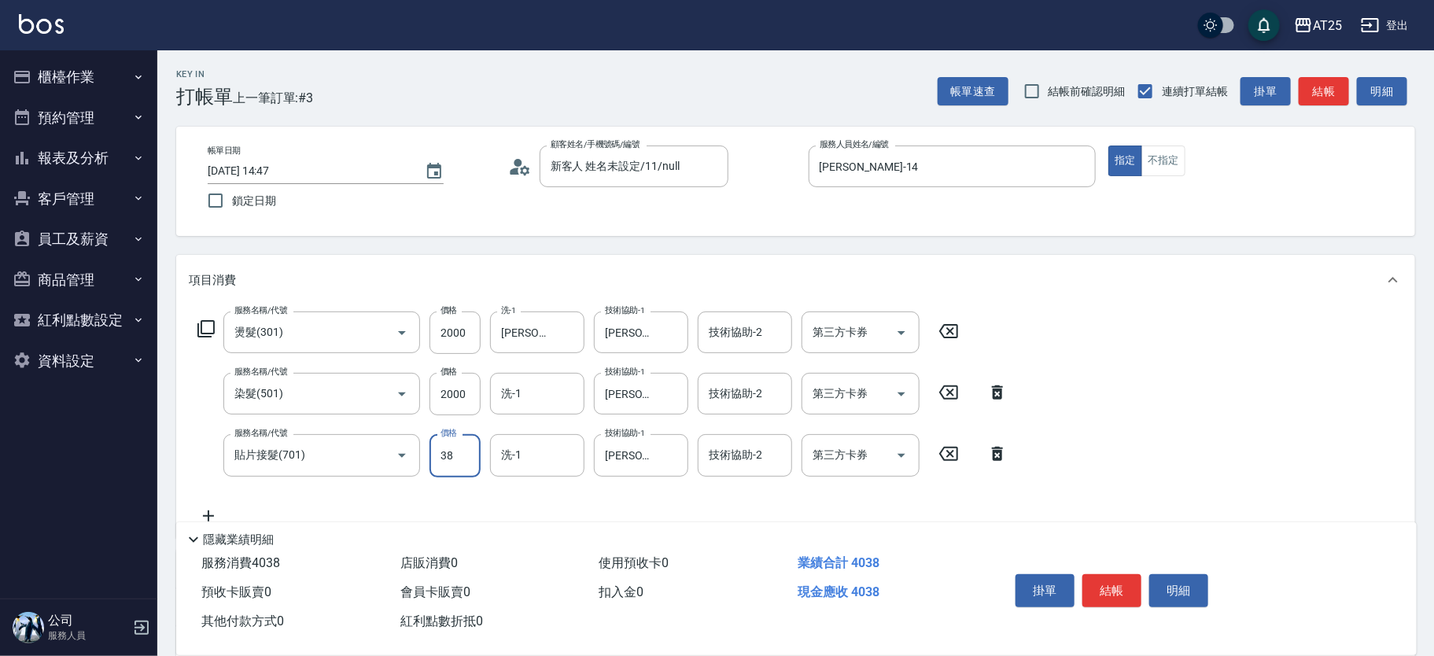
type input "430"
type input "3860"
type input "780"
type input "3860"
click at [1117, 583] on button "結帳" at bounding box center [1111, 590] width 59 height 33
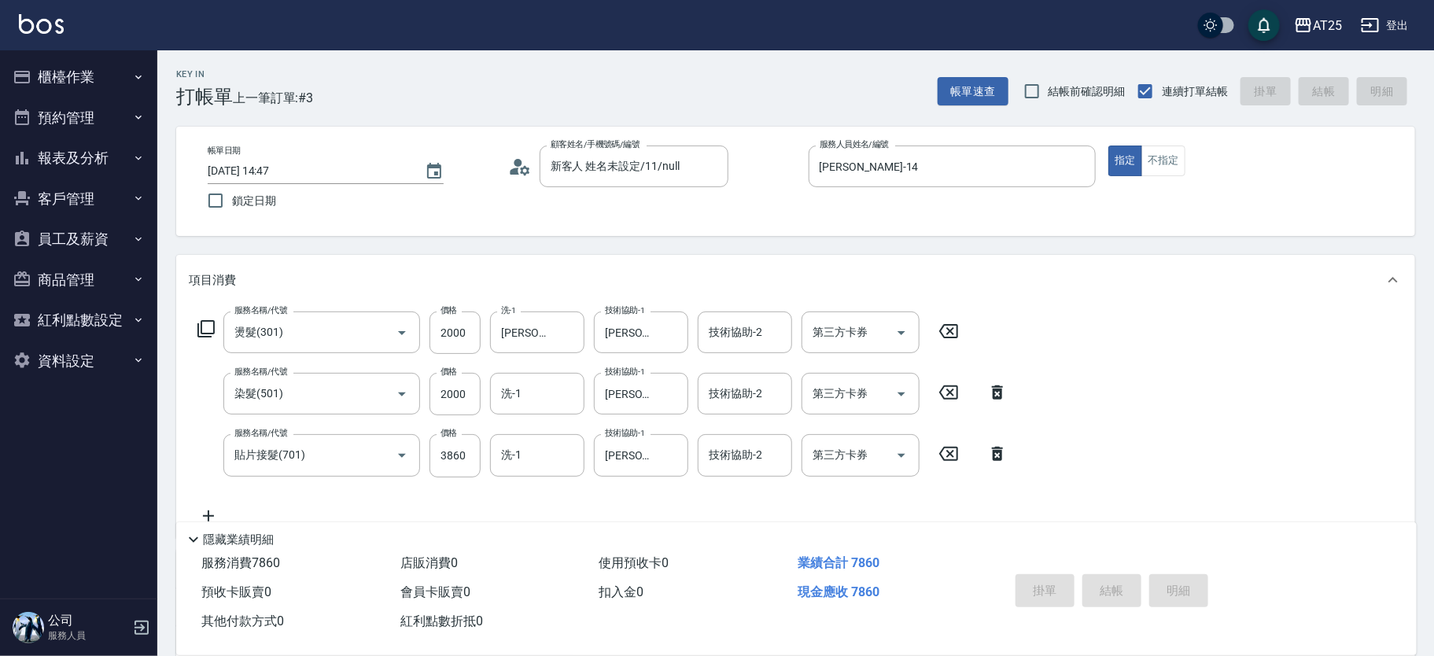
type input "[DATE] 14:48"
type input "0"
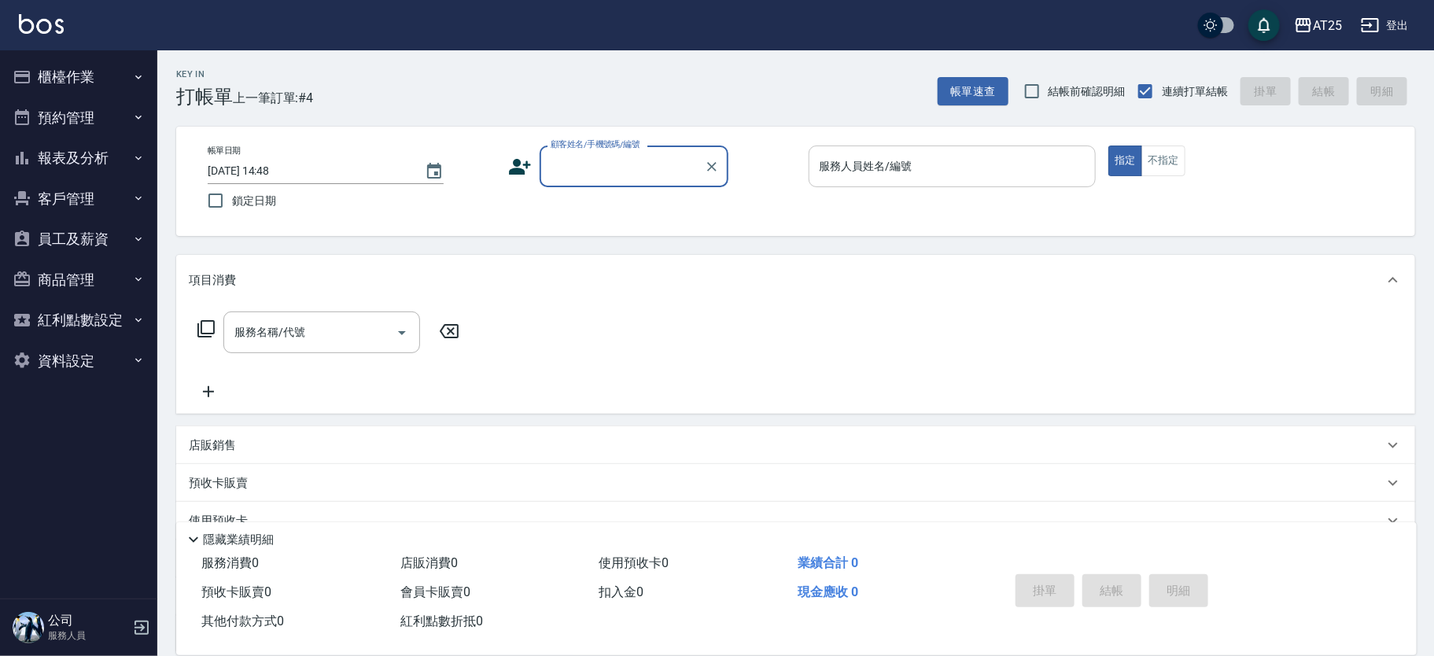
click at [883, 157] on div "服務人員姓名/編號 服務人員姓名/編號" at bounding box center [953, 167] width 288 height 42
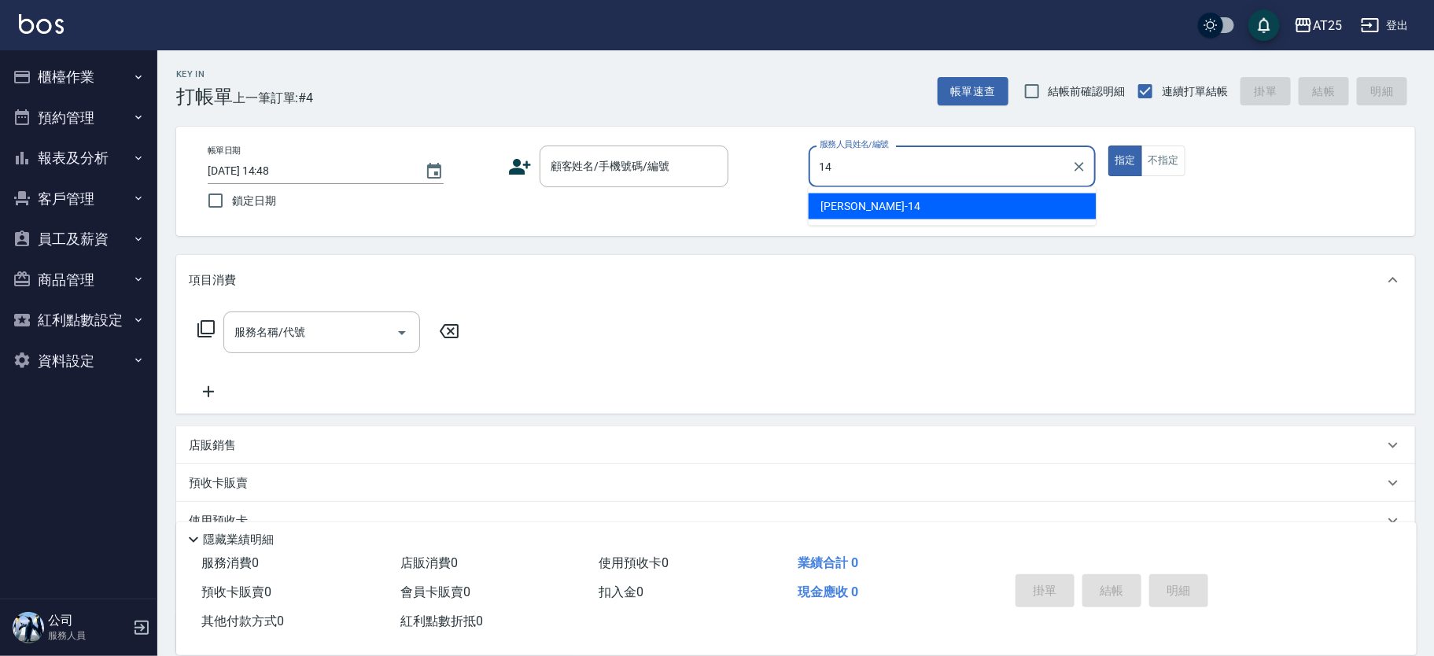
type input "[PERSON_NAME]-14"
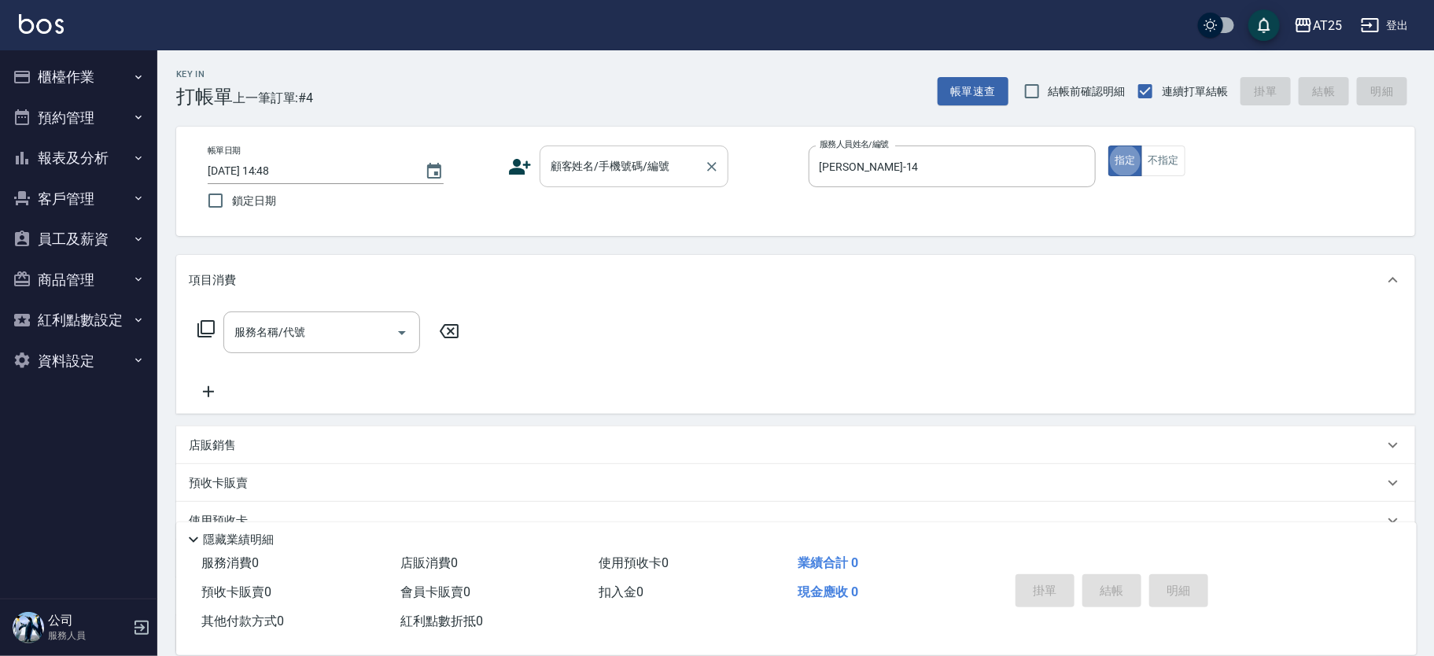
click at [590, 174] on input "顧客姓名/手機號碼/編號" at bounding box center [622, 167] width 151 height 28
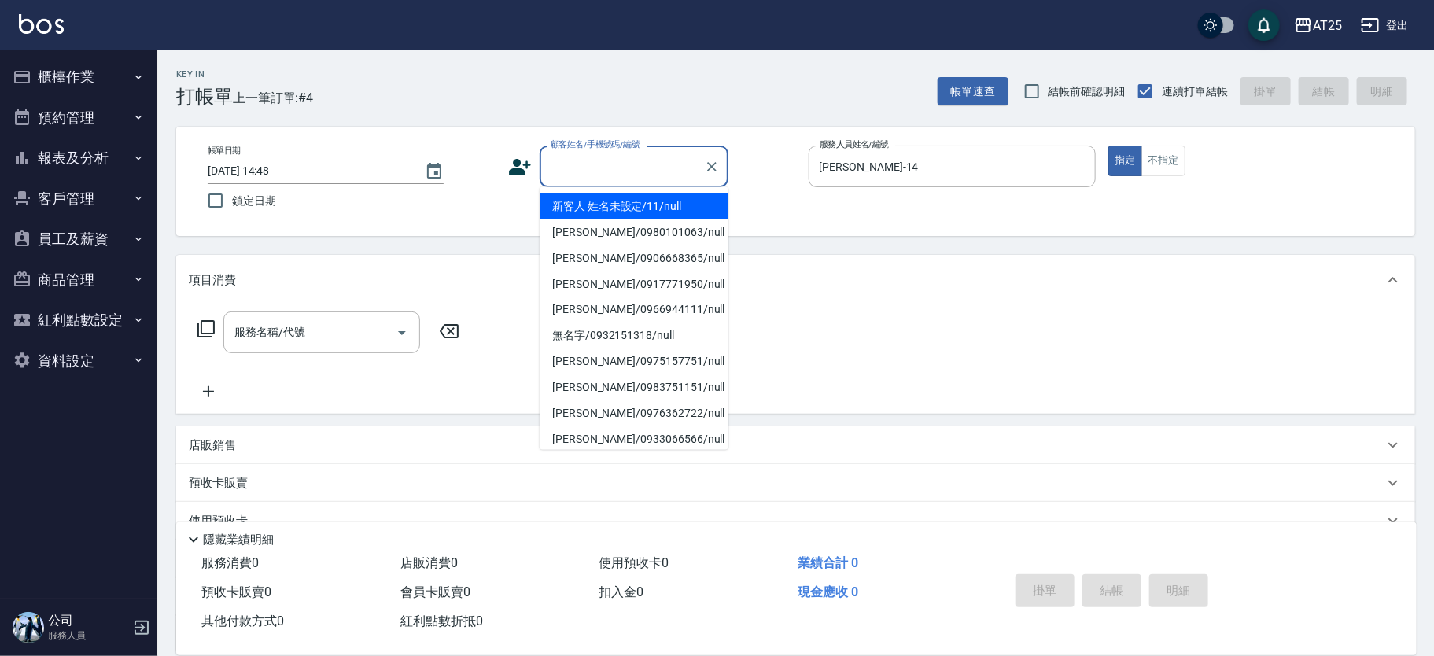
click at [603, 210] on li "新客人 姓名未設定/11/null" at bounding box center [634, 206] width 189 height 26
type input "新客人 姓名未設定/11/null"
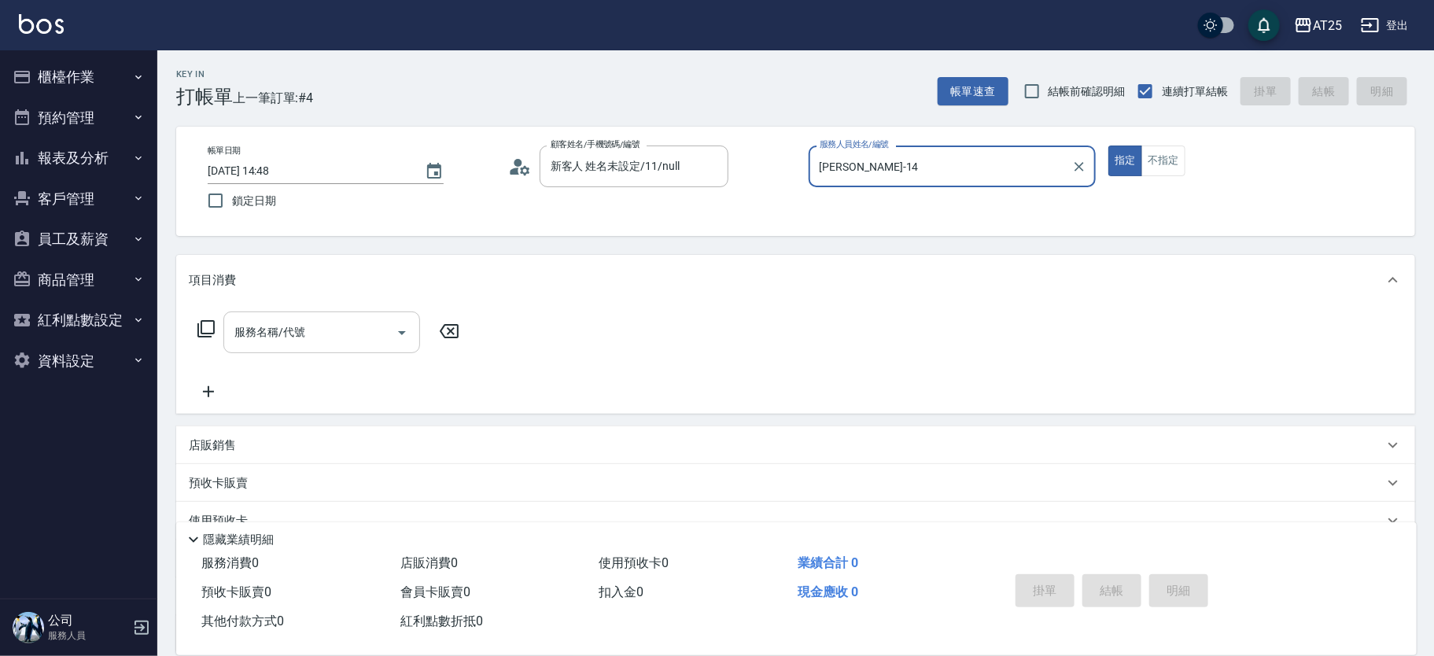
click at [367, 325] on input "服務名稱/代號" at bounding box center [309, 333] width 159 height 28
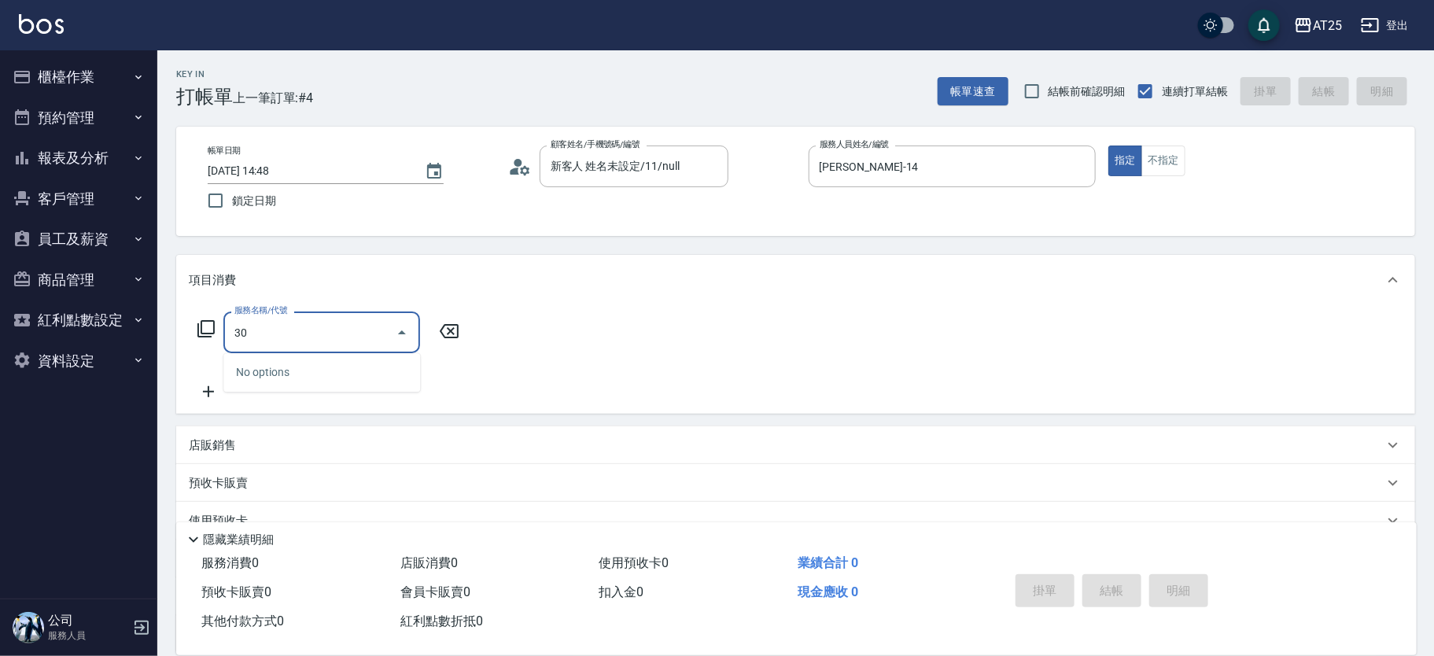
type input "301"
click at [343, 364] on span "燙髮 - 1500" at bounding box center [321, 372] width 197 height 26
type input "150"
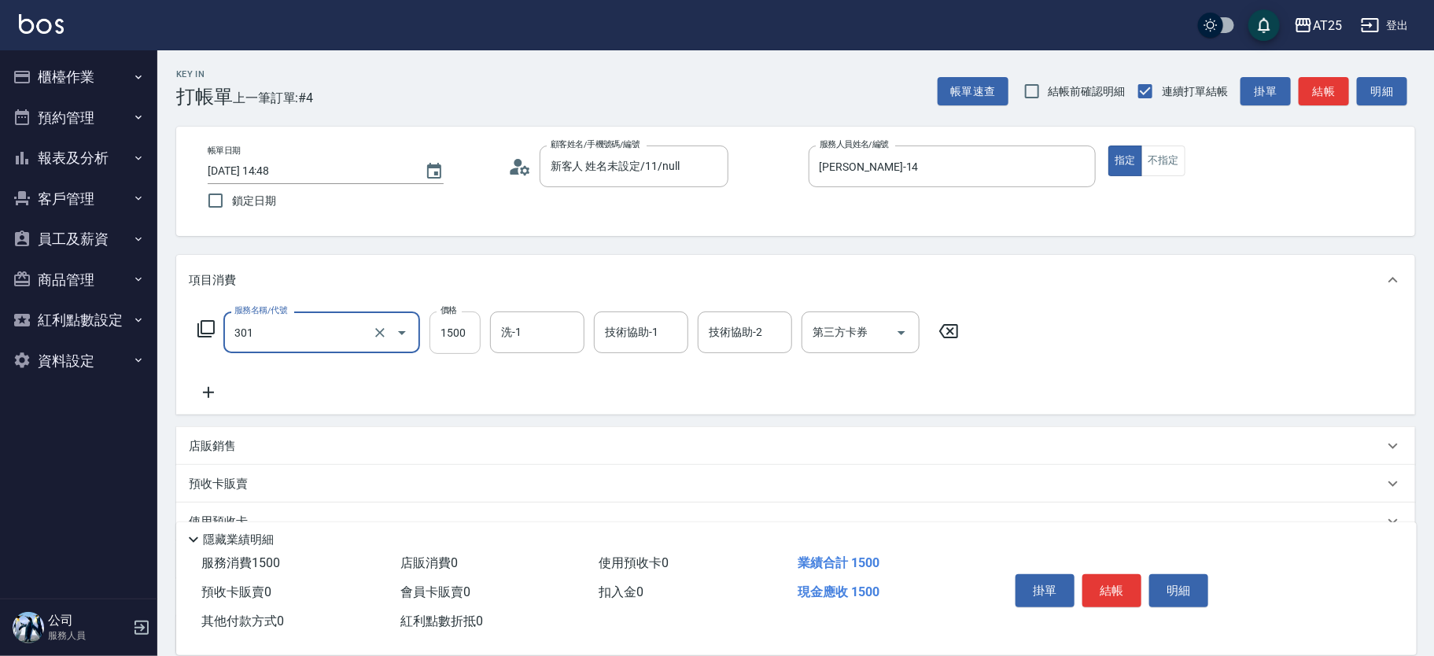
type input "燙髮(301)"
click at [475, 334] on input "1500" at bounding box center [454, 332] width 51 height 42
type input "0"
type input "29"
type input "20"
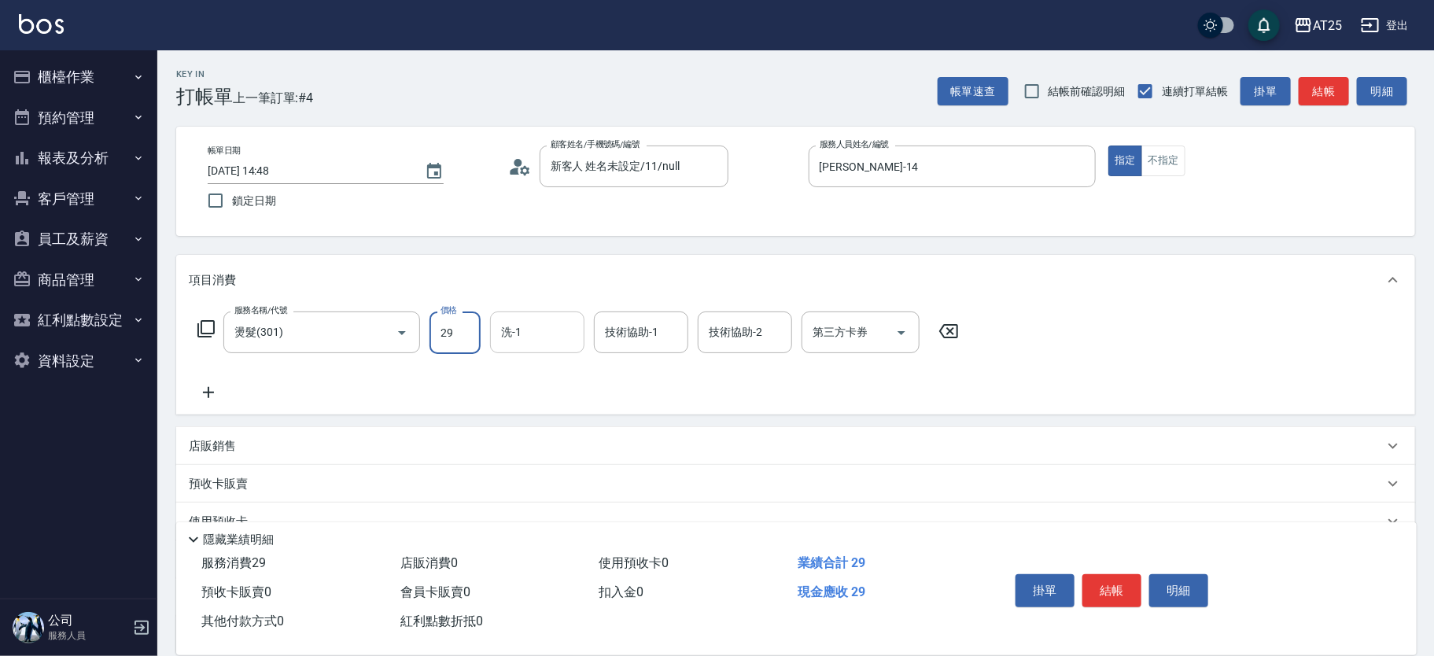
type input "294"
type input "290"
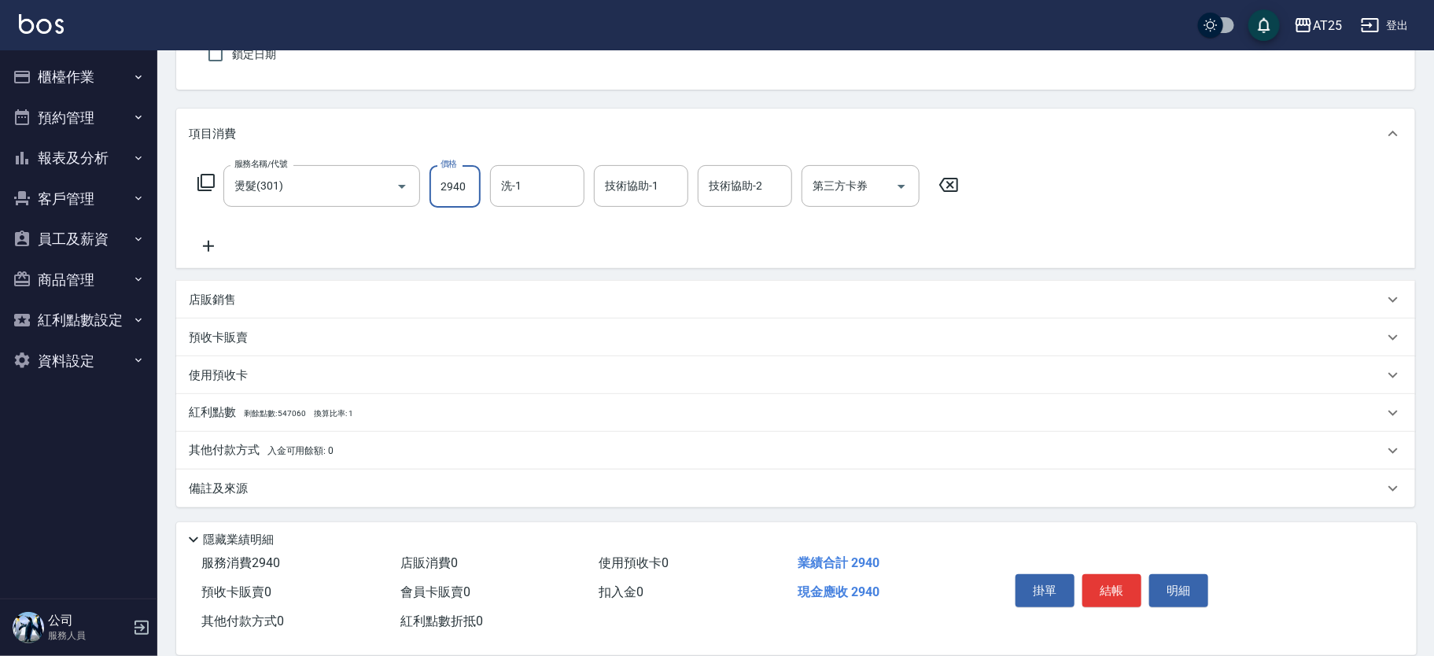
type input "2940"
click at [270, 456] on p "其他付款方式 入金可用餘額: 0" at bounding box center [261, 450] width 145 height 17
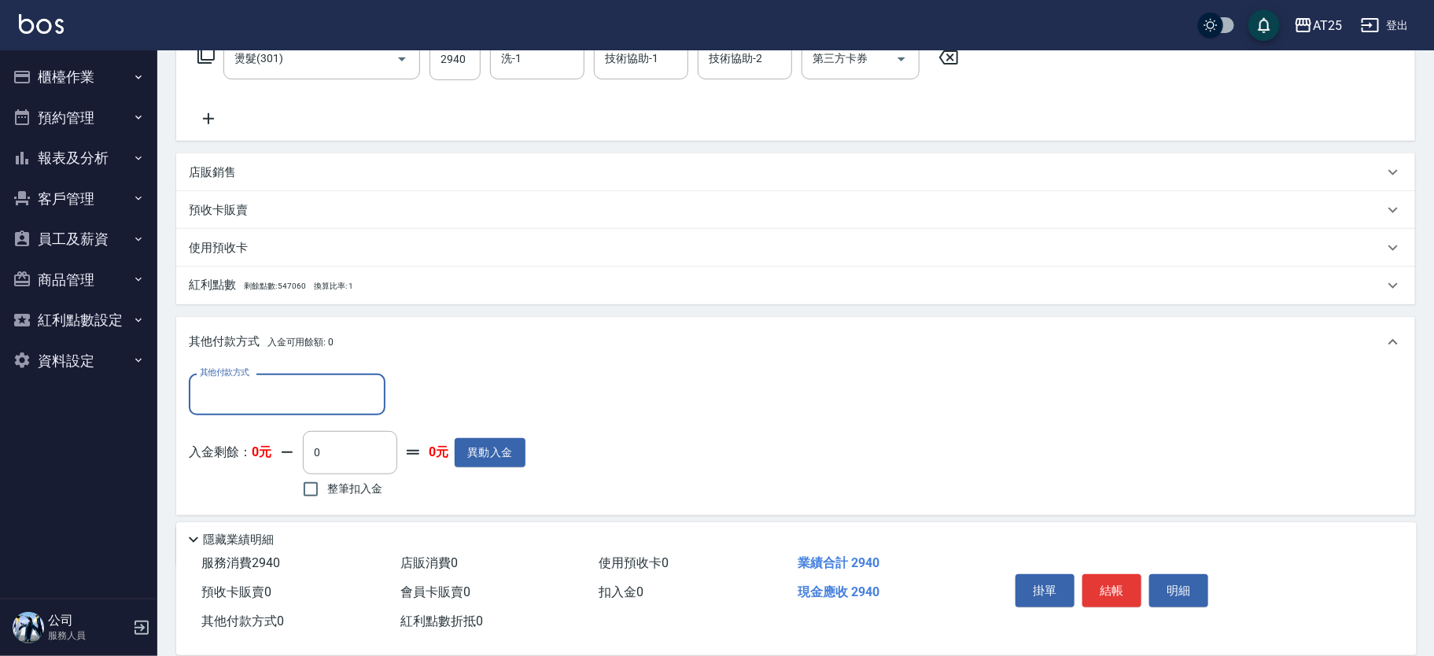
scroll to position [330, 0]
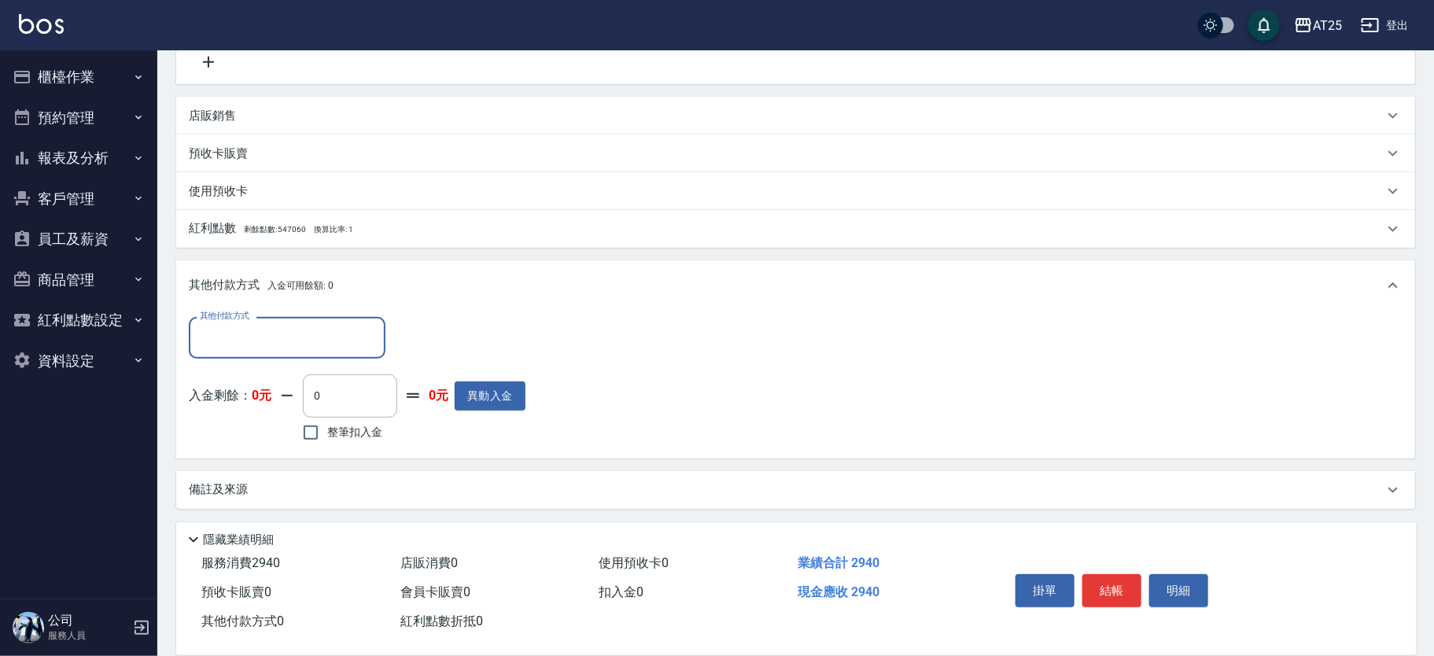
click at [270, 330] on input "其他付款方式" at bounding box center [287, 338] width 182 height 28
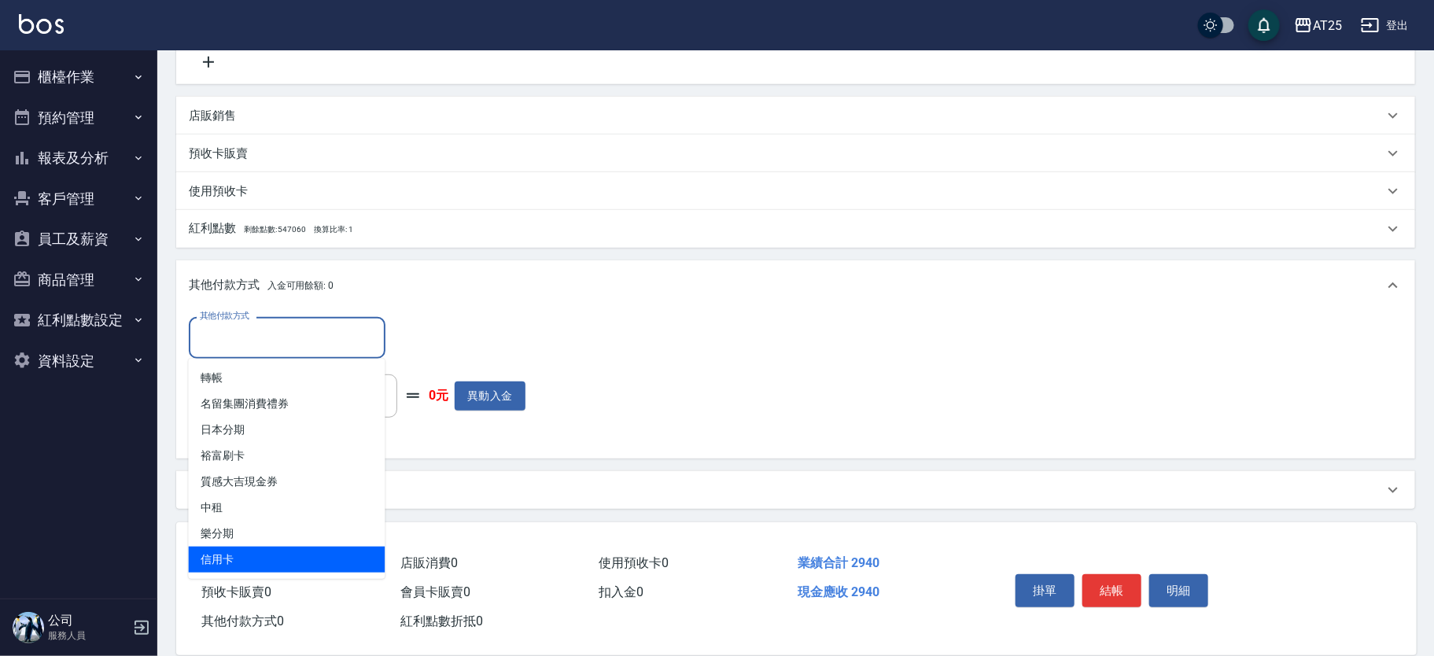
click at [269, 566] on span "信用卡" at bounding box center [287, 560] width 197 height 26
type input "信用卡"
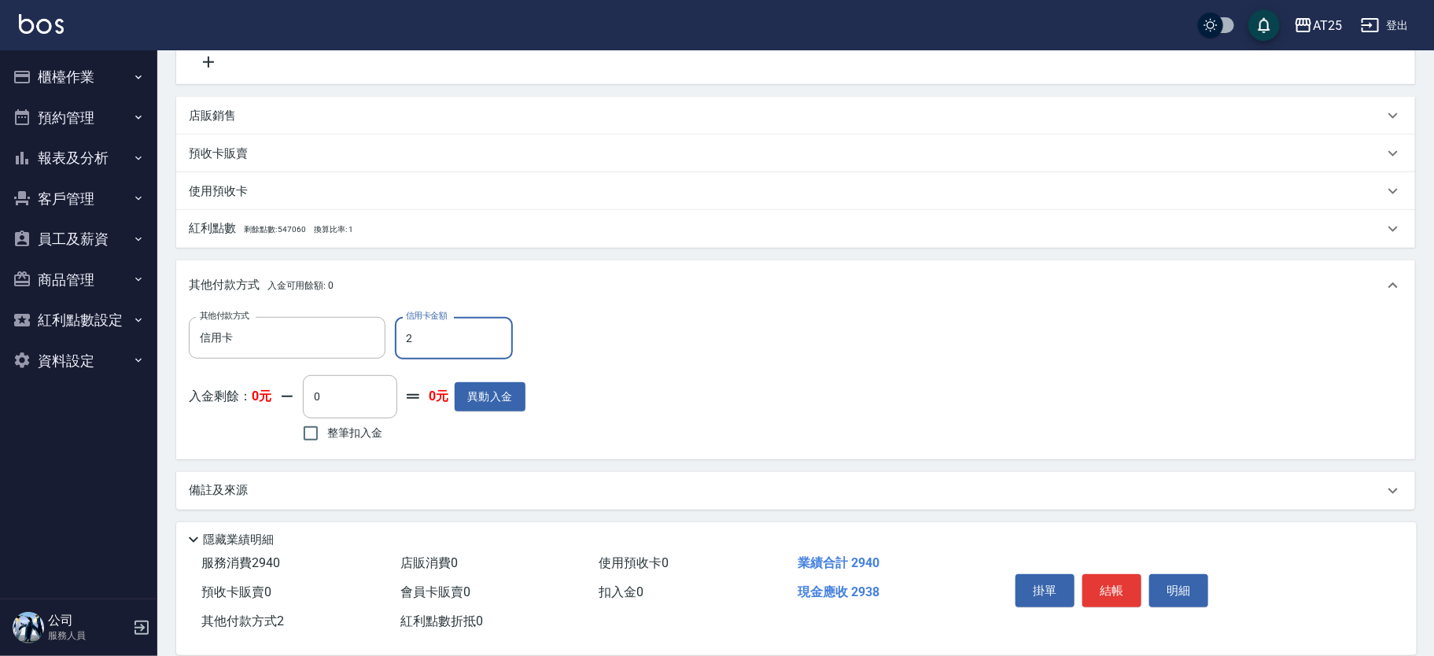
type input "29"
type input "260"
type input "2940"
type input "0"
type input "2940"
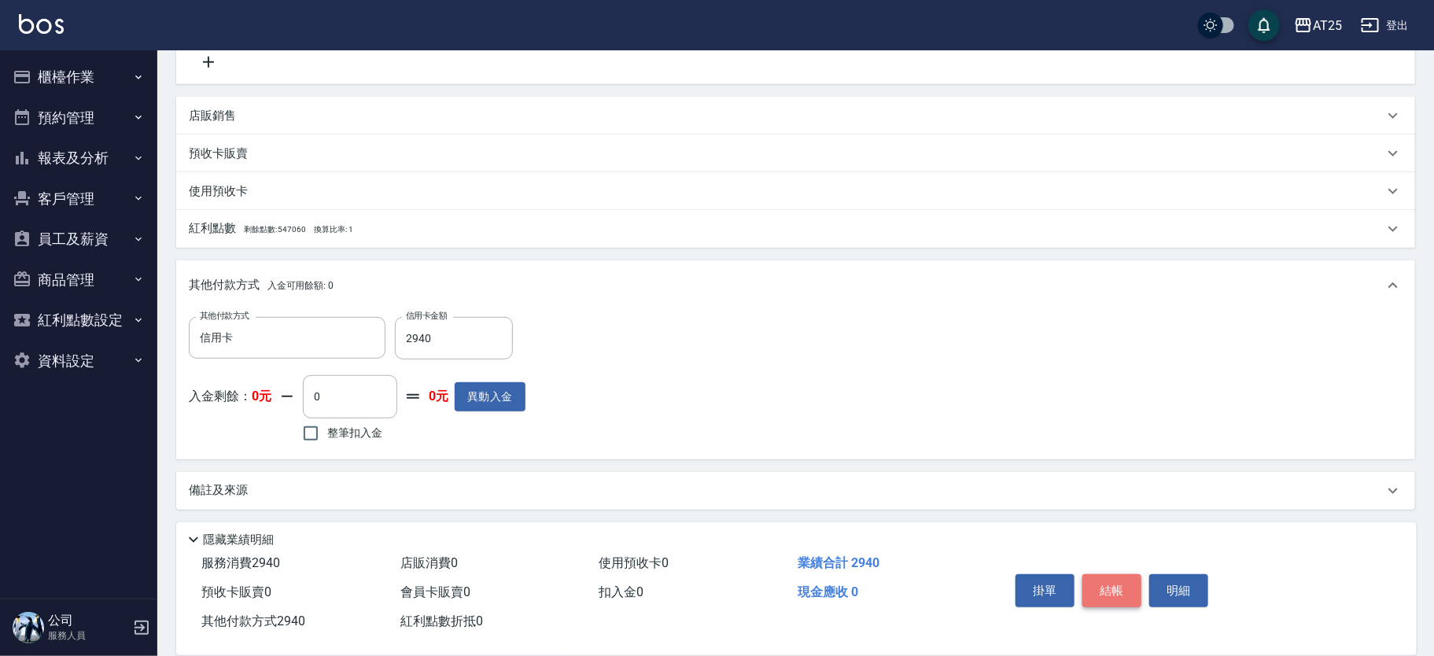
click at [1113, 584] on button "結帳" at bounding box center [1111, 590] width 59 height 33
type input "[DATE] 14:49"
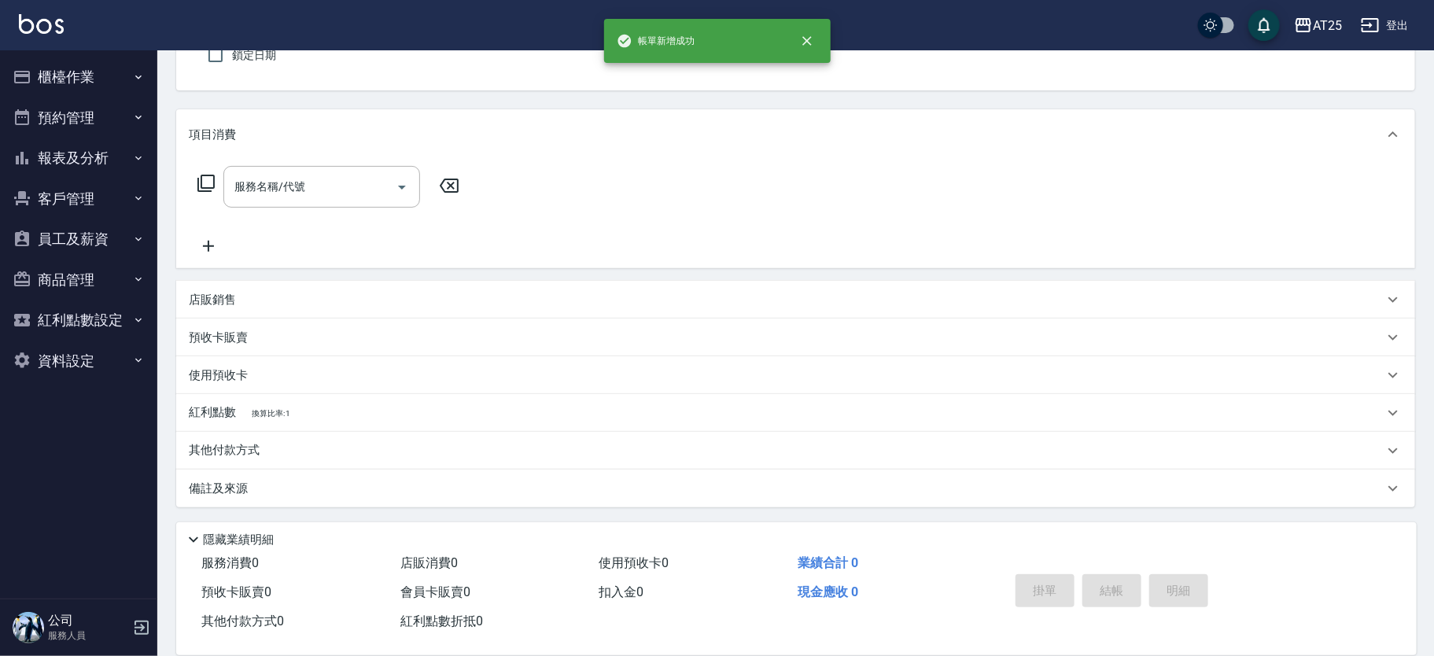
scroll to position [0, 0]
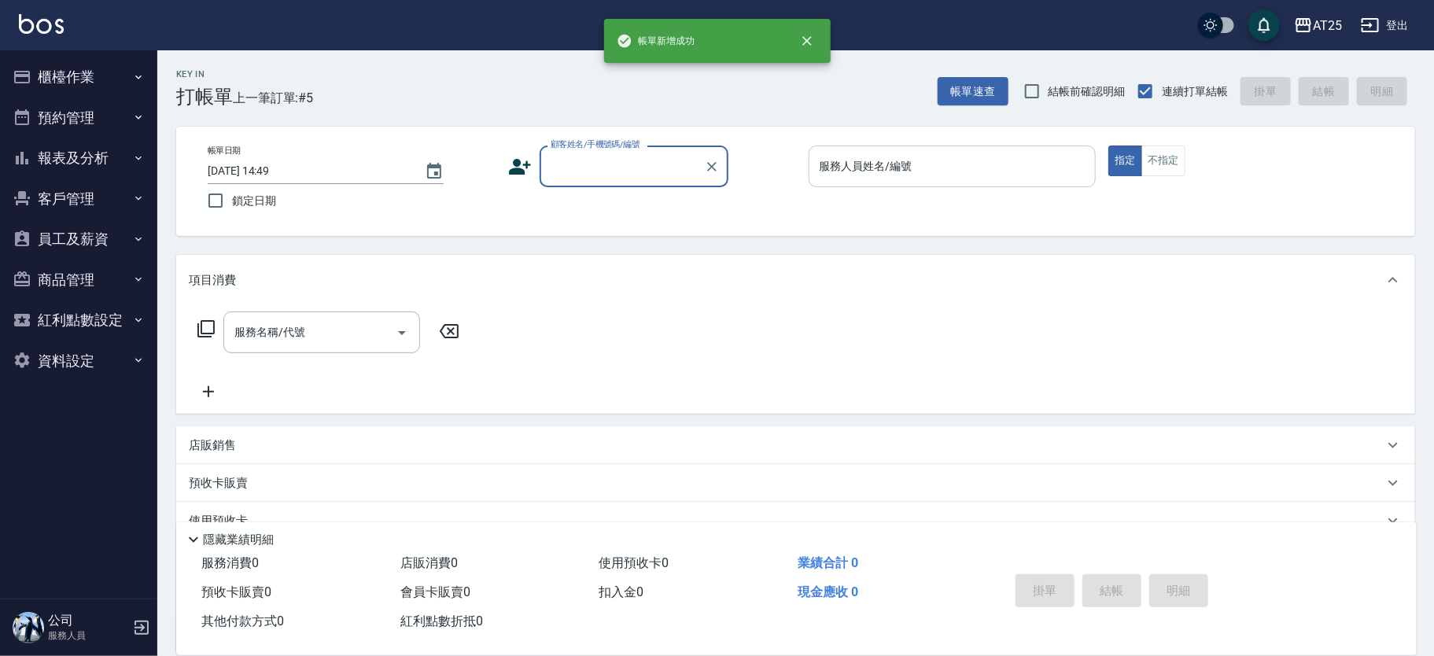
click at [969, 149] on div "服務人員姓名/編號" at bounding box center [953, 167] width 288 height 42
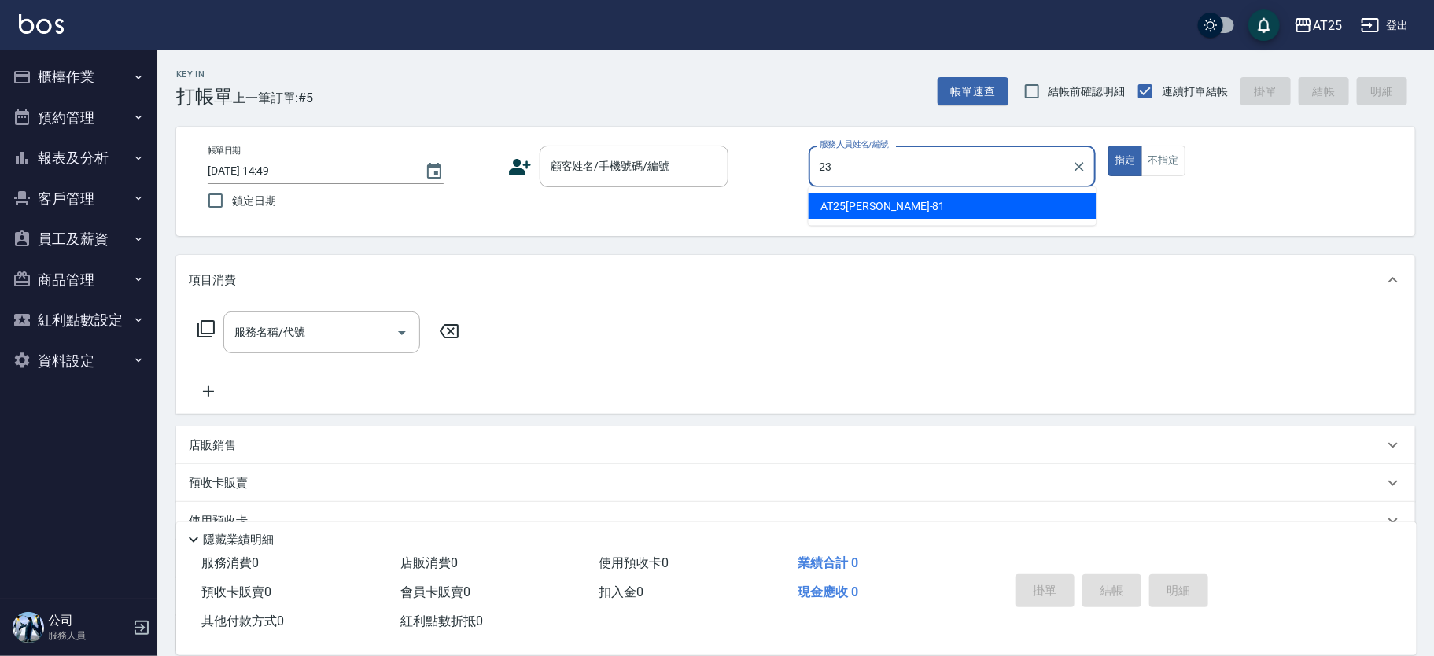
type input "[PERSON_NAME]-23"
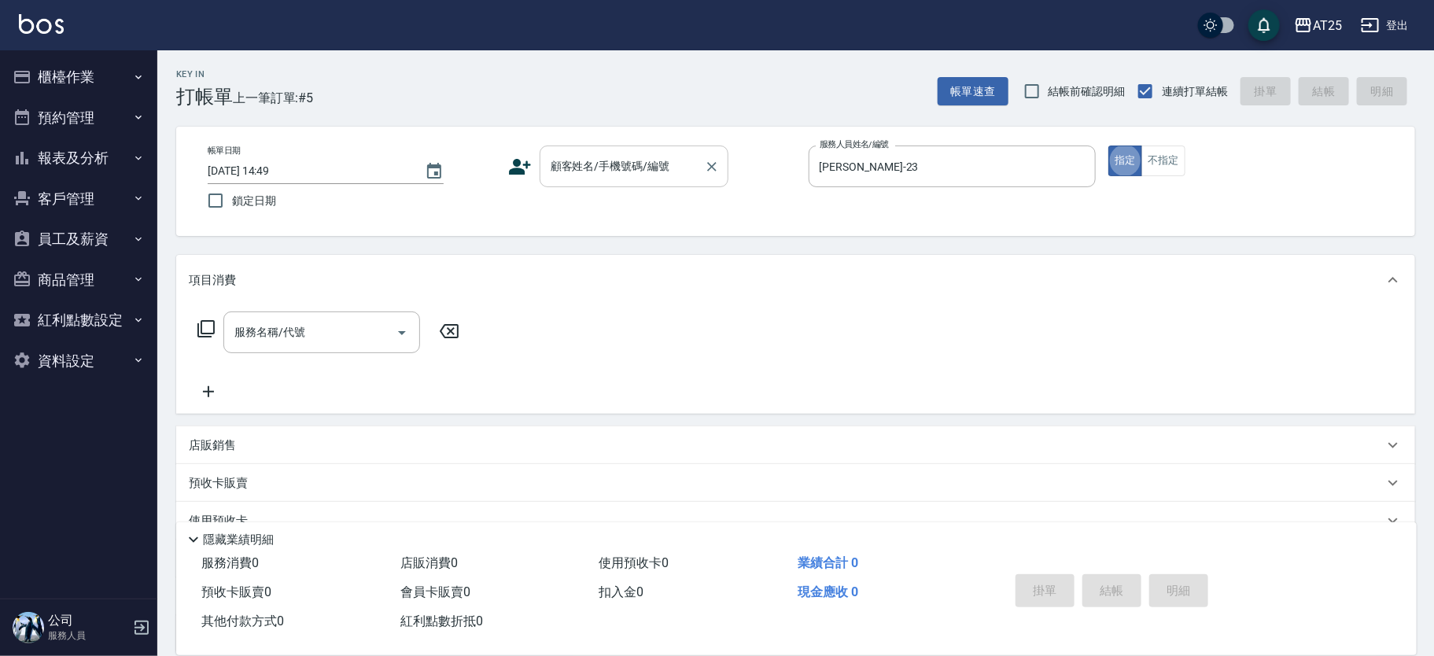
click at [635, 168] on div "顧客姓名/手機號碼/編號 顧客姓名/手機號碼/編號" at bounding box center [634, 167] width 189 height 42
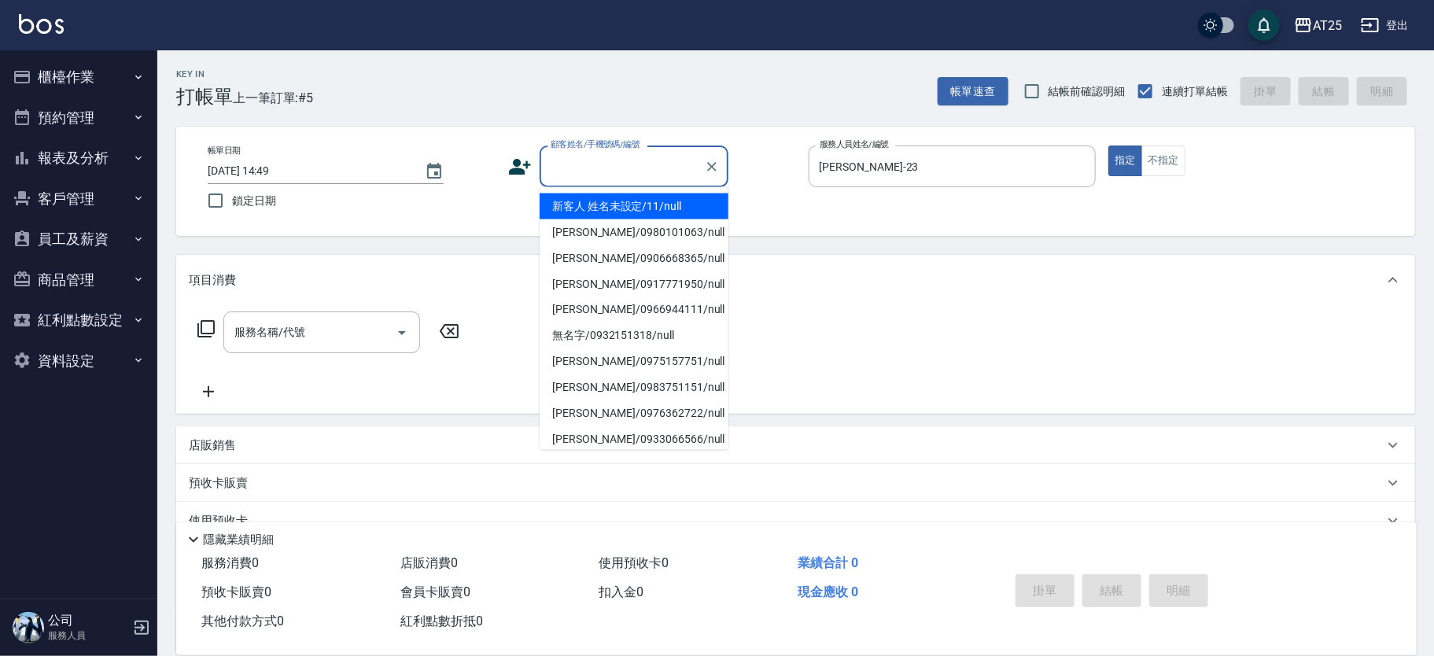
click at [616, 197] on li "新客人 姓名未設定/11/null" at bounding box center [634, 206] width 189 height 26
type input "新客人 姓名未設定/11/null"
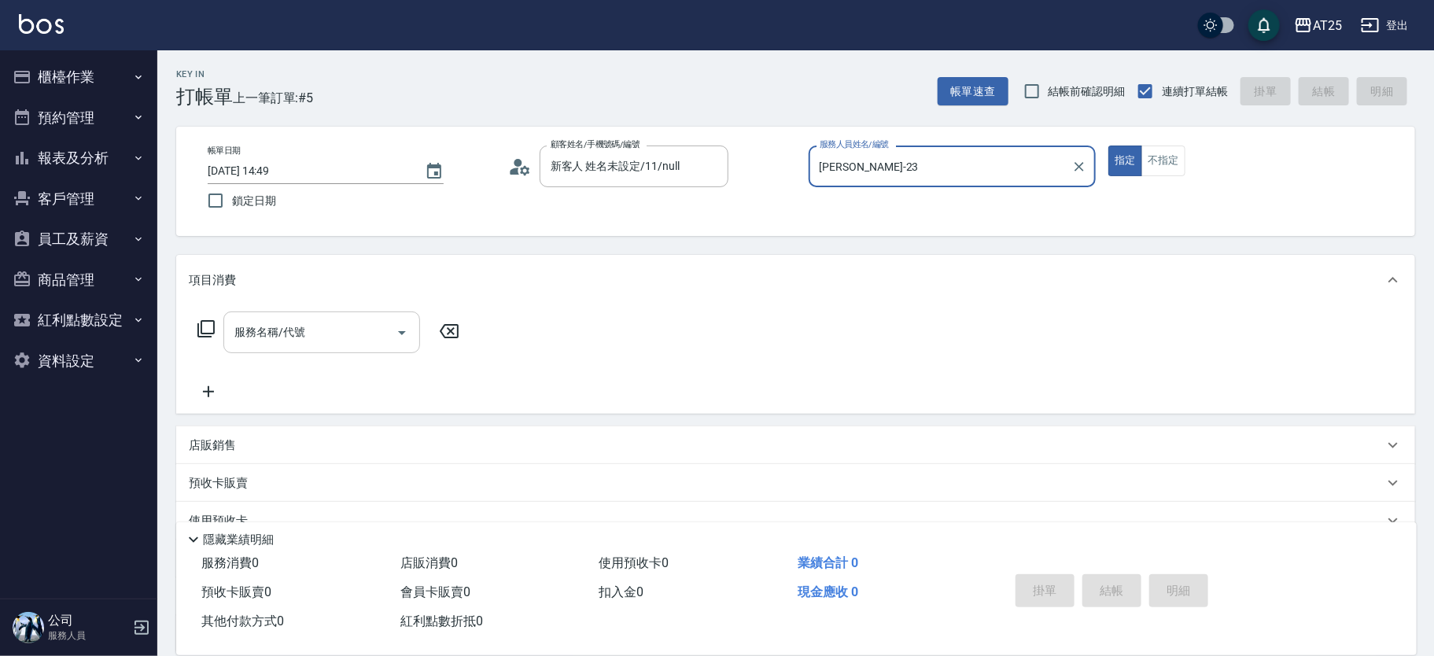
click at [319, 322] on input "服務名稱/代號" at bounding box center [309, 333] width 159 height 28
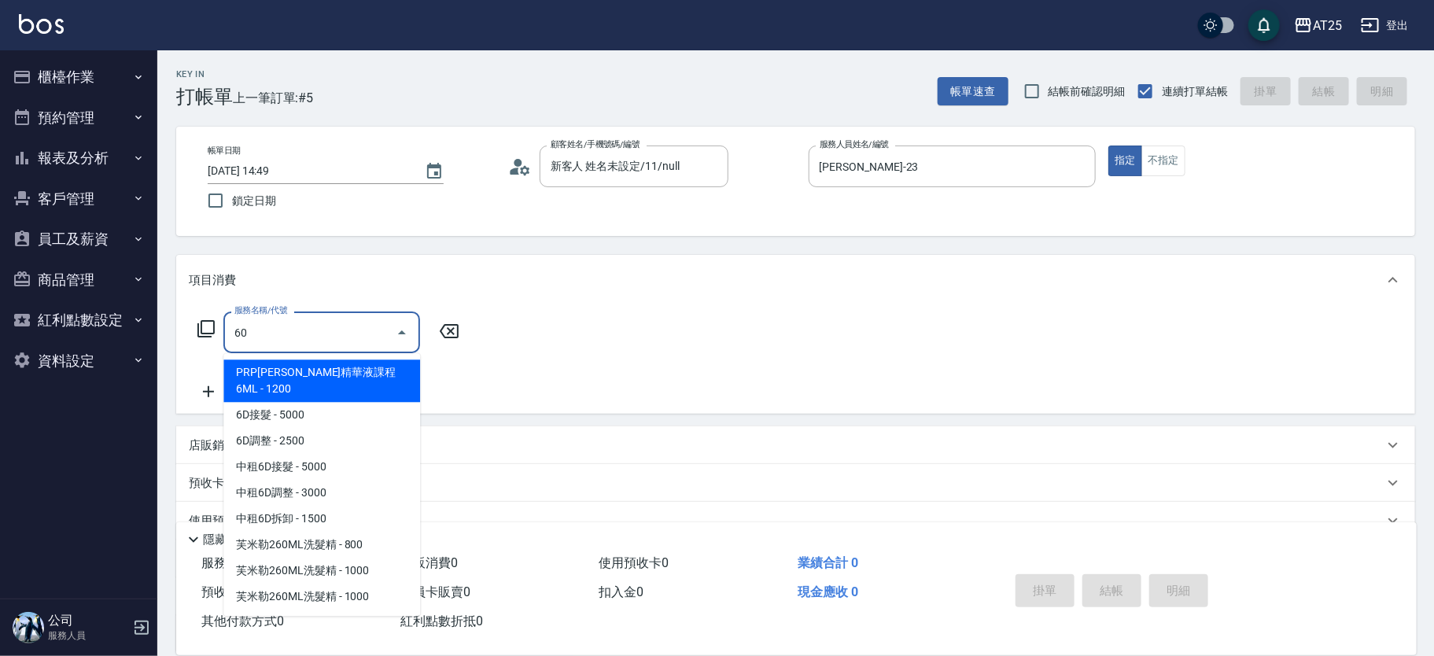
type input "601"
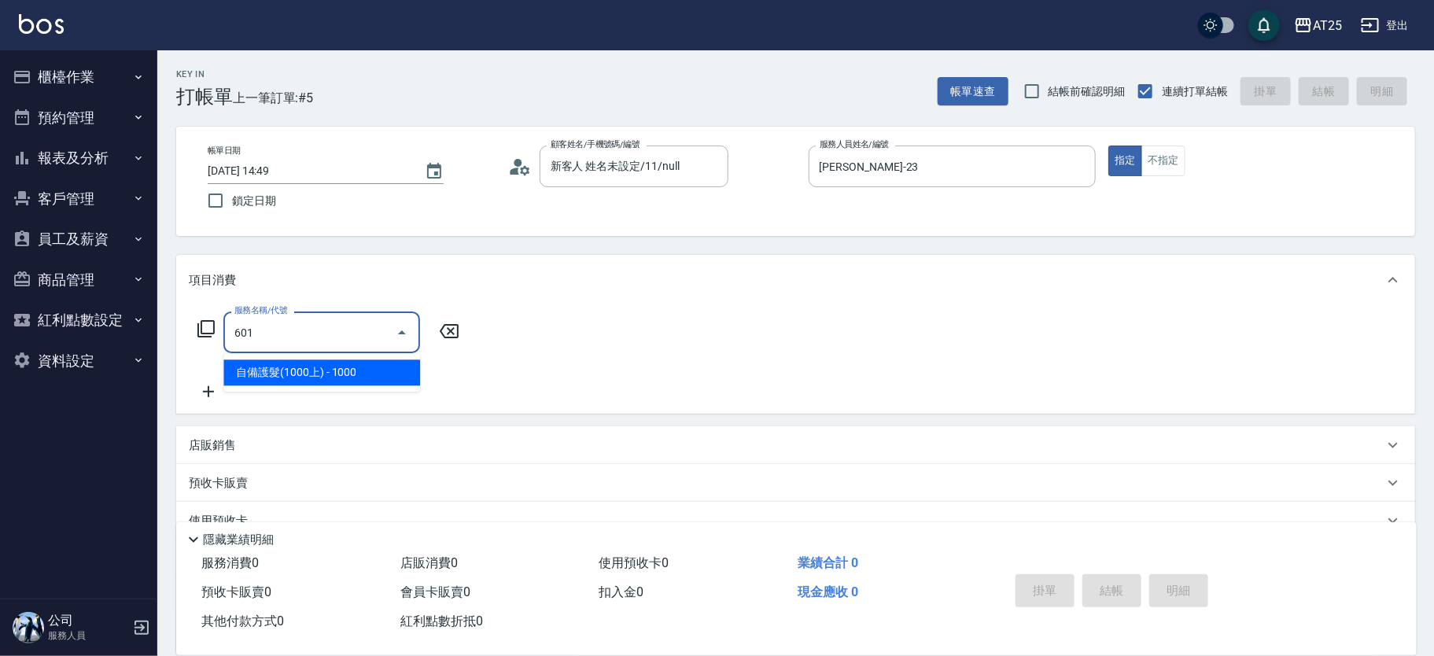
click at [299, 364] on span "自備護髮(1000上) - 1000" at bounding box center [321, 372] width 197 height 26
type input "100"
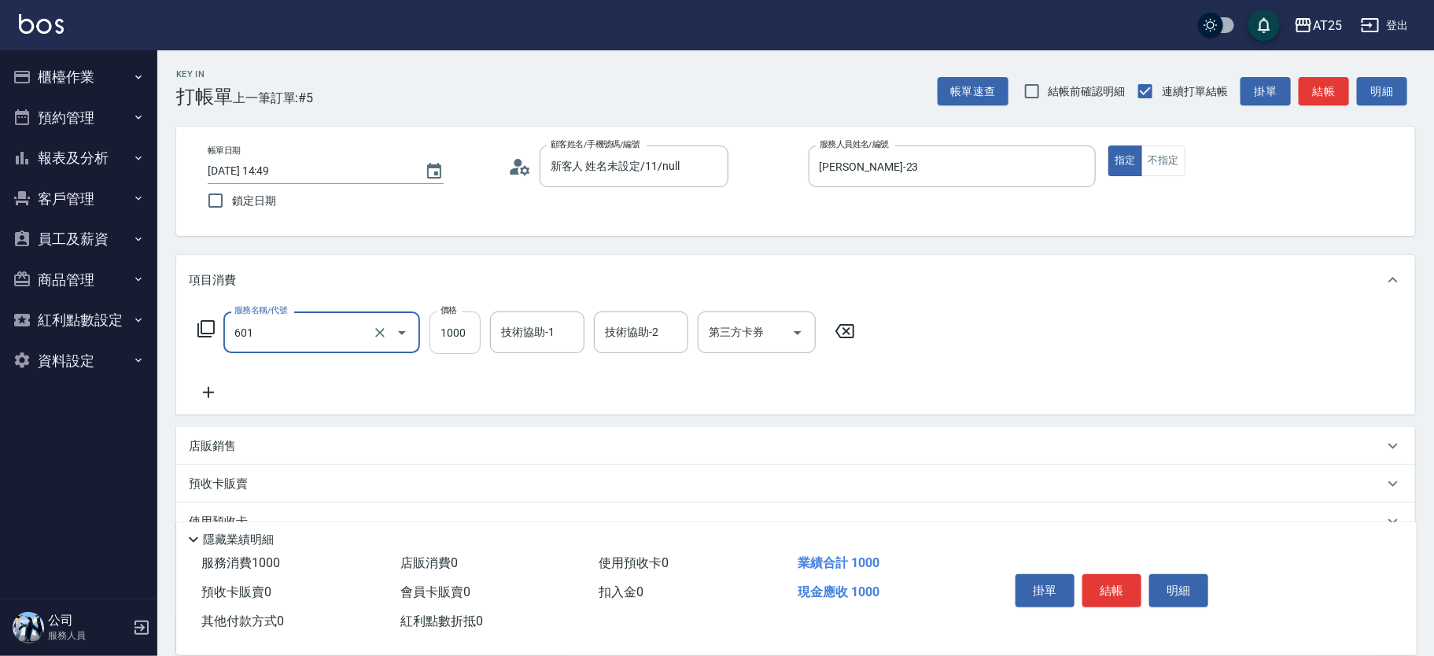
type input "自備護髮(1000上)(601)"
click at [465, 330] on input "1000" at bounding box center [454, 332] width 51 height 42
type input "0"
type input "150"
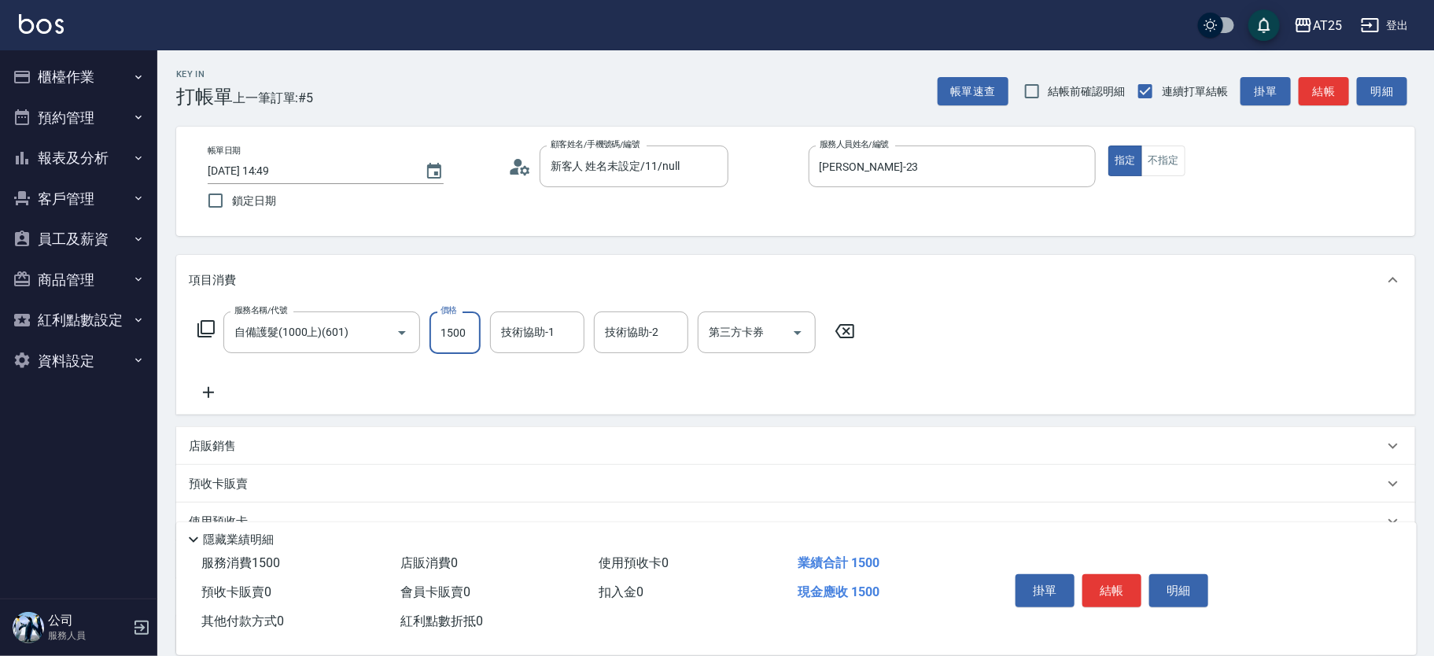
type input "1500"
click at [214, 390] on icon at bounding box center [208, 392] width 39 height 19
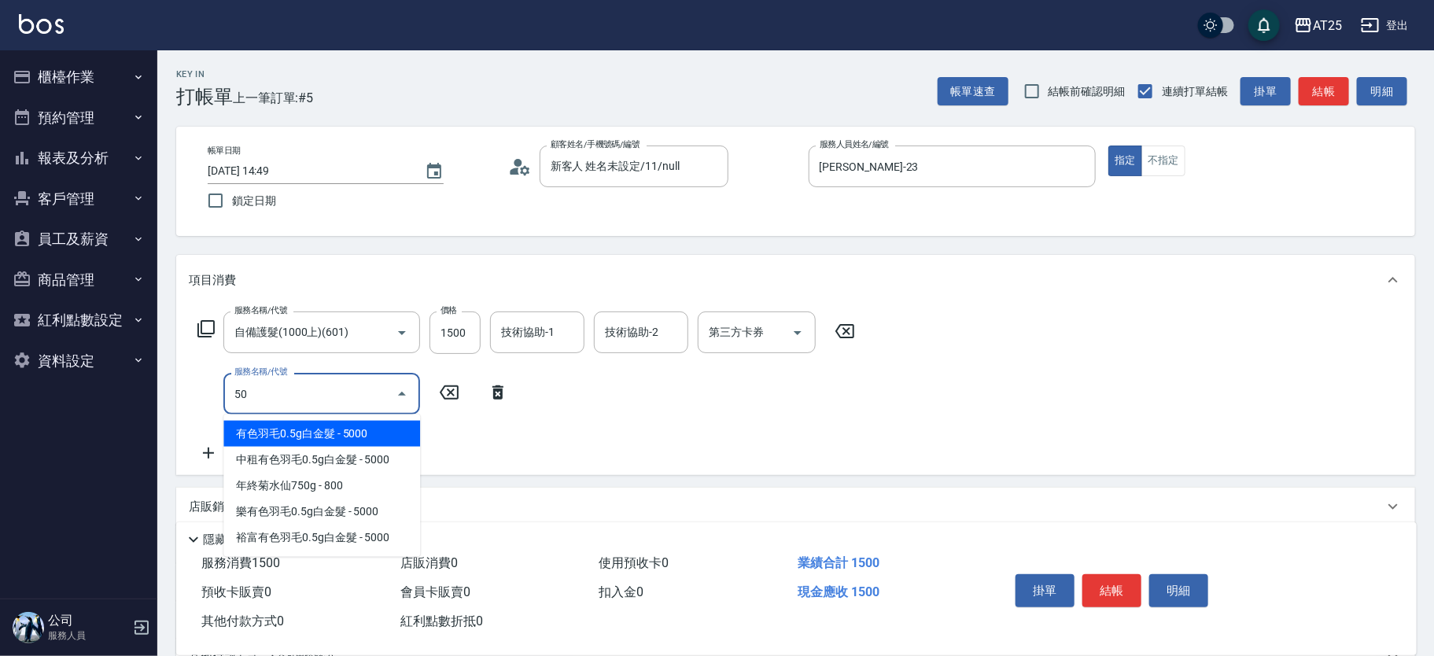
type input "501"
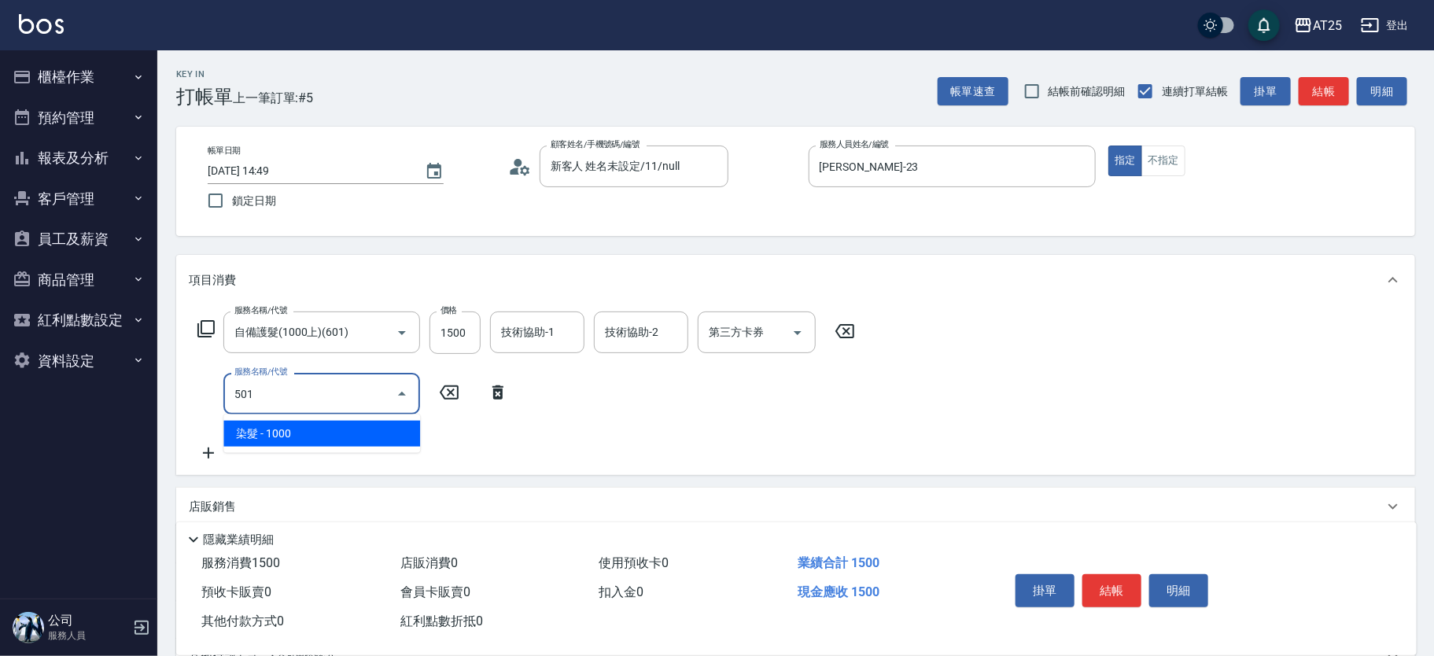
click at [285, 433] on span "染髮 - 1000" at bounding box center [321, 434] width 197 height 26
type input "250"
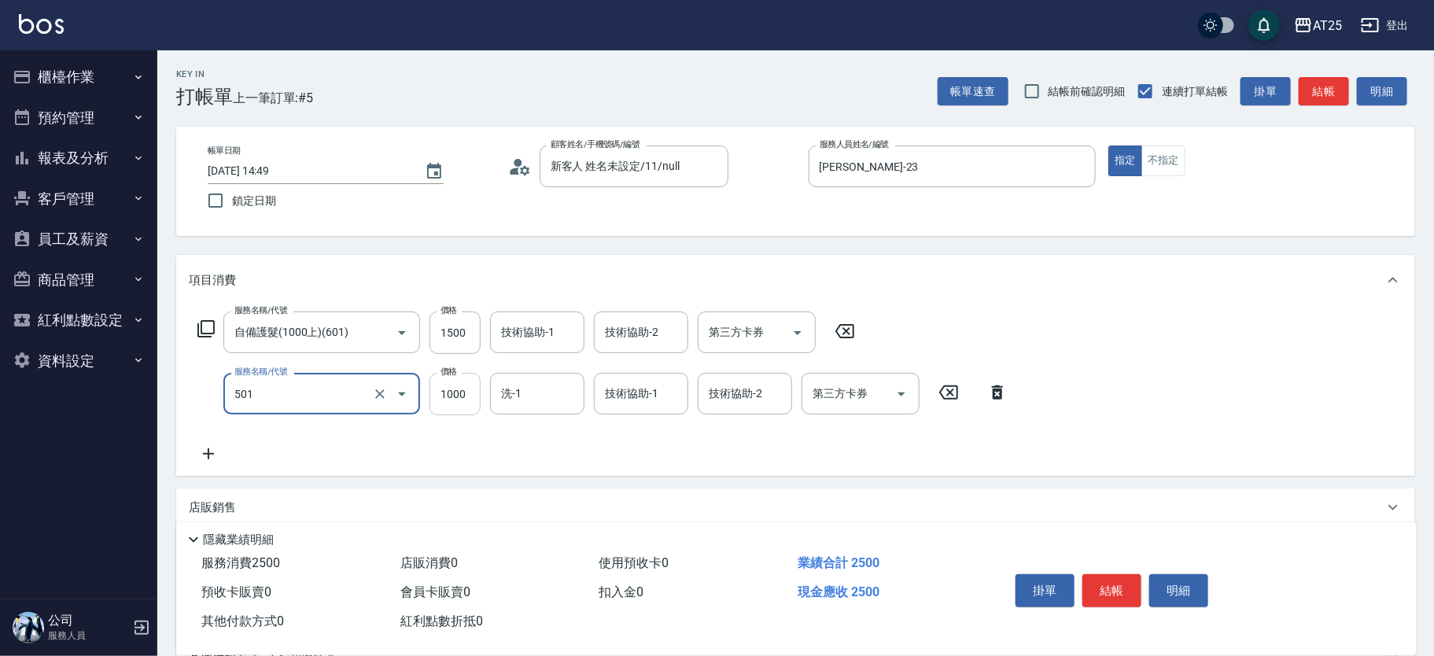
type input "染髮(501)"
click at [455, 387] on input "1000" at bounding box center [454, 394] width 51 height 42
type input "150"
type input "13"
type input "160"
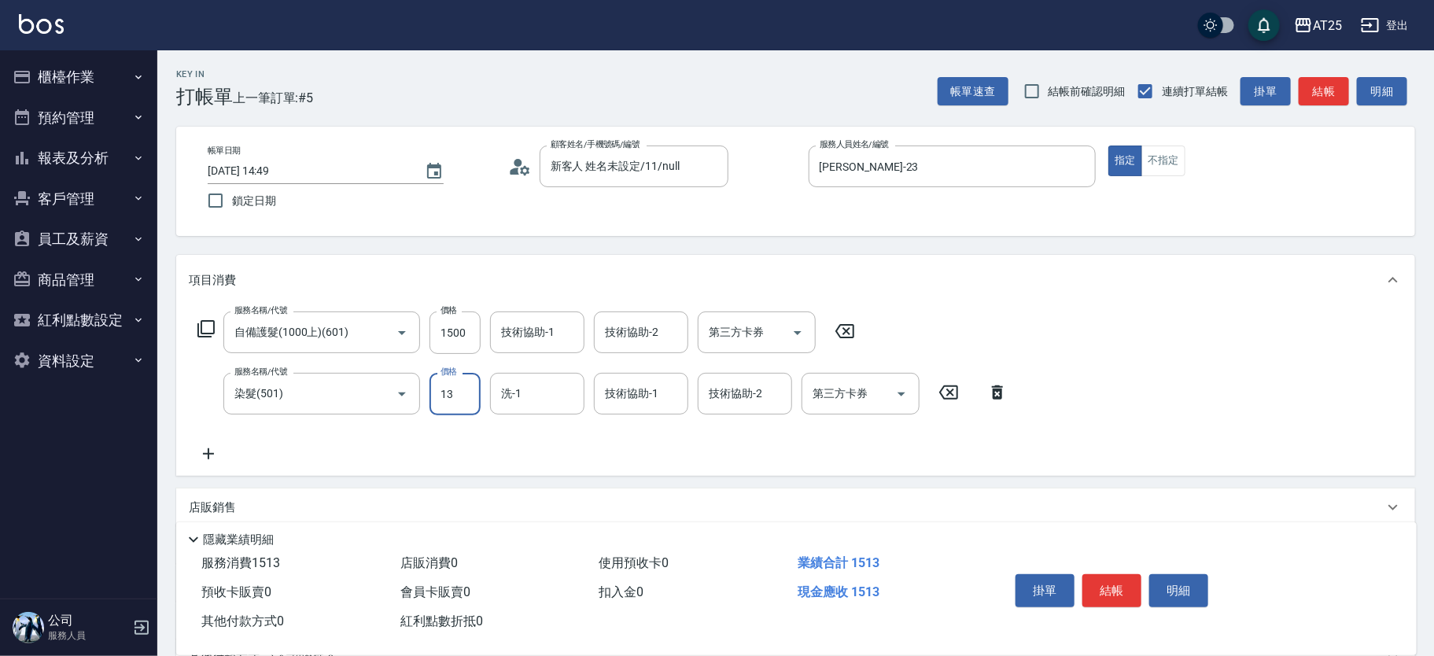
type input "139"
type input "280"
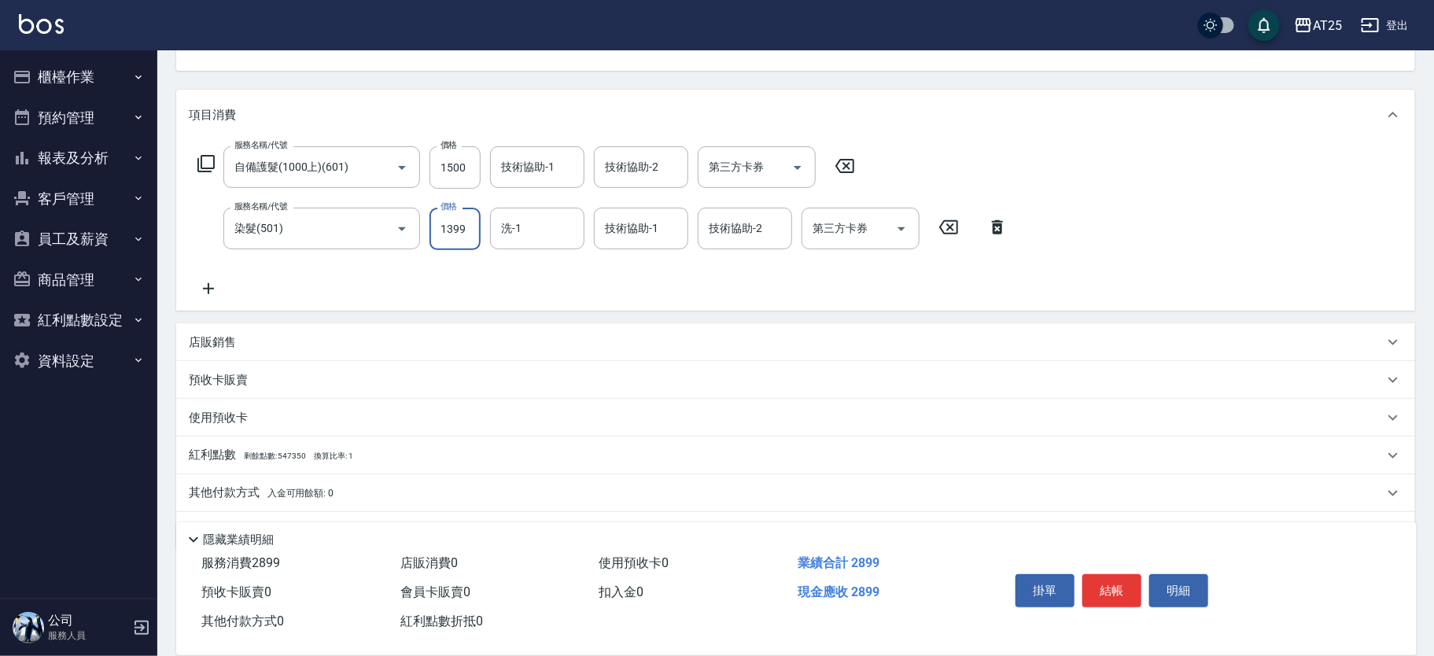
scroll to position [208, 0]
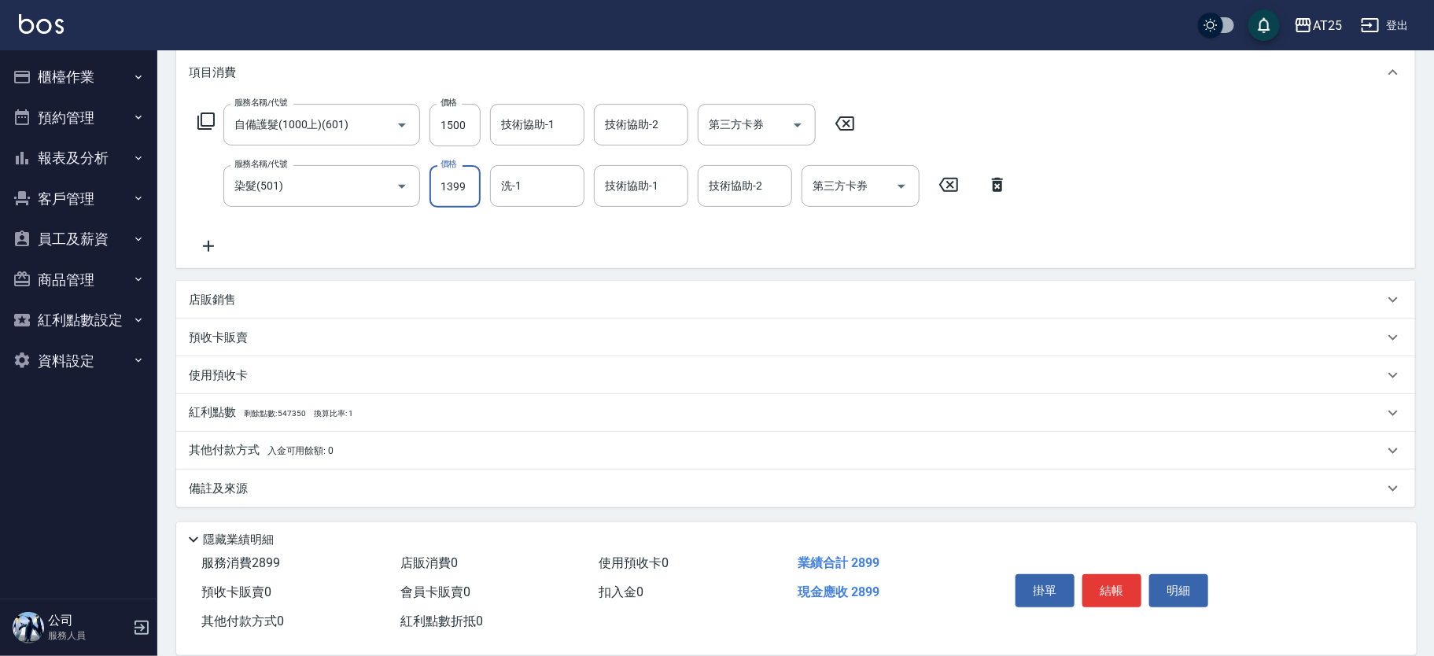
type input "1399"
click at [246, 446] on p "其他付款方式 入金可用餘額: 0" at bounding box center [261, 450] width 145 height 17
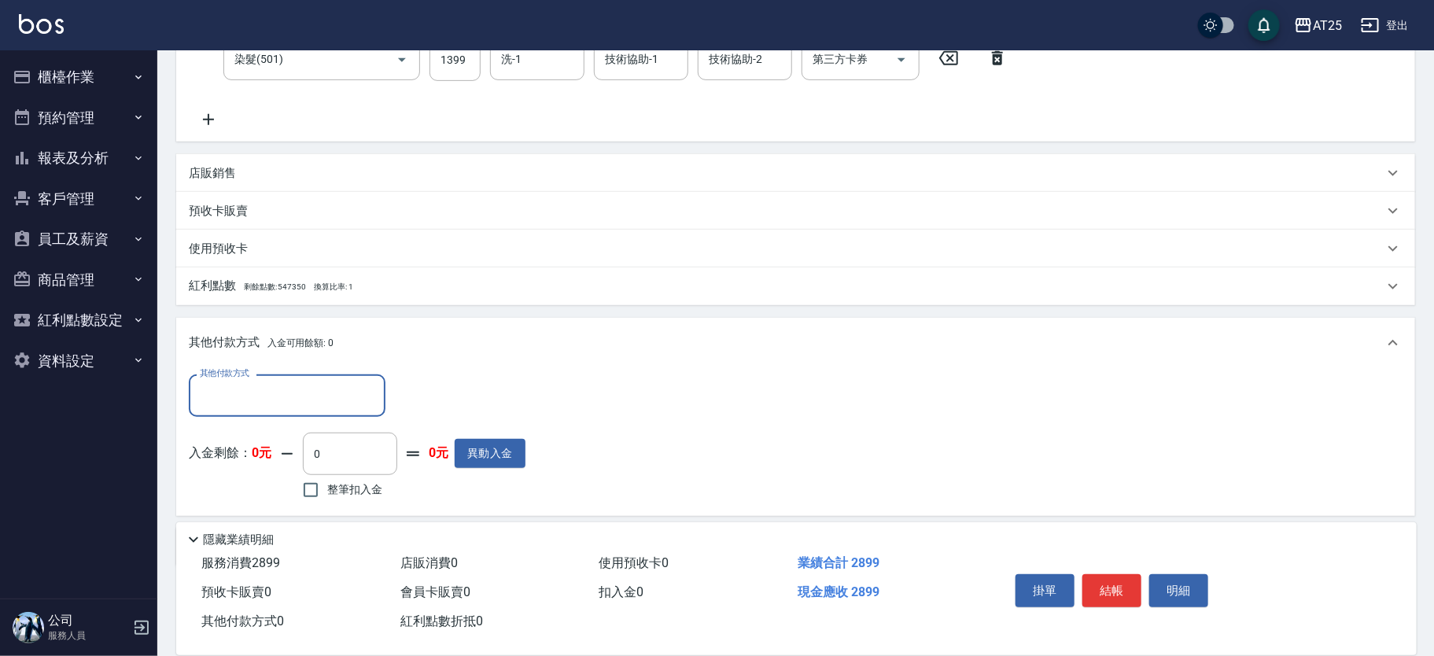
scroll to position [350, 0]
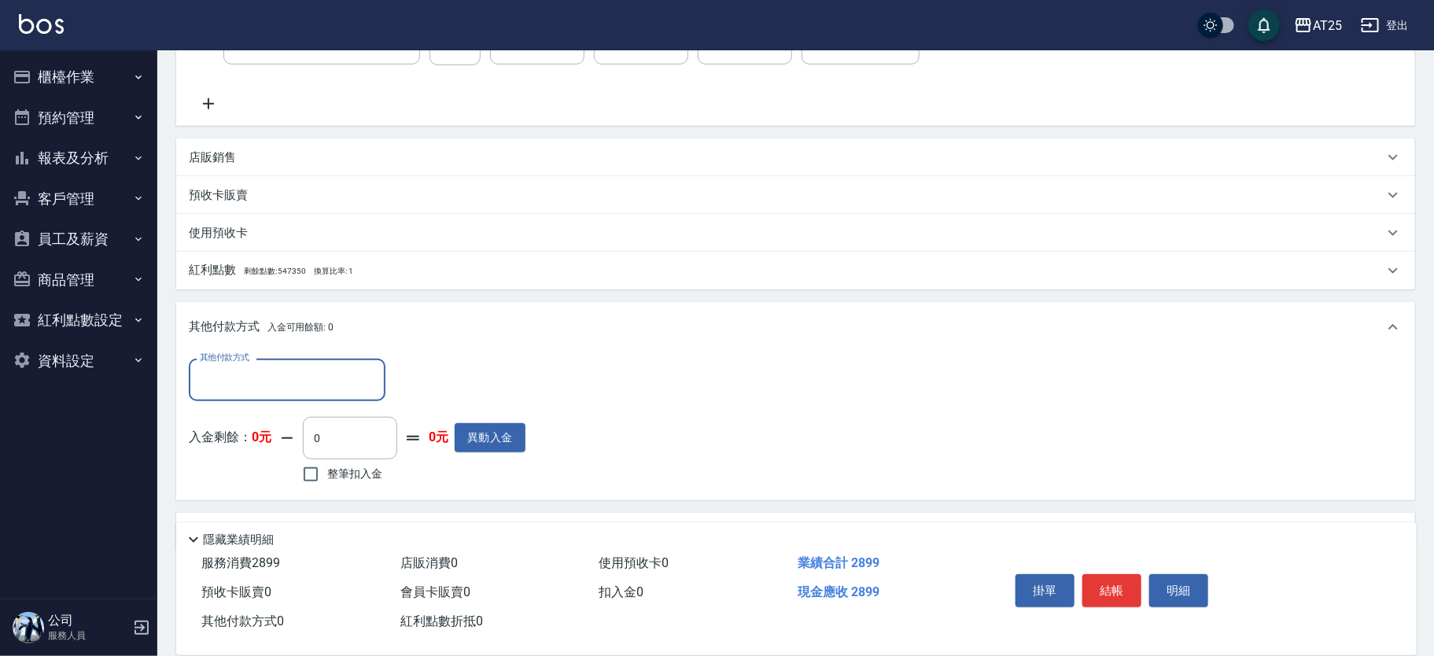
click at [227, 385] on input "其他付款方式" at bounding box center [287, 380] width 182 height 28
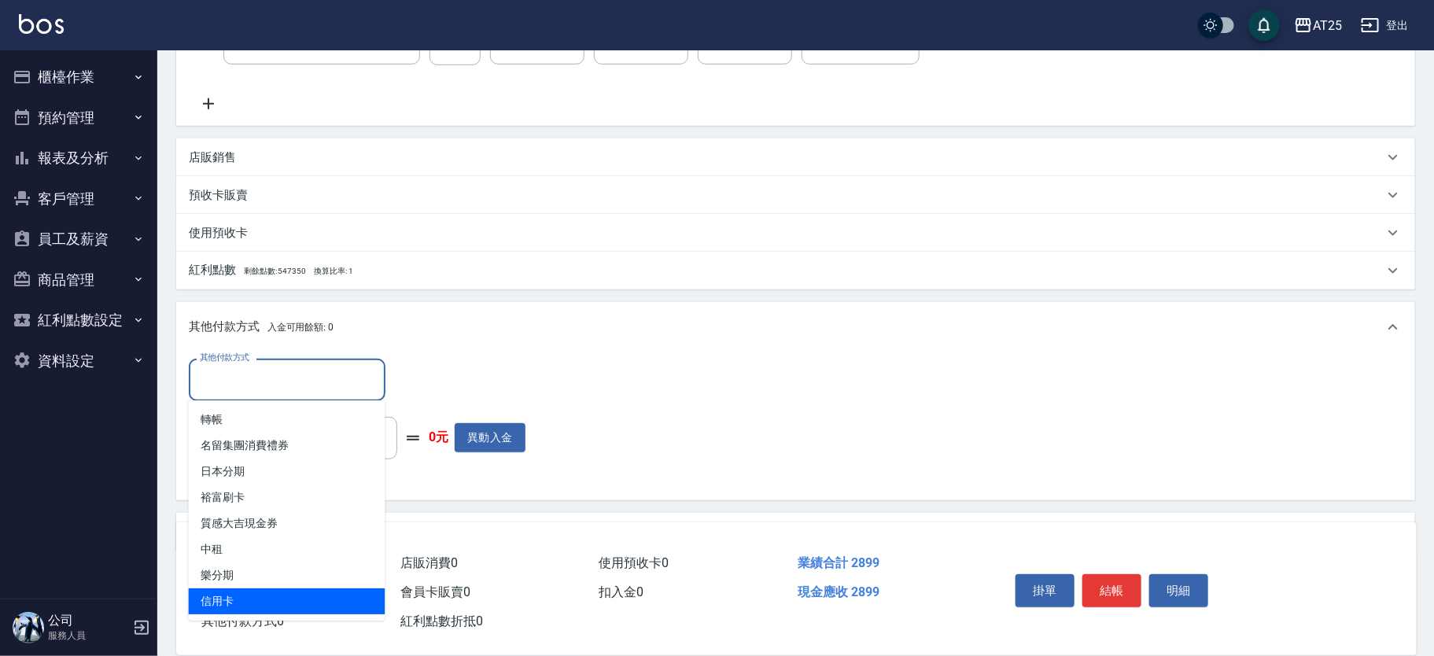
click at [255, 593] on span "信用卡" at bounding box center [287, 601] width 197 height 26
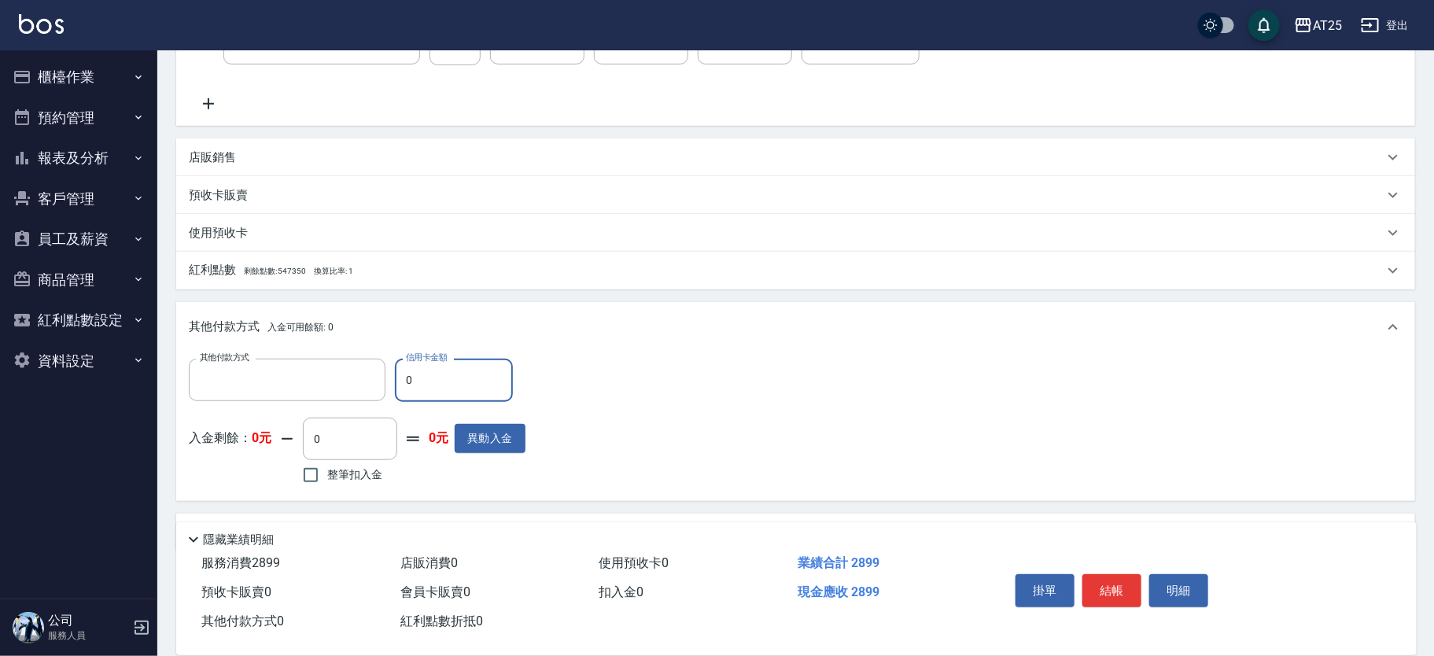
type input "信用卡"
drag, startPoint x: 452, startPoint y: 378, endPoint x: 374, endPoint y: 382, distance: 78.8
click at [374, 382] on div "其他付款方式 信用卡 其他付款方式 信用卡金額 0 信用卡金額" at bounding box center [357, 380] width 337 height 42
type input "28"
type input "260"
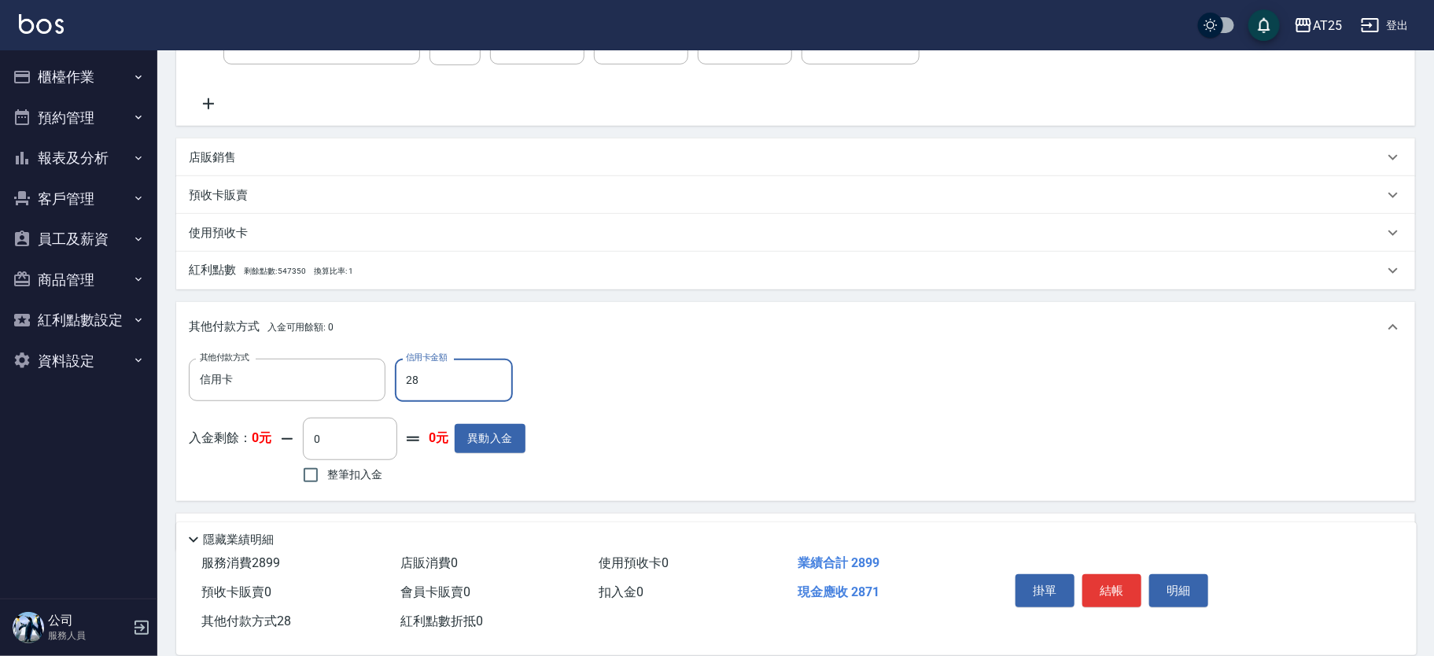
type input "289"
type input "0"
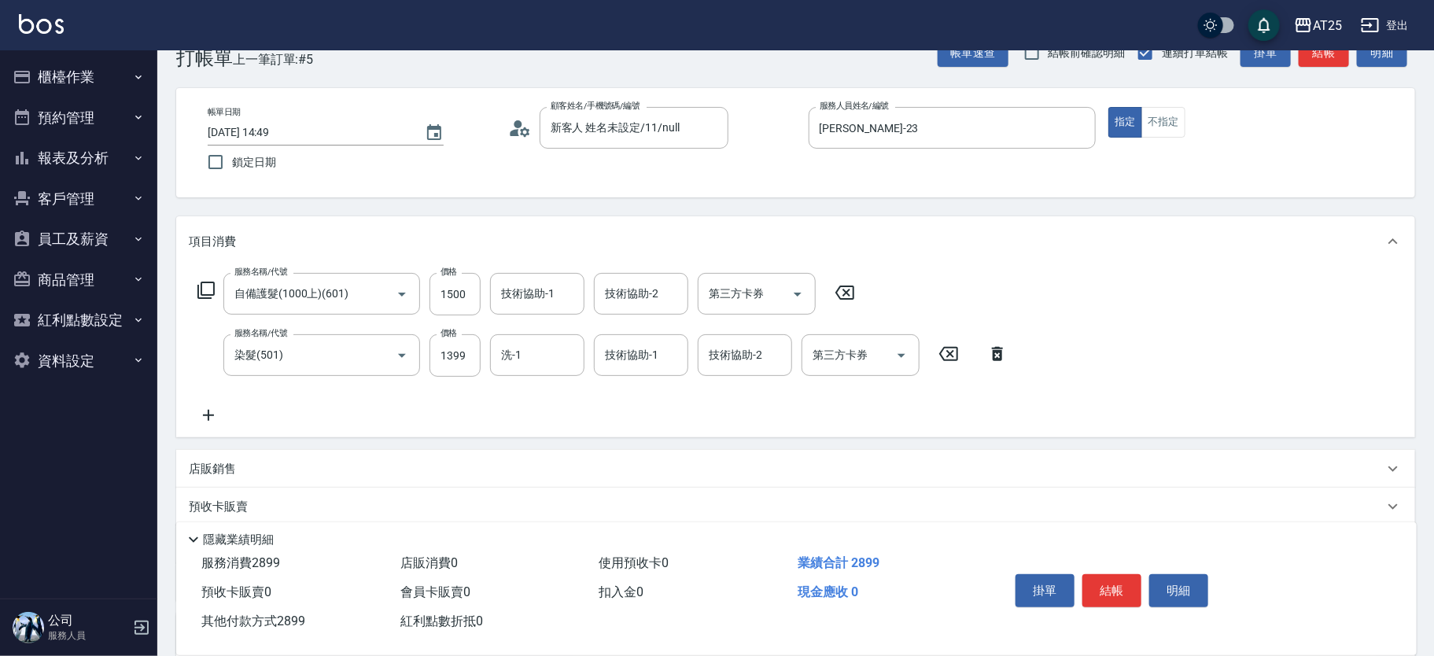
scroll to position [0, 0]
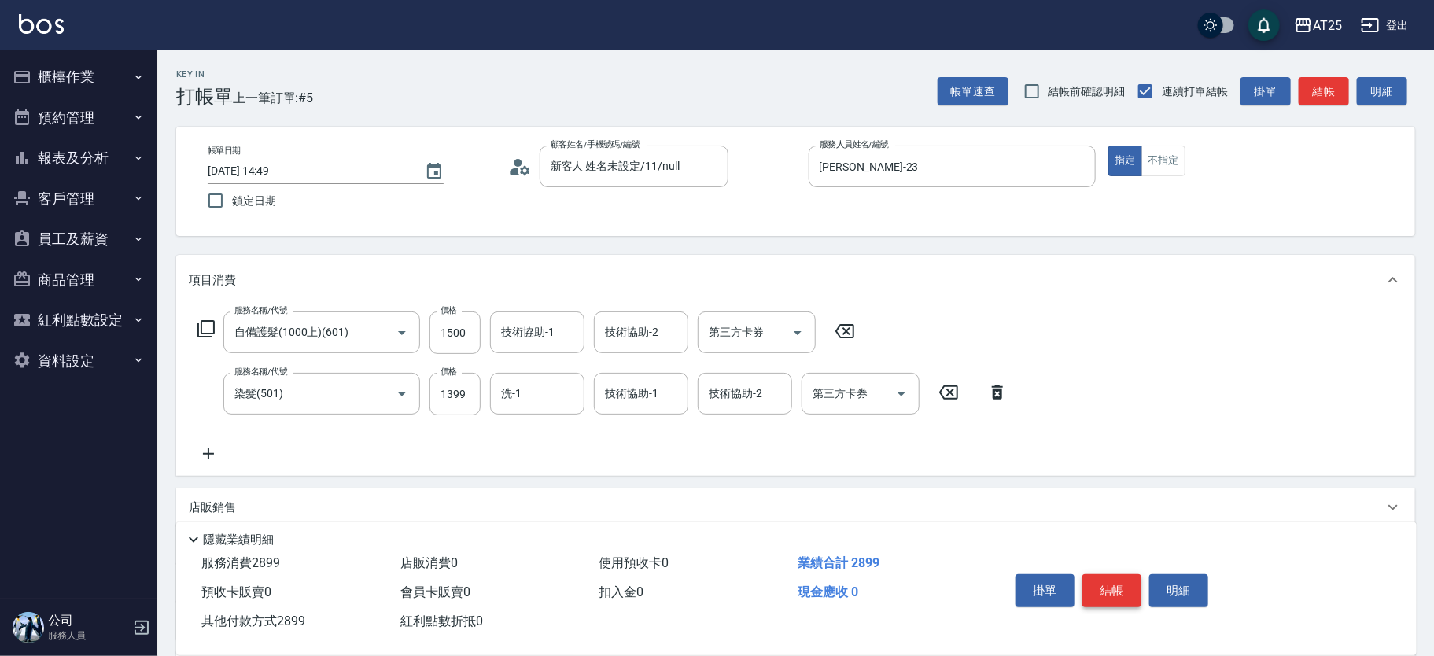
type input "2899"
click at [1096, 588] on button "結帳" at bounding box center [1111, 590] width 59 height 33
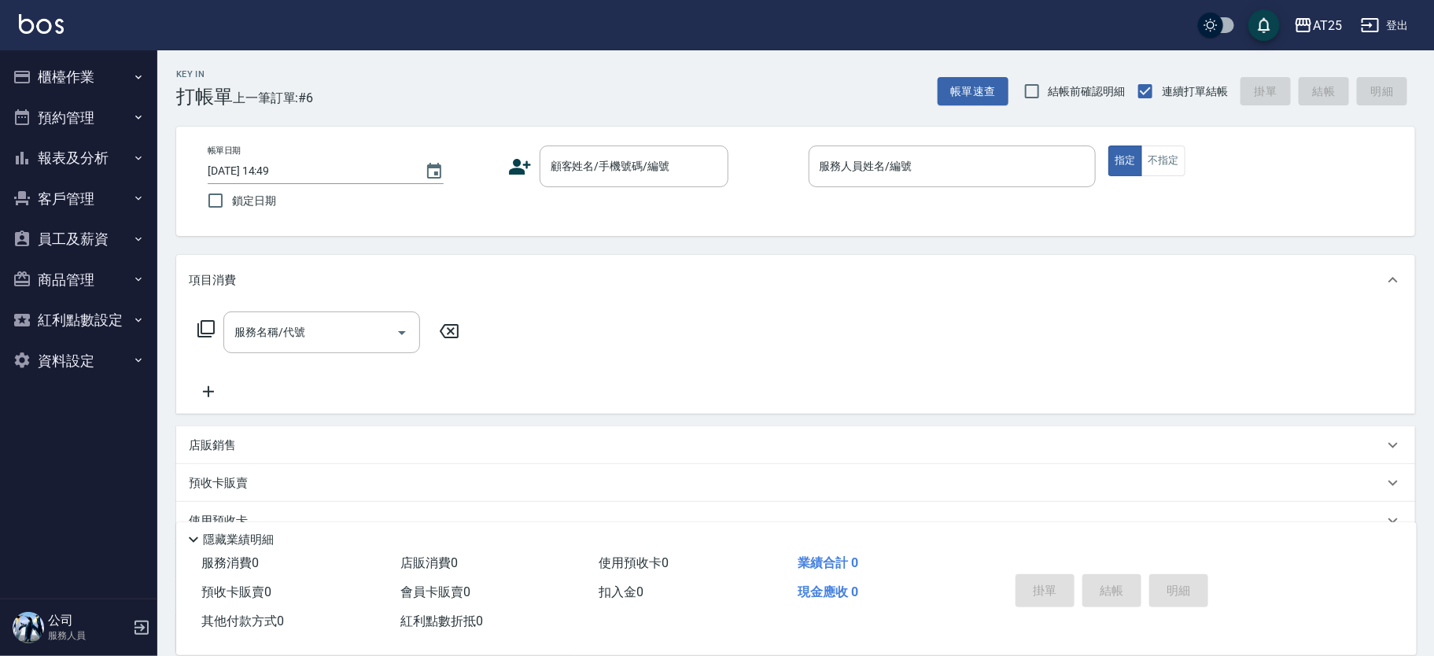
click at [948, 216] on div "帳單日期 [DATE] 14:49 鎖定日期 顧客姓名/手機號碼/編號 顧客姓名/手機號碼/編號 服務人員姓名/編號 服務人員姓名/編號 指定 不指定" at bounding box center [795, 182] width 1201 height 72
click at [945, 186] on div "服務人員姓名/編號" at bounding box center [953, 167] width 288 height 42
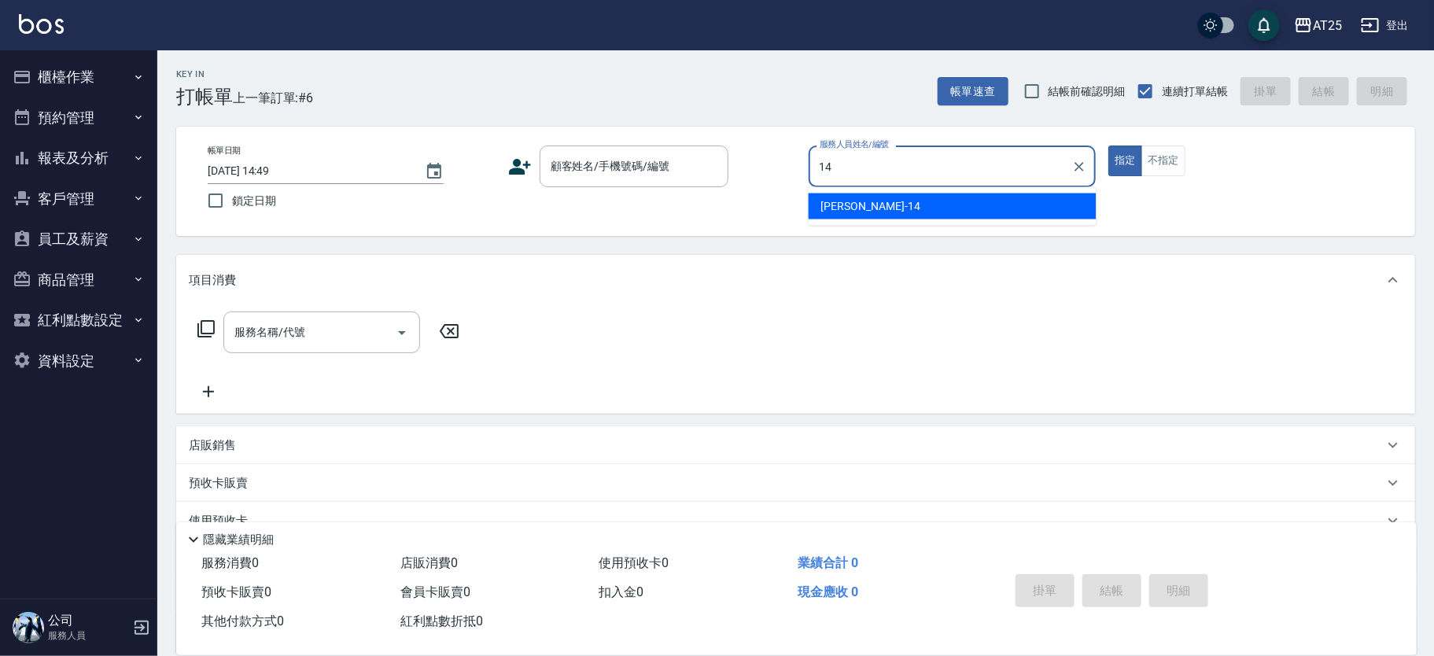
type input "[PERSON_NAME]-14"
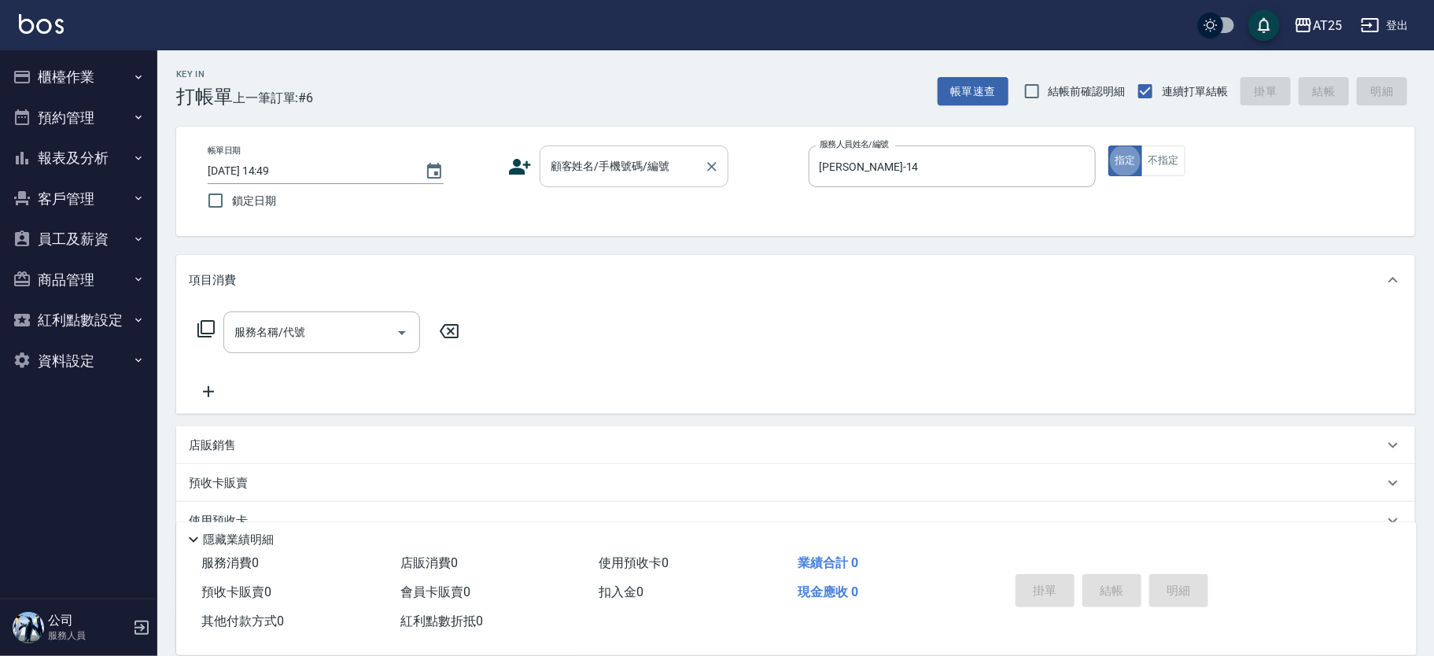
drag, startPoint x: 584, startPoint y: 137, endPoint x: 588, endPoint y: 153, distance: 17.0
click at [582, 138] on div "帳單日期 [DATE] 14:49 鎖定日期 顧客姓名/手機號碼/編號 顧客姓名/手機號碼/編號 服務人員姓名/編號 [PERSON_NAME]-14 服務人…" at bounding box center [795, 181] width 1239 height 109
click at [591, 157] on div "顧客姓名/手機號碼/編號 顧客姓名/手機號碼/編號" at bounding box center [634, 167] width 189 height 42
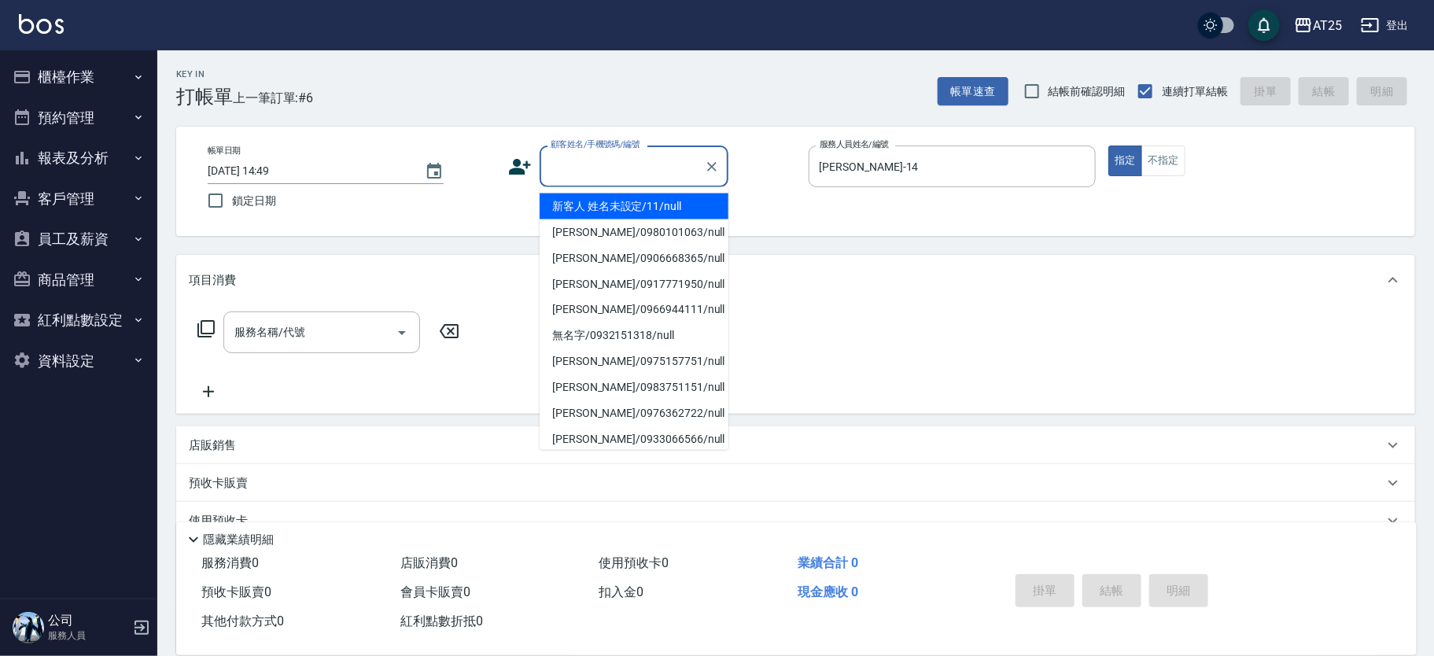
click at [584, 218] on li "新客人 姓名未設定/11/null" at bounding box center [634, 206] width 189 height 26
type input "新客人 姓名未設定/11/null"
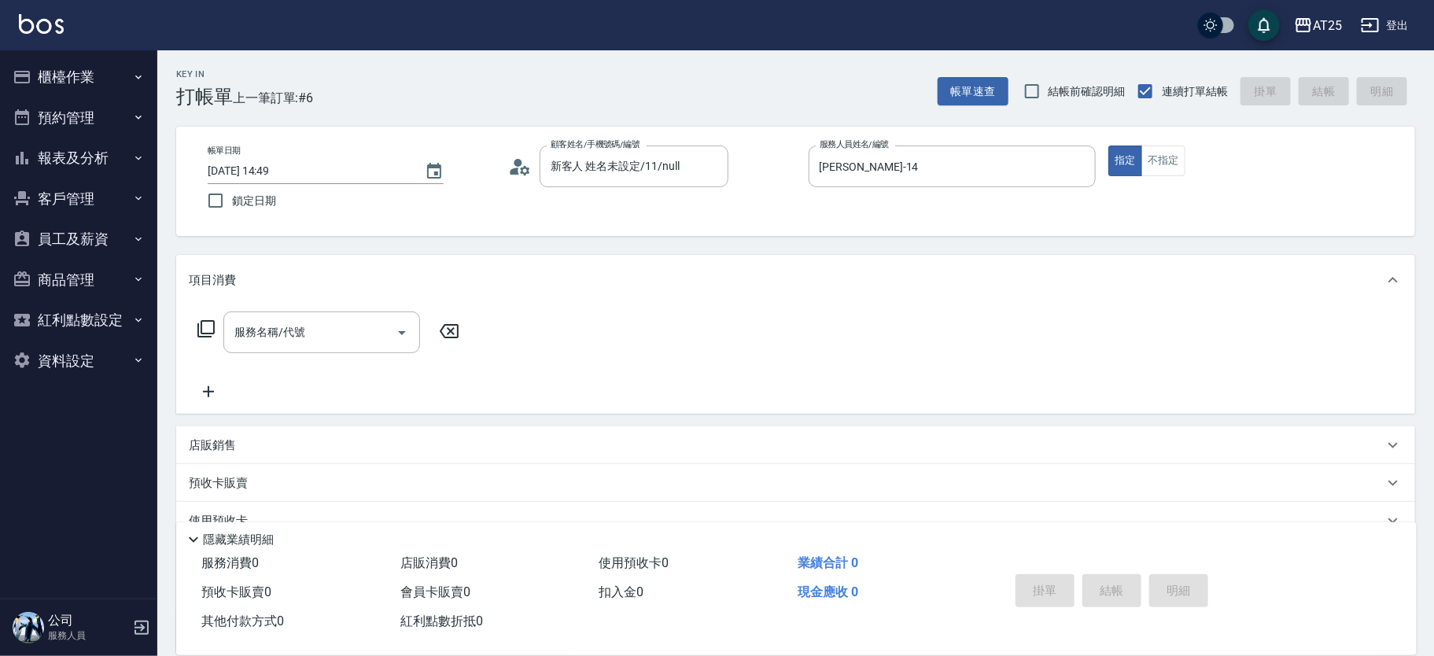
drag, startPoint x: 584, startPoint y: 218, endPoint x: 578, endPoint y: 211, distance: 9.5
click at [582, 217] on div "帳單日期 [DATE] 14:49 鎖定日期 顧客姓名/手機號碼/編號 新客人 姓名未設定/11/null 顧客姓名/手機號碼/編號 服務人員姓名/編號 [P…" at bounding box center [795, 181] width 1239 height 109
click at [347, 322] on input "服務名稱/代號" at bounding box center [309, 333] width 159 height 28
type input "201"
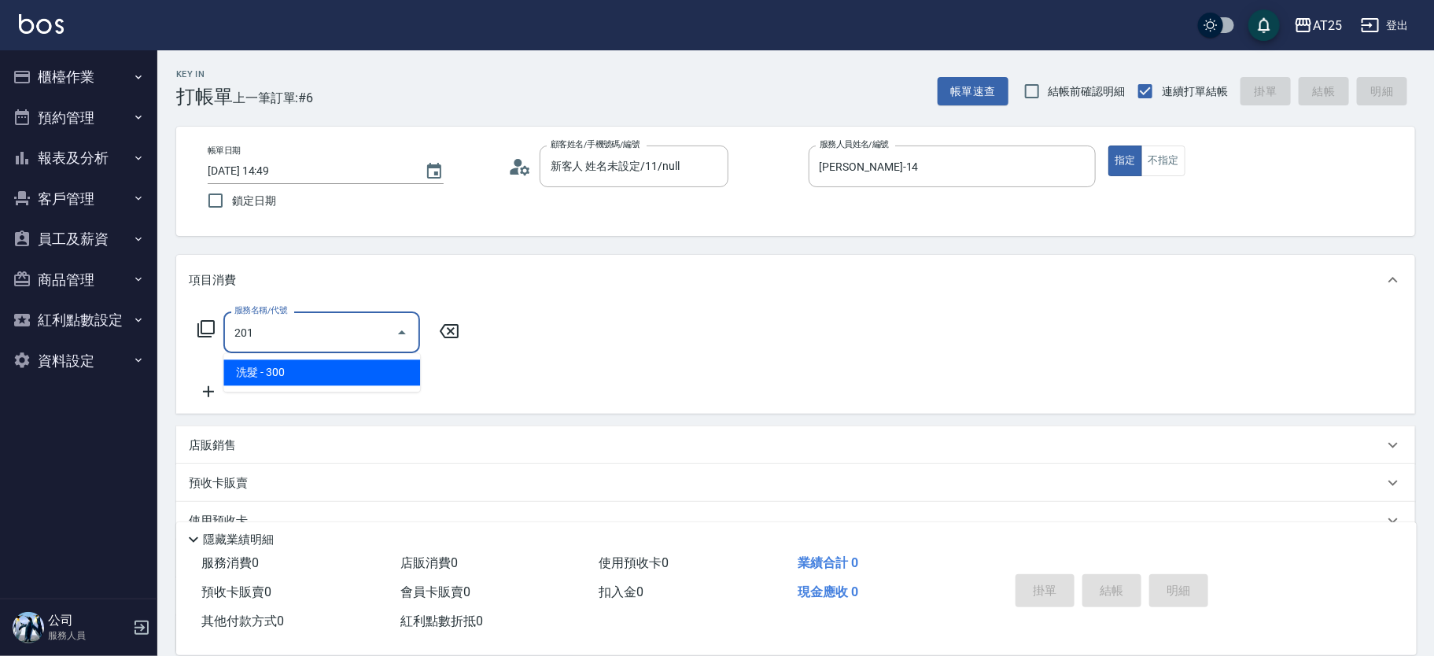
click at [307, 370] on span "洗髮 - 300" at bounding box center [321, 372] width 197 height 26
type input "30"
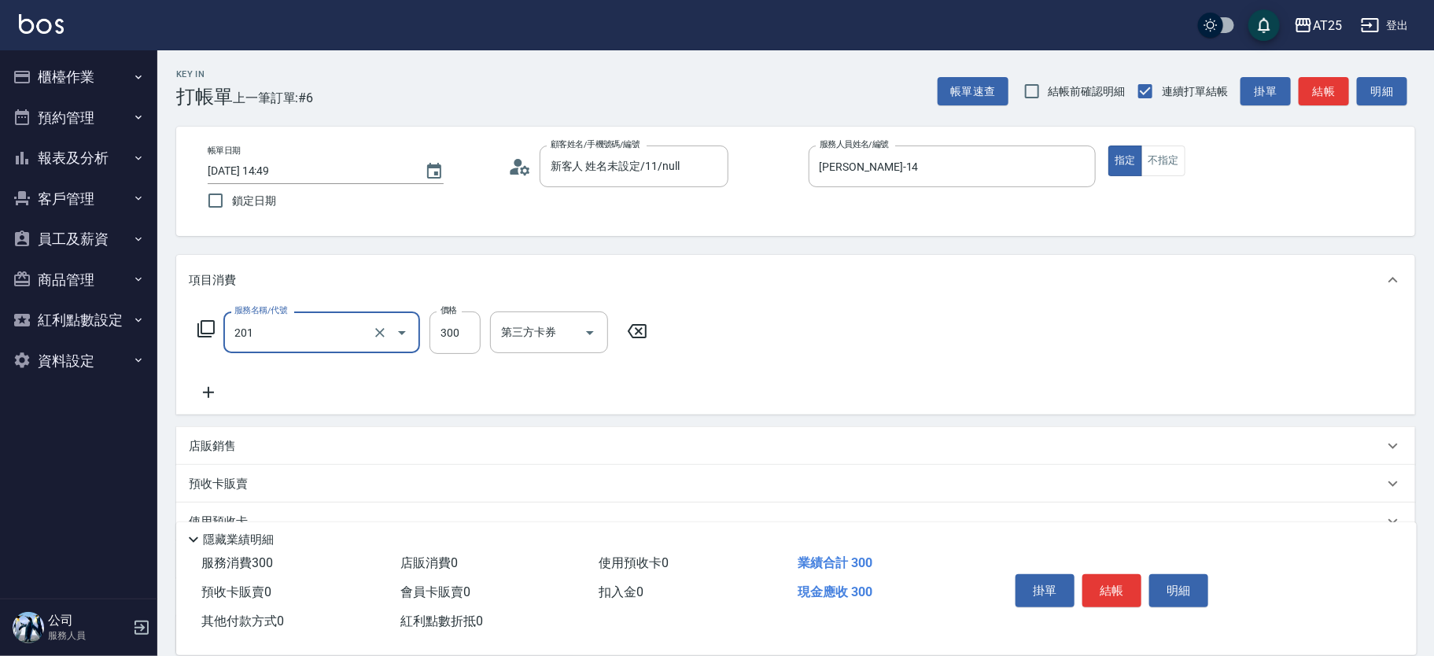
type input "洗髮(201)"
click at [202, 391] on icon at bounding box center [208, 392] width 39 height 19
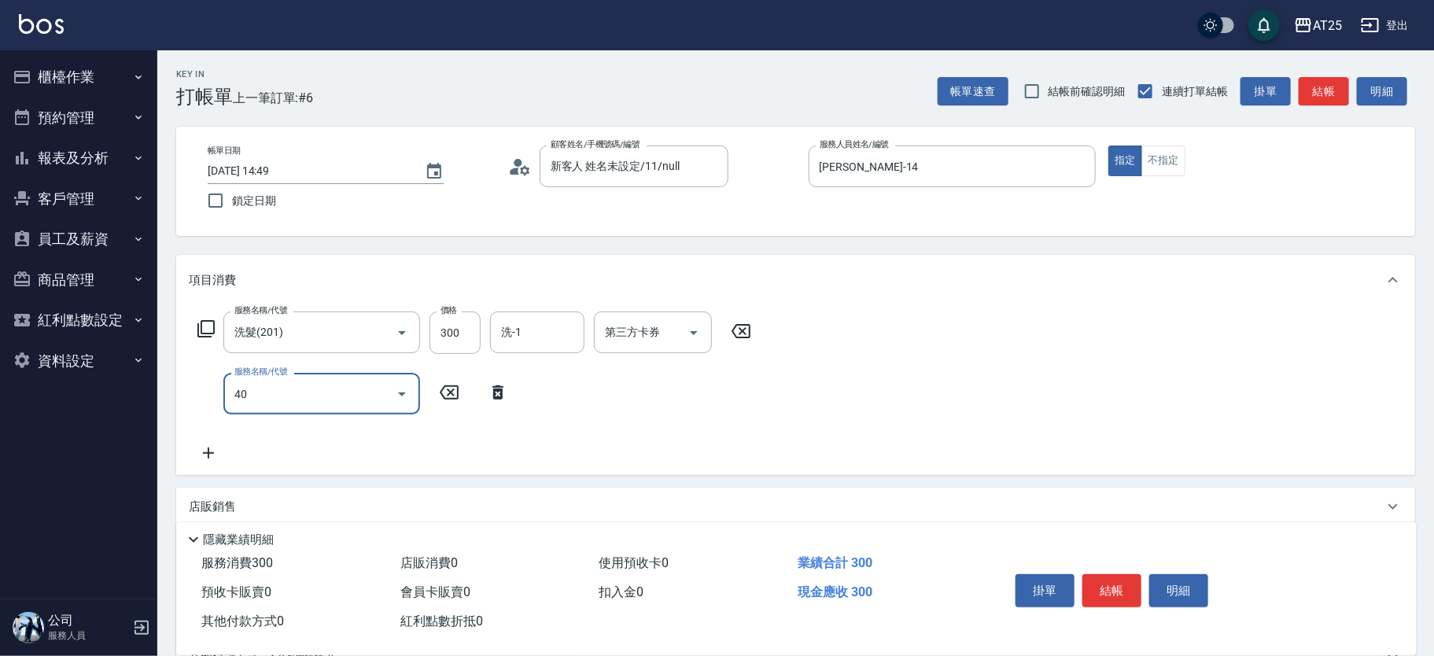
type input "401"
click at [352, 436] on span "剪髮 - 300" at bounding box center [321, 434] width 197 height 26
type input "60"
type input "剪髮(401)"
click at [440, 400] on input "300" at bounding box center [454, 394] width 51 height 42
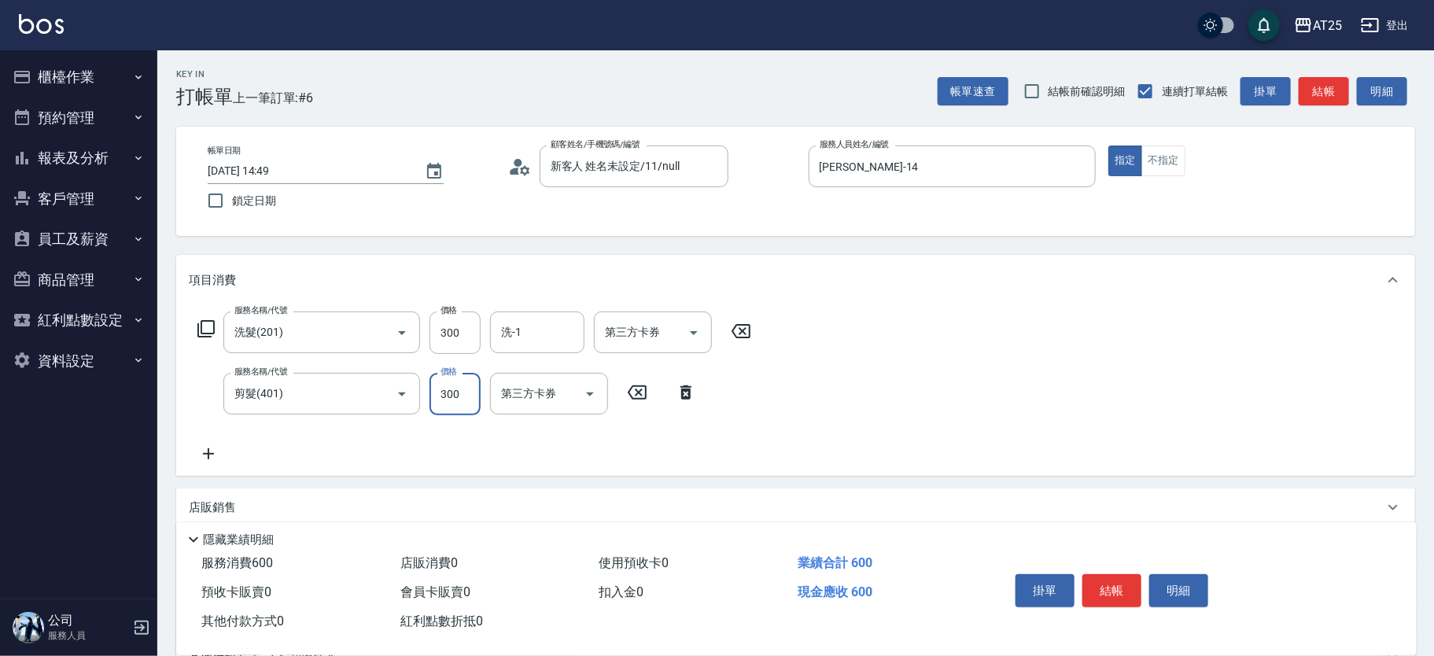
type input "30"
type input "50"
type input "80"
type input "500"
drag, startPoint x: 1071, startPoint y: 594, endPoint x: 1115, endPoint y: 539, distance: 70.0
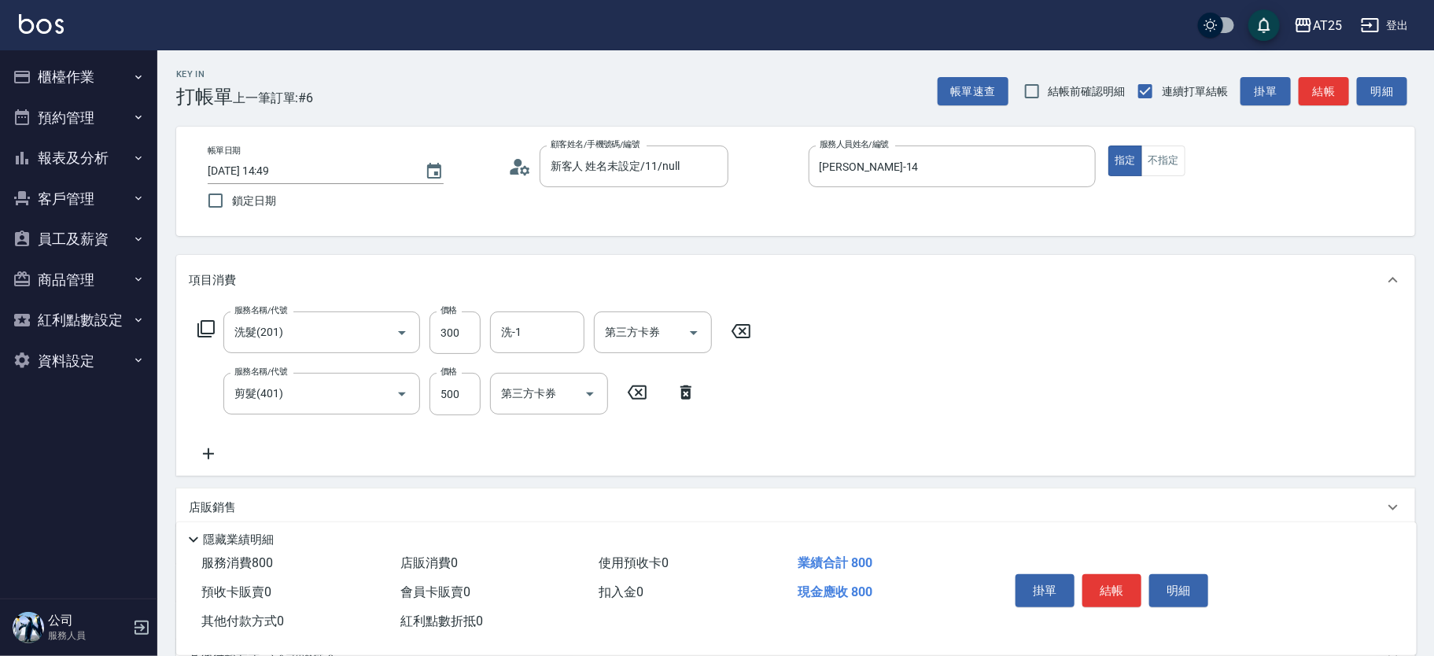
click at [1115, 539] on div "隱藏業績明細 服務消費 800 店販消費 0 使用預收卡 0 業績合計 800 預收卡販賣 0 會員卡販賣 0 扣入金 0 現金應收 800 其他付款方式 0…" at bounding box center [796, 588] width 1240 height 133
click at [1120, 587] on button "結帳" at bounding box center [1111, 590] width 59 height 33
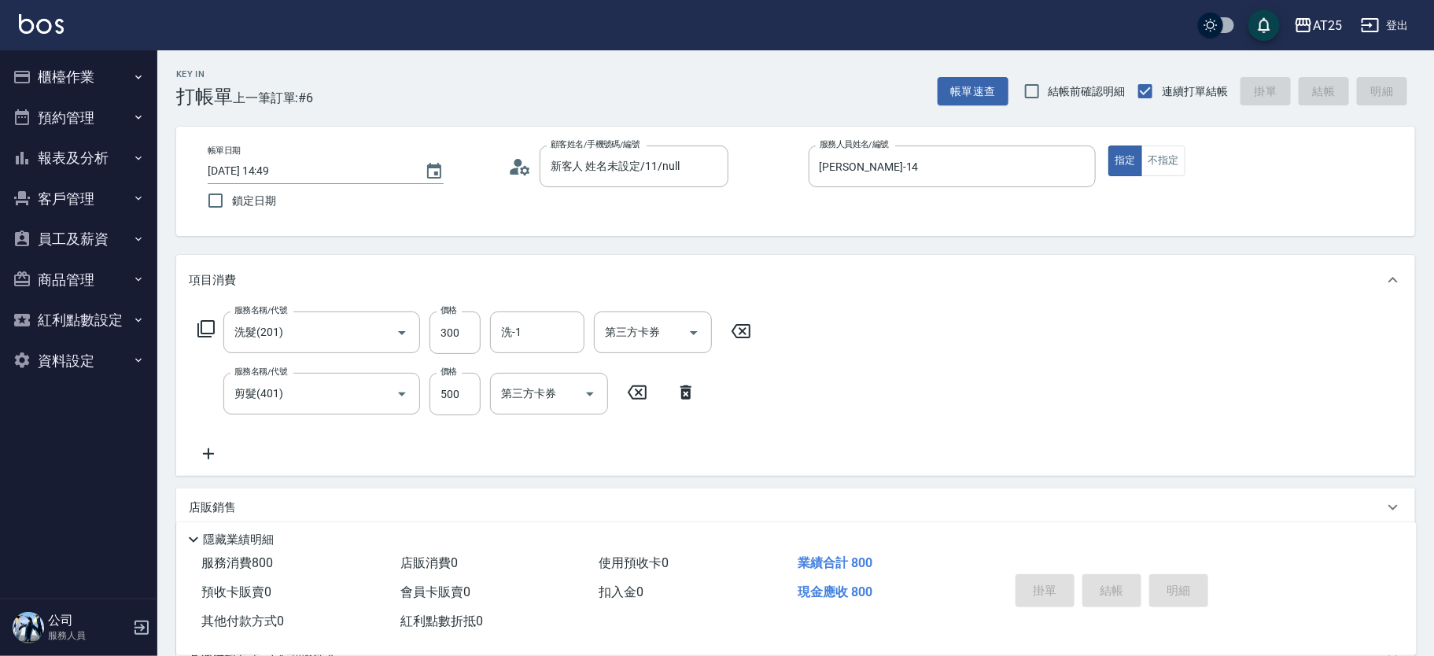
type input "[DATE] 14:50"
type input "0"
